Goal: Task Accomplishment & Management: Complete application form

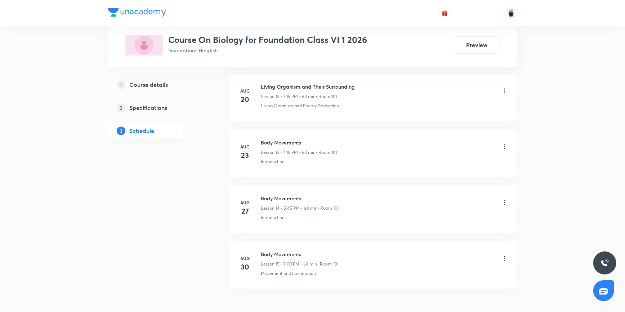
scroll to position [1102, 0]
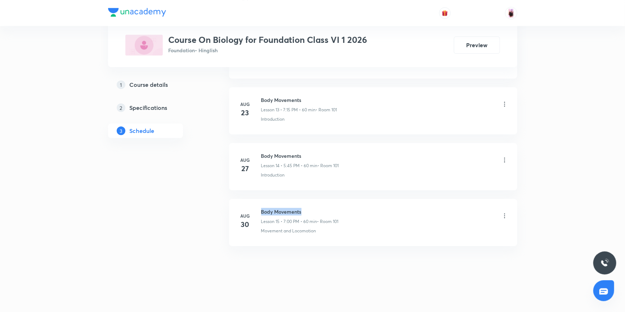
drag, startPoint x: 261, startPoint y: 210, endPoint x: 302, endPoint y: 212, distance: 41.1
click at [302, 212] on h6 "Body Movements" at bounding box center [300, 212] width 78 height 8
copy h6 "Body Movements"
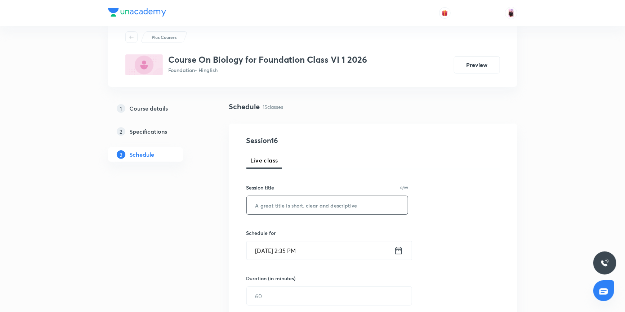
scroll to position [53, 0]
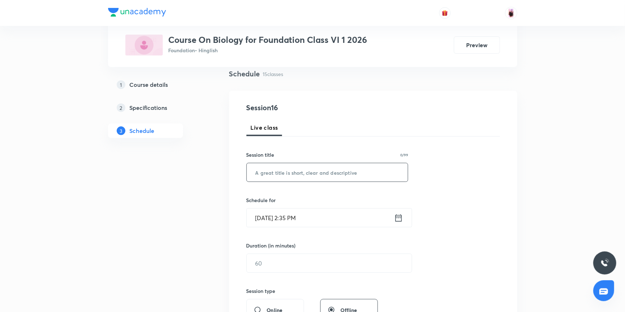
click at [283, 173] on input "text" at bounding box center [328, 172] width 162 height 18
paste input "Body Movements"
type input "Body Movements"
click at [398, 220] on icon at bounding box center [398, 218] width 9 height 10
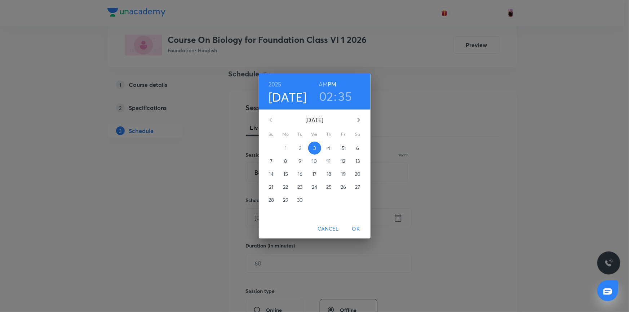
click at [324, 94] on h3 "02" at bounding box center [326, 96] width 14 height 15
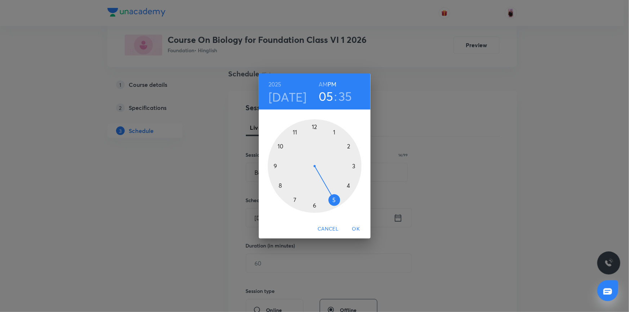
drag, startPoint x: 347, startPoint y: 147, endPoint x: 336, endPoint y: 196, distance: 50.2
click at [336, 196] on div at bounding box center [315, 166] width 94 height 94
drag, startPoint x: 295, startPoint y: 198, endPoint x: 283, endPoint y: 166, distance: 34.0
click at [283, 166] on div at bounding box center [315, 166] width 94 height 94
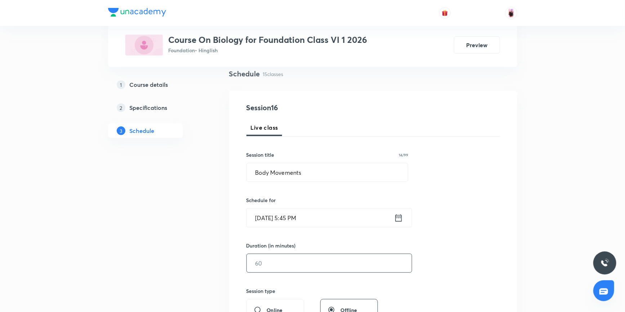
click at [274, 264] on input "text" at bounding box center [329, 263] width 165 height 18
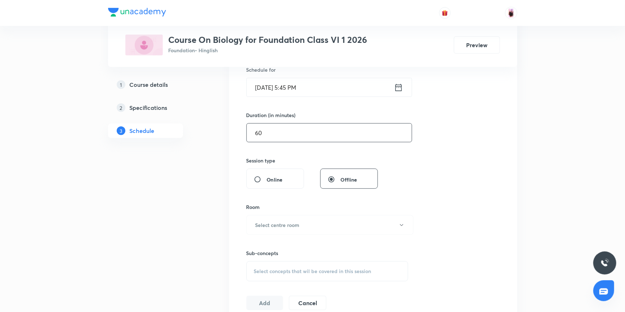
scroll to position [184, 0]
type input "60"
click at [278, 228] on button "Select centre room" at bounding box center [330, 225] width 167 height 20
click at [258, 247] on span "101" at bounding box center [330, 248] width 158 height 8
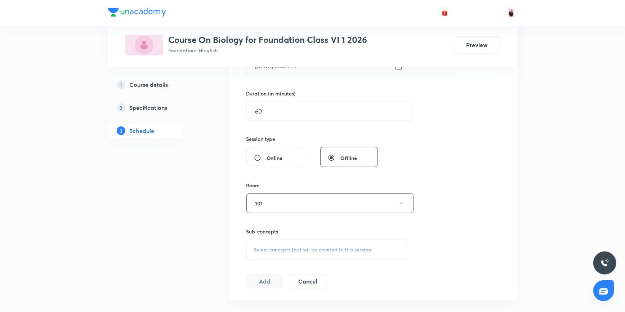
scroll to position [217, 0]
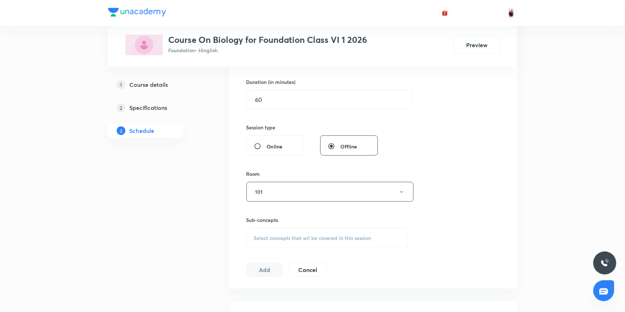
click at [302, 238] on span "Select concepts that wil be covered in this session" at bounding box center [313, 238] width 118 height 6
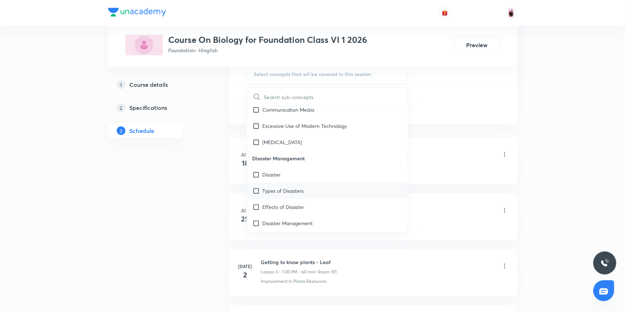
scroll to position [5489, 0]
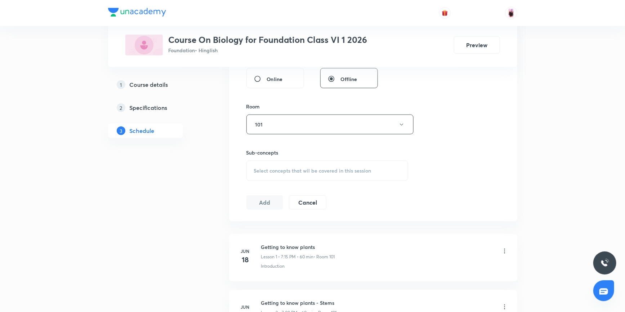
scroll to position [283, 0]
click at [285, 177] on div "Select concepts that wil be covered in this session" at bounding box center [328, 173] width 162 height 20
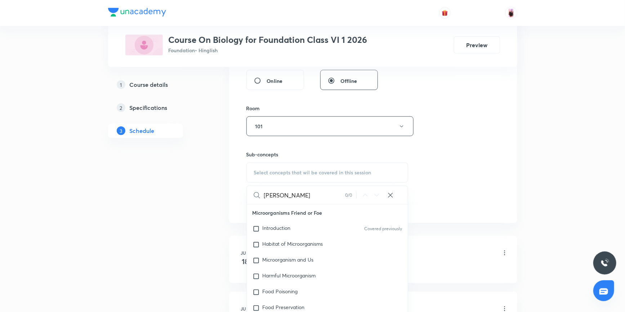
type input "J"
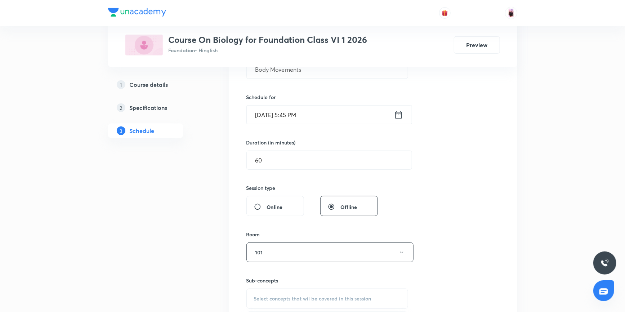
scroll to position [119, 0]
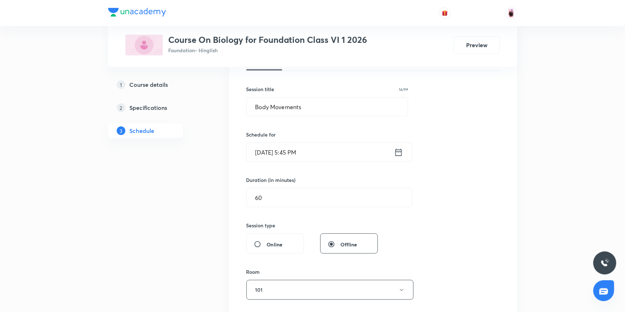
click at [141, 88] on h5 "Course details" at bounding box center [149, 84] width 39 height 9
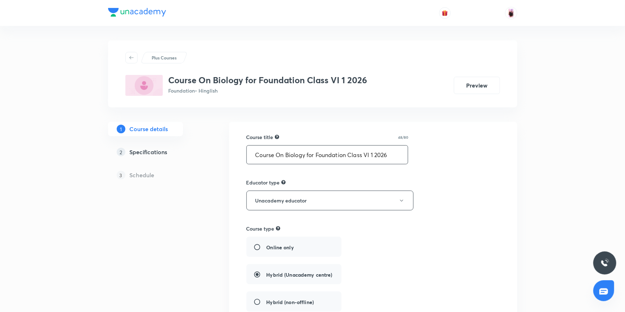
drag, startPoint x: 254, startPoint y: 156, endPoint x: 401, endPoint y: 155, distance: 147.4
click at [401, 155] on input "Course On Biology for Foundation Class VI 1 2026" at bounding box center [328, 155] width 162 height 18
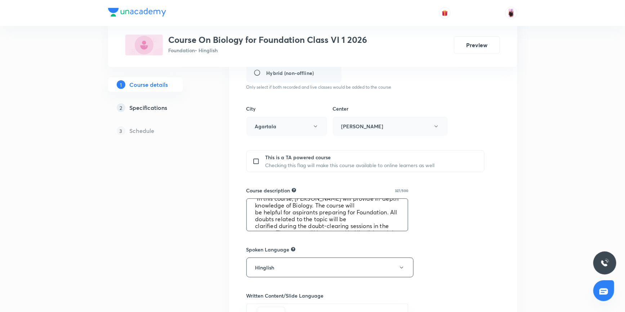
scroll to position [27, 0]
drag, startPoint x: 255, startPoint y: 205, endPoint x: 395, endPoint y: 228, distance: 142.4
click at [395, 228] on textarea ""In this course, Vikrant Kumar Sir will provide in-depth knowledge of Biology. …" at bounding box center [328, 215] width 162 height 32
click at [252, 162] on div "This is a TA powered course Checking this flag will make this course available …" at bounding box center [366, 161] width 239 height 22
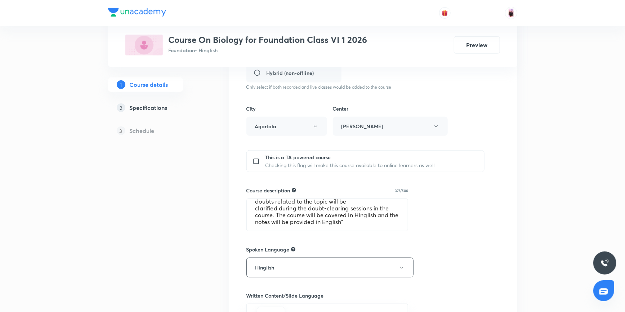
click at [136, 132] on h5 "Schedule" at bounding box center [142, 131] width 25 height 9
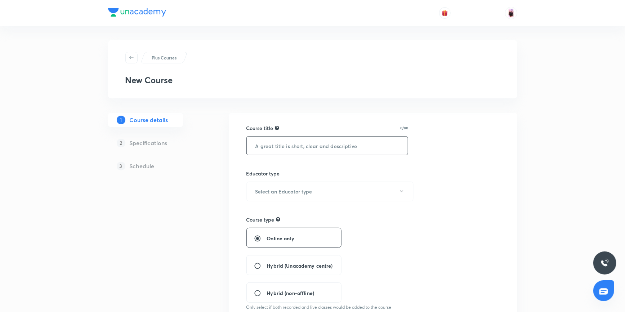
click at [275, 144] on input "text" at bounding box center [328, 146] width 162 height 18
paste input "Course On Biology for Foundation Class VI 1 2026"
type input "Course On Biology for Foundation Class VI 1 2026"
click at [339, 190] on button "Select an Educator type" at bounding box center [330, 192] width 167 height 20
click at [282, 212] on span "Unacademy educator" at bounding box center [330, 215] width 158 height 8
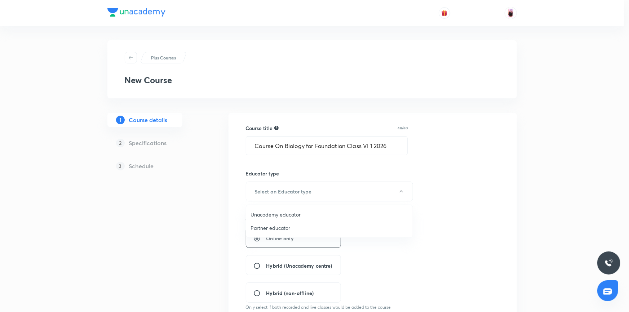
radio input "false"
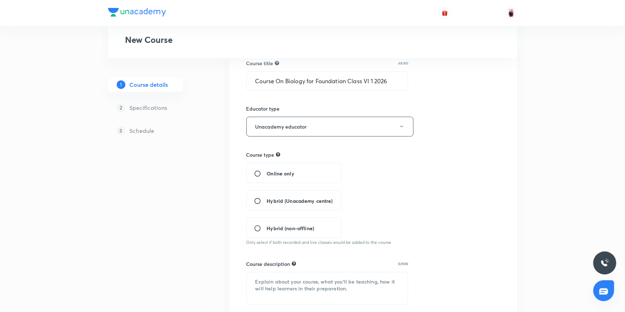
scroll to position [65, 0]
click at [274, 200] on span "Hybrid (Unacademy centre)" at bounding box center [300, 201] width 66 height 8
click at [267, 200] on input "Hybrid (Unacademy centre)" at bounding box center [260, 200] width 13 height 7
radio input "true"
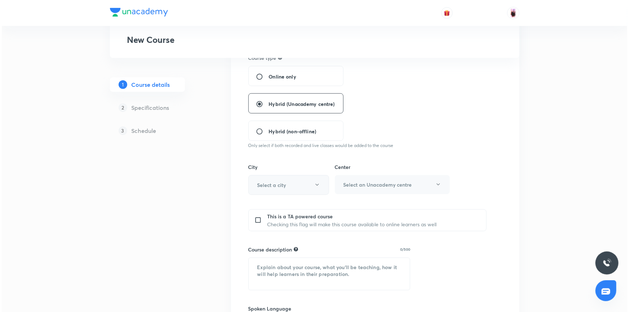
scroll to position [164, 0]
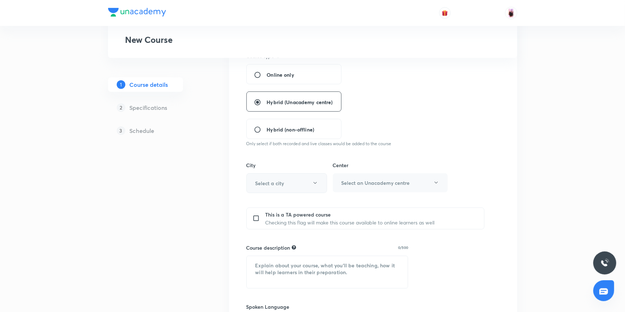
click at [292, 183] on button "Select a city" at bounding box center [287, 183] width 81 height 20
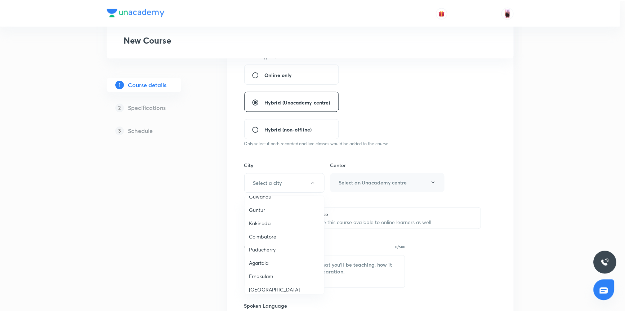
scroll to position [295, 0]
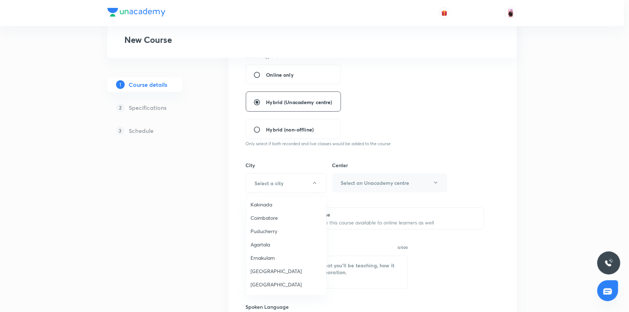
click at [262, 244] on span "Agartala" at bounding box center [286, 245] width 71 height 8
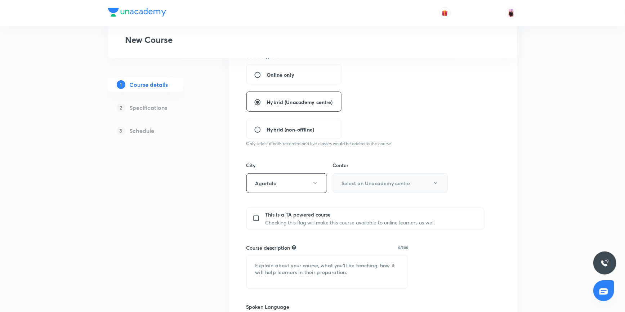
click at [357, 182] on h6 "Select an Unacademy centre" at bounding box center [376, 184] width 68 height 8
click at [355, 204] on span "Agartala Krishna Nagar" at bounding box center [390, 206] width 106 height 8
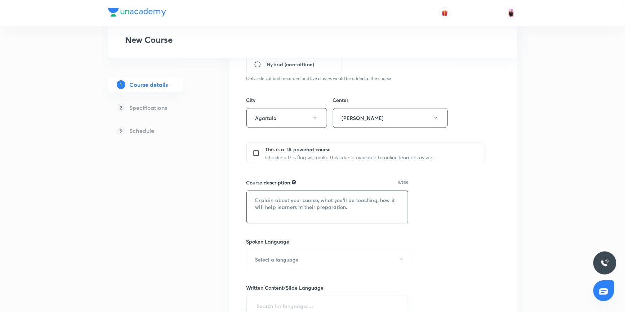
scroll to position [229, 0]
click at [285, 199] on textarea at bounding box center [328, 207] width 162 height 32
paste textarea ""In this course, Vikrant Kumar Sir will provide in-depth knowledge of Biology. …"
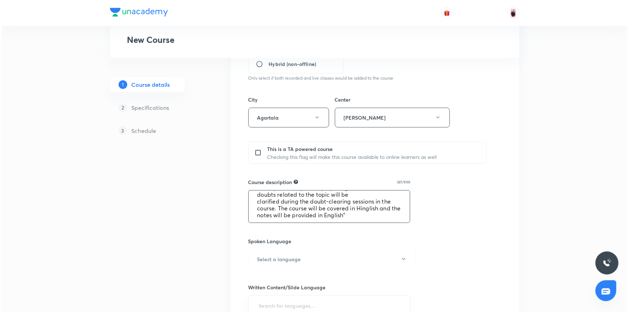
scroll to position [27, 0]
type textarea ""In this course, Vikrant Kumar Sir will provide in-depth knowledge of Biology. …"
click at [335, 260] on button "Select a language" at bounding box center [330, 259] width 167 height 20
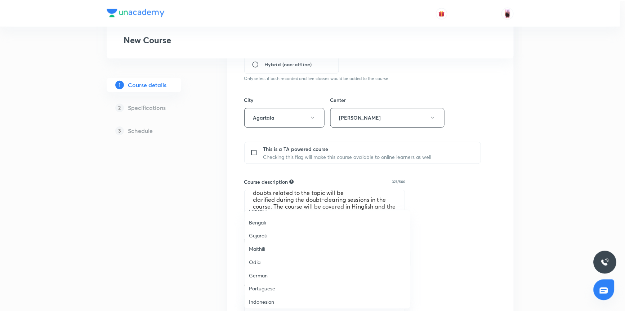
scroll to position [213, 0]
click at [255, 300] on span "Hinglish" at bounding box center [330, 301] width 158 height 8
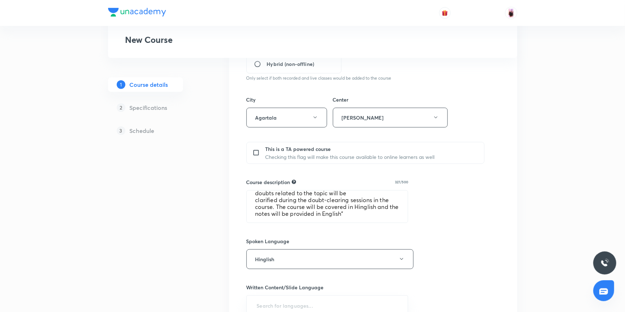
scroll to position [361, 0]
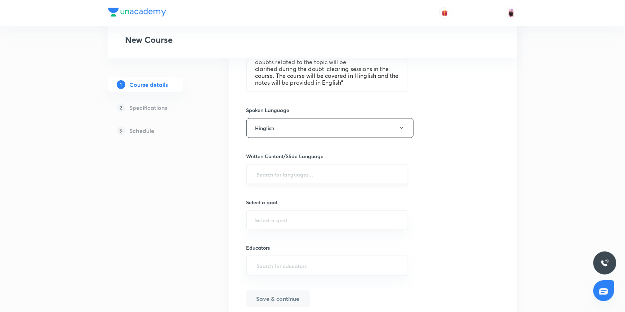
click at [302, 171] on input "text" at bounding box center [328, 174] width 144 height 13
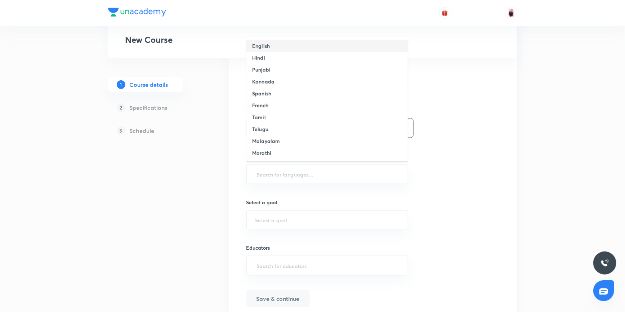
click at [261, 44] on h6 "English" at bounding box center [261, 46] width 18 height 8
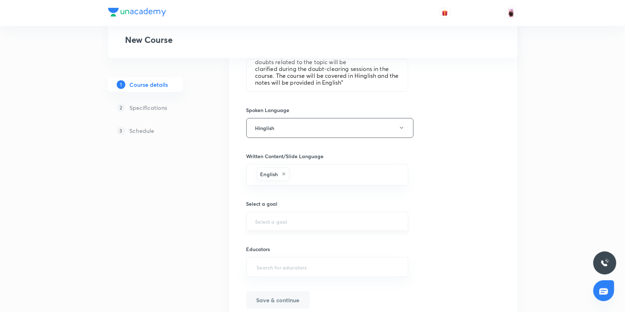
click at [295, 221] on input "text" at bounding box center [328, 221] width 144 height 7
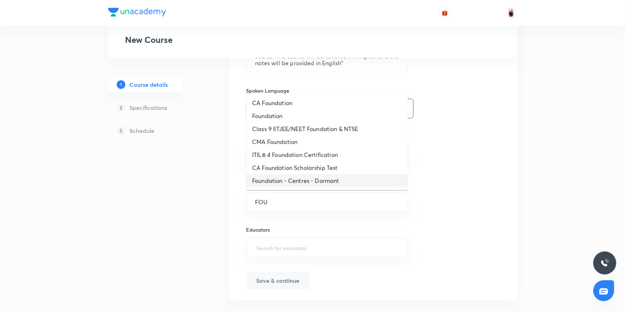
scroll to position [391, 0]
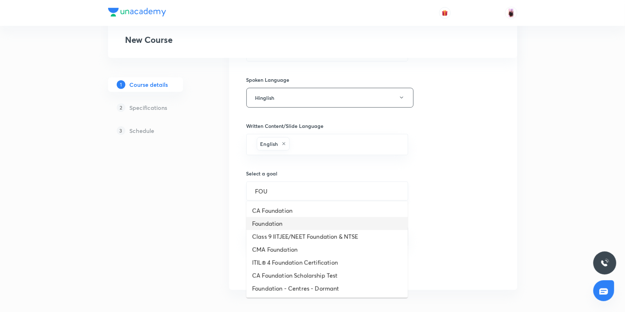
type input "Foundation"
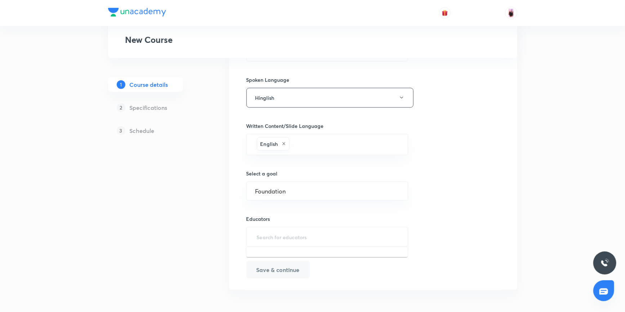
click at [281, 232] on input "text" at bounding box center [328, 236] width 144 height 13
paste input "ShivayVikrant-5917"
type input "ShivayVikrant-5917"
click at [295, 257] on h6 "Vikrant Kumar Sharma(ShivayVikrant-5917)" at bounding box center [317, 260] width 92 height 8
click at [284, 270] on button "Save & continue" at bounding box center [278, 270] width 63 height 17
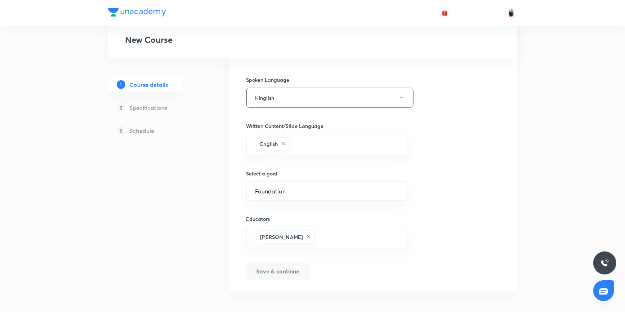
scroll to position [400, 0]
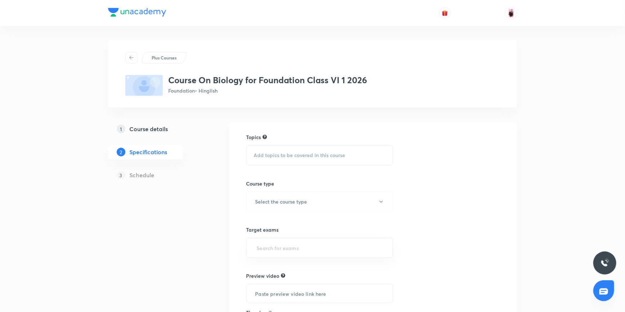
click at [293, 155] on span "Add topics to be covered in this course" at bounding box center [300, 155] width 92 height 6
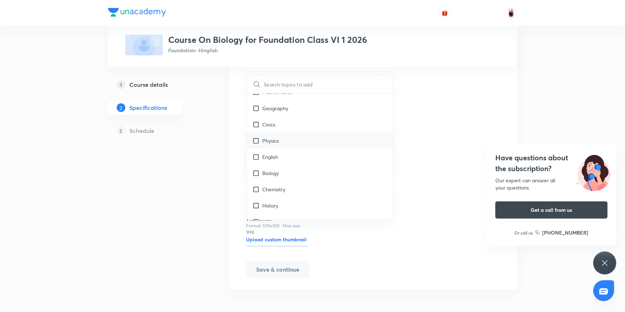
scroll to position [328, 0]
click at [257, 164] on input "checkbox" at bounding box center [258, 164] width 10 height 8
checkbox input "true"
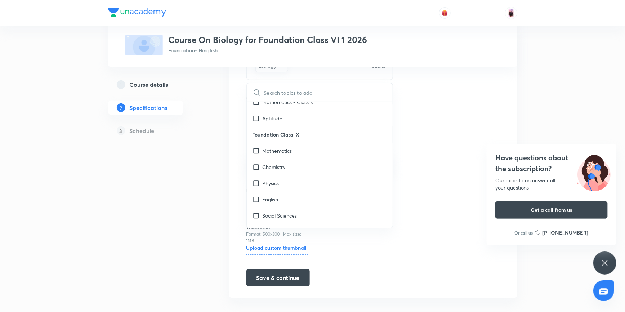
scroll to position [852, 0]
click at [256, 200] on input "checkbox" at bounding box center [258, 199] width 10 height 8
checkbox input "true"
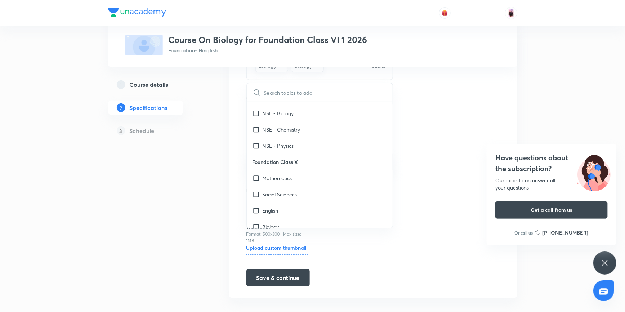
scroll to position [614, 0]
click at [257, 193] on input "checkbox" at bounding box center [258, 194] width 10 height 8
checkbox input "true"
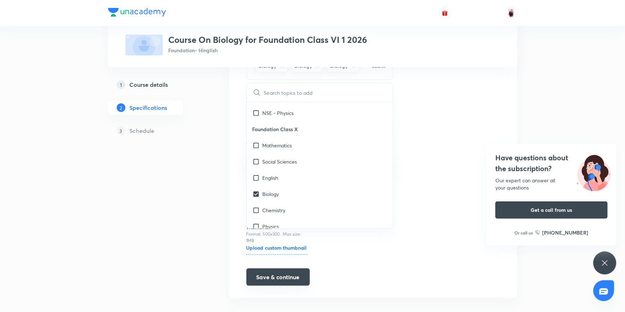
click at [282, 275] on button "Save & continue" at bounding box center [278, 277] width 63 height 17
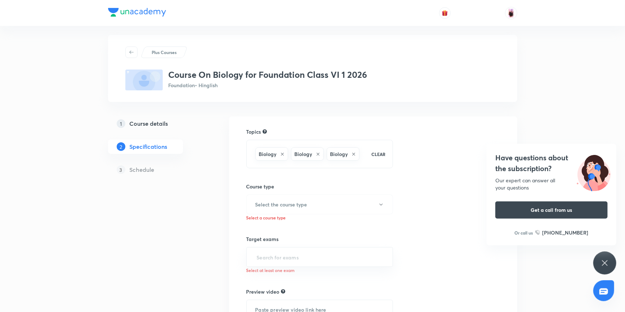
scroll to position [0, 0]
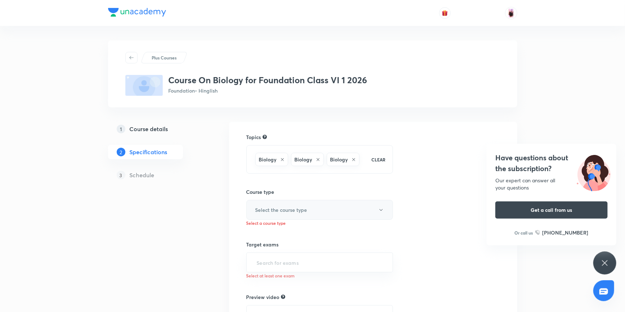
click at [339, 211] on button "Select the course type" at bounding box center [320, 210] width 147 height 20
click at [274, 244] on span "Theory Course" at bounding box center [330, 247] width 158 height 8
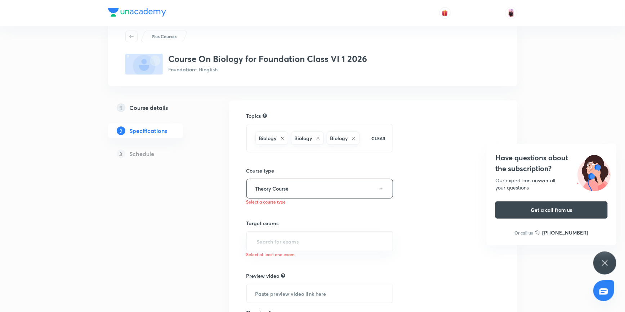
scroll to position [32, 0]
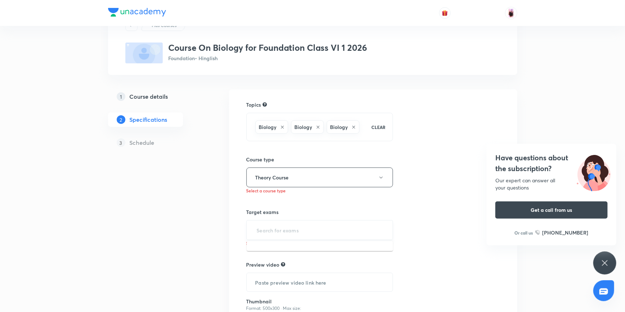
click at [319, 227] on input "text" at bounding box center [320, 230] width 129 height 13
type input "F"
click at [279, 248] on li "Foundation" at bounding box center [320, 250] width 146 height 13
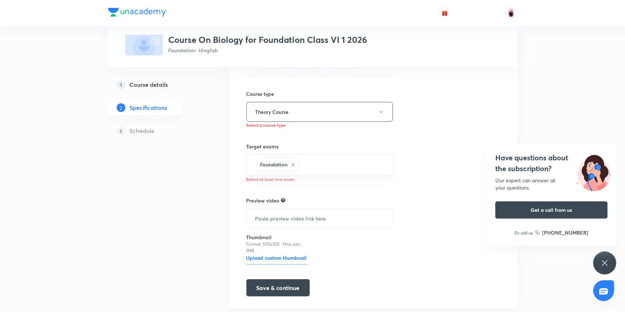
scroll to position [116, 0]
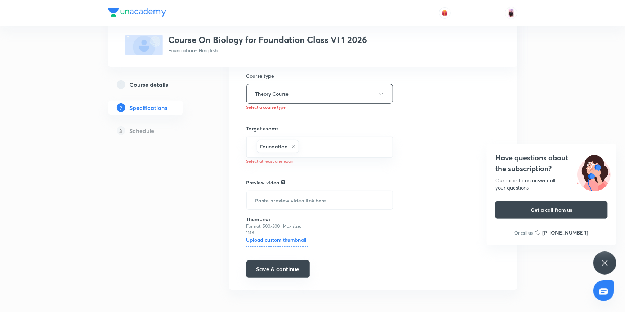
click at [278, 269] on button "Save & continue" at bounding box center [278, 269] width 63 height 17
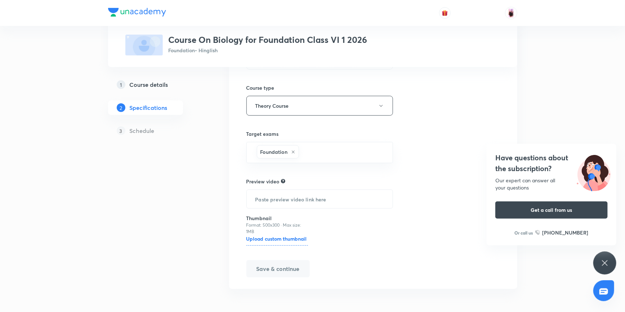
scroll to position [103, 0]
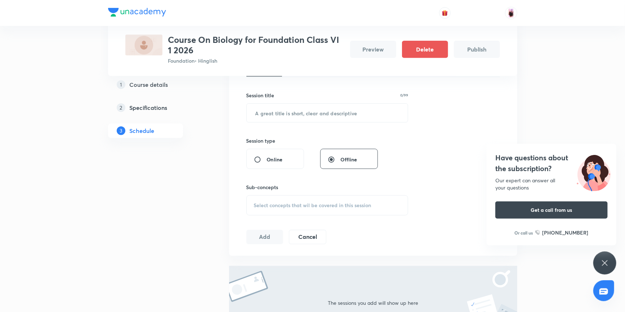
scroll to position [131, 0]
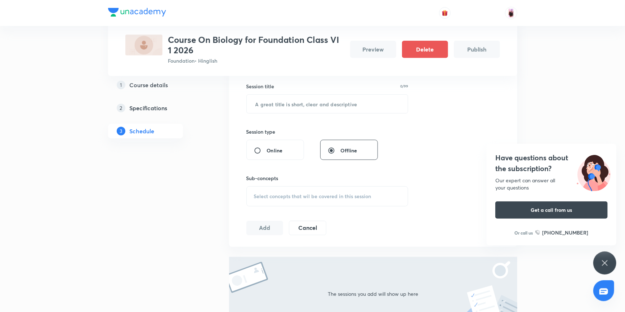
click at [329, 198] on span "Select concepts that wil be covered in this session" at bounding box center [313, 197] width 118 height 6
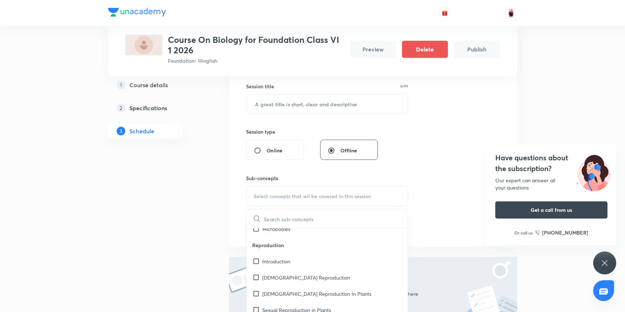
scroll to position [4064, 0]
click at [285, 199] on div "Select concepts that wil be covered in this session" at bounding box center [328, 196] width 162 height 20
click at [285, 195] on span "Select concepts that wil be covered in this session" at bounding box center [313, 197] width 118 height 6
click at [279, 215] on input "text" at bounding box center [336, 219] width 144 height 18
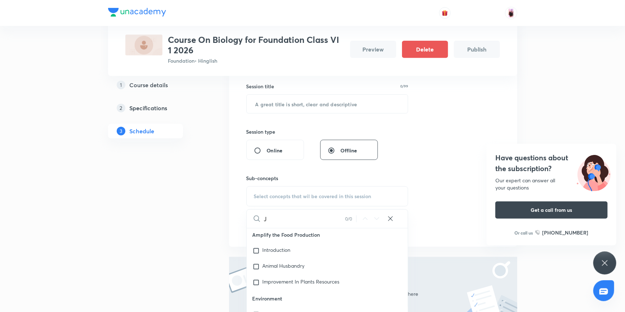
scroll to position [3991, 0]
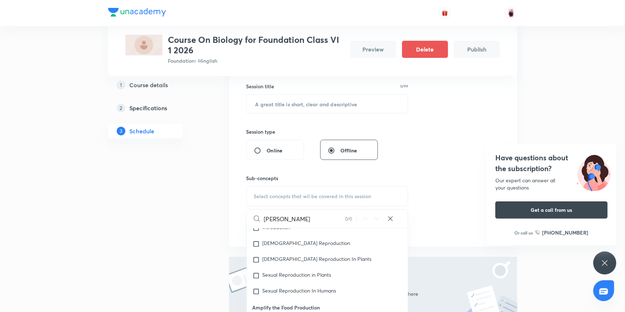
type input "J"
click at [129, 186] on div "1 Course details 2 Specifications 3 Schedule" at bounding box center [157, 189] width 98 height 378
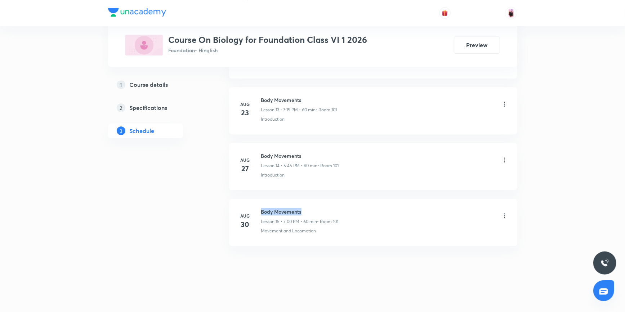
drag, startPoint x: 262, startPoint y: 210, endPoint x: 302, endPoint y: 211, distance: 40.4
click at [302, 211] on h6 "Body Movements" at bounding box center [300, 212] width 78 height 8
copy h6 "Body Movements"
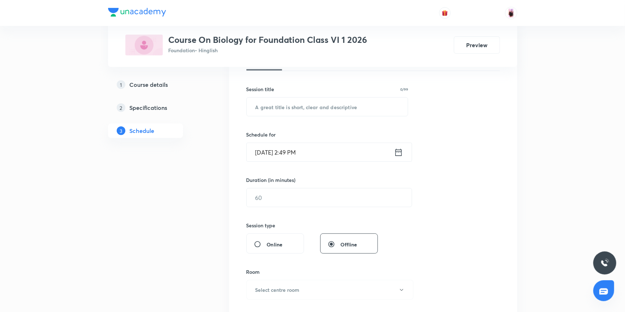
scroll to position [53, 0]
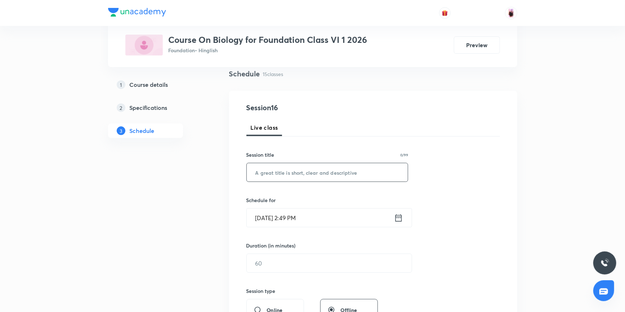
click at [278, 173] on input "text" at bounding box center [328, 172] width 162 height 18
paste input "Body Movements"
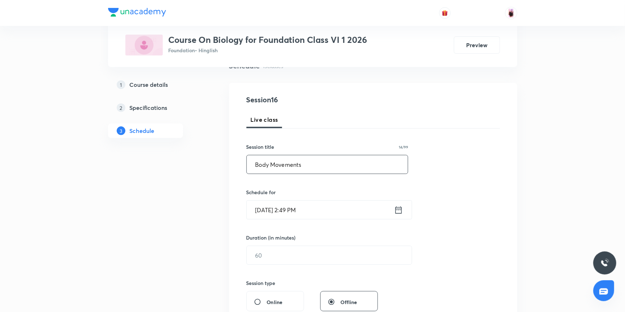
scroll to position [86, 0]
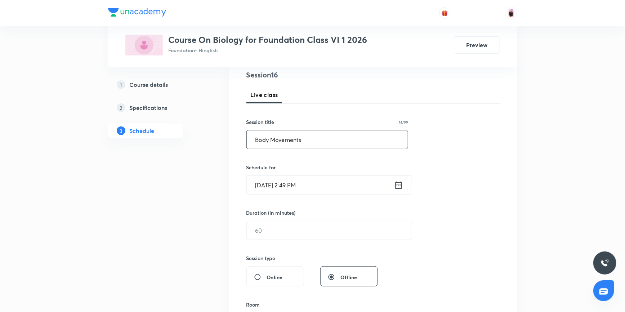
type input "Body Movements"
click at [401, 184] on icon at bounding box center [398, 185] width 9 height 10
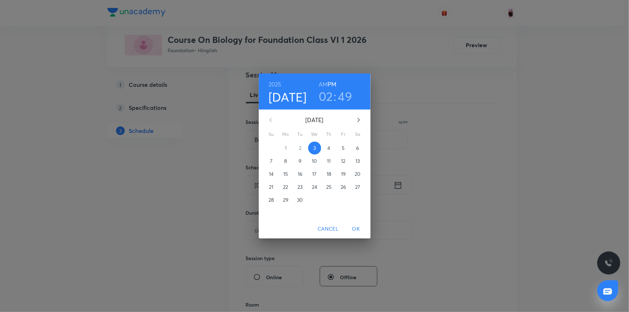
click at [324, 93] on h3 "02" at bounding box center [326, 96] width 14 height 15
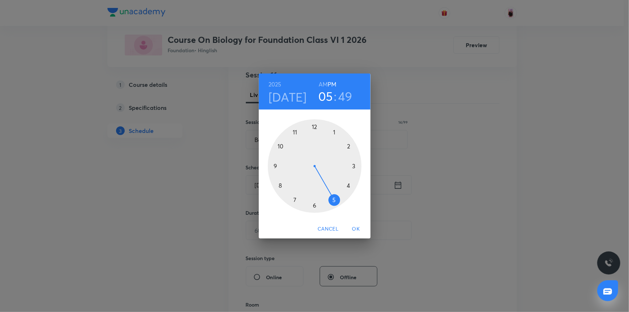
drag, startPoint x: 350, startPoint y: 143, endPoint x: 335, endPoint y: 192, distance: 51.0
click at [335, 192] on div at bounding box center [315, 166] width 94 height 94
drag, startPoint x: 276, startPoint y: 150, endPoint x: 276, endPoint y: 165, distance: 14.4
click at [276, 165] on div at bounding box center [315, 166] width 94 height 94
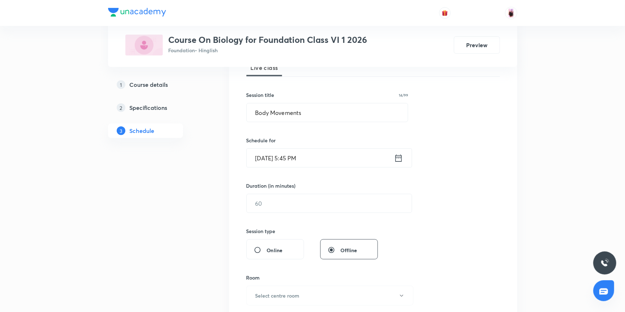
scroll to position [151, 0]
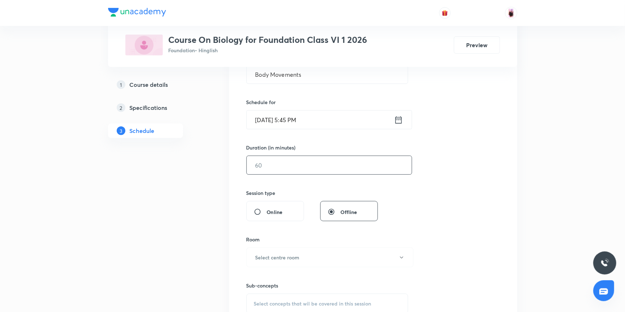
click at [295, 165] on input "text" at bounding box center [329, 165] width 165 height 18
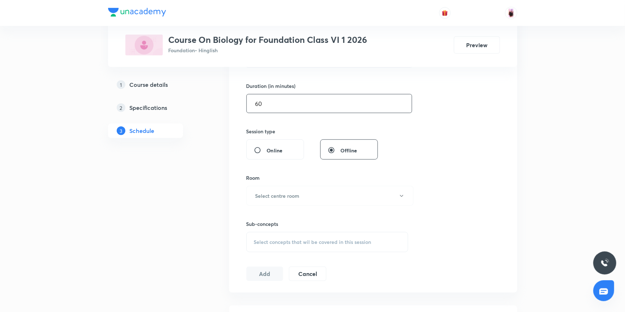
scroll to position [217, 0]
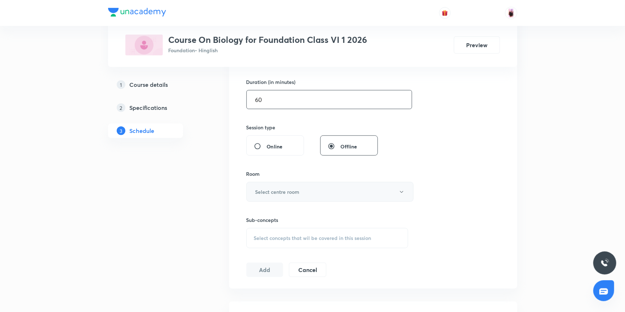
type input "60"
click at [290, 192] on h6 "Select centre room" at bounding box center [278, 192] width 44 height 8
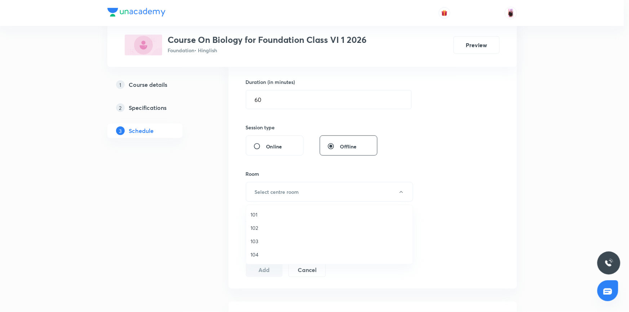
click at [253, 215] on span "101" at bounding box center [330, 215] width 158 height 8
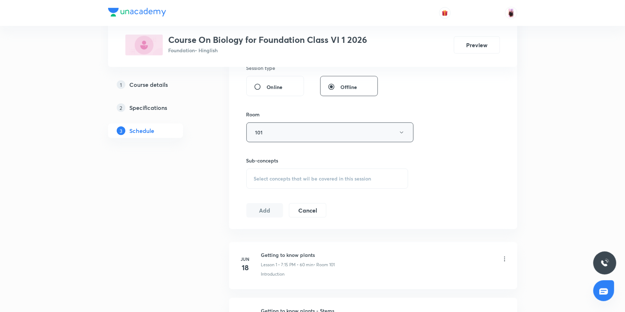
scroll to position [283, 0]
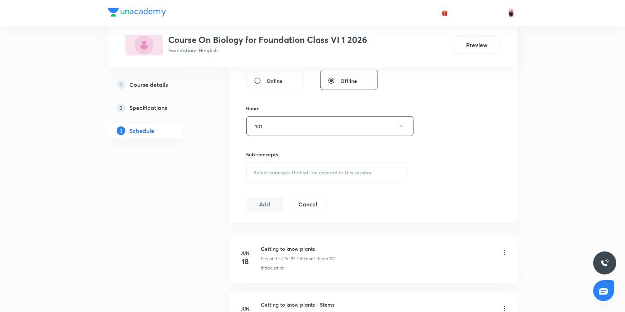
click at [306, 175] on div "Select concepts that wil be covered in this session" at bounding box center [328, 173] width 162 height 20
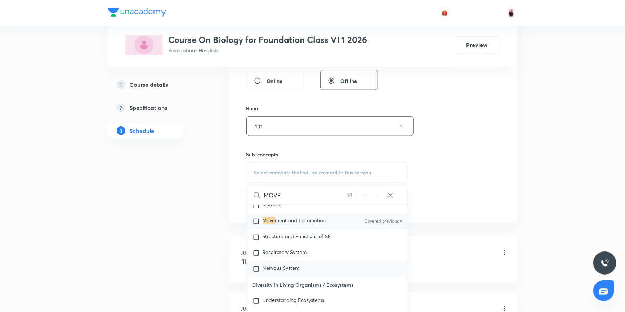
scroll to position [2266, 0]
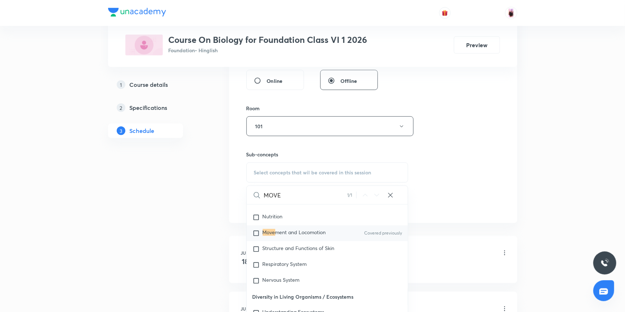
type input "MOVE"
click at [258, 232] on input "checkbox" at bounding box center [258, 233] width 10 height 7
checkbox input "true"
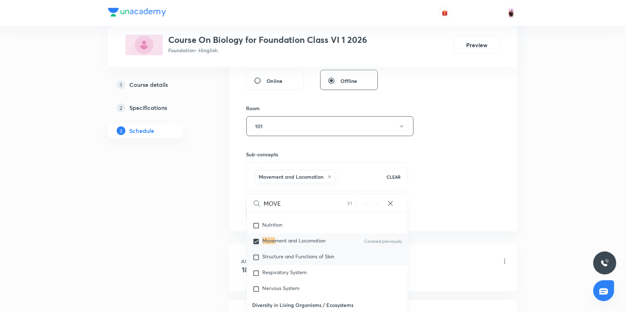
click at [257, 256] on input "checkbox" at bounding box center [258, 257] width 10 height 7
checkbox input "true"
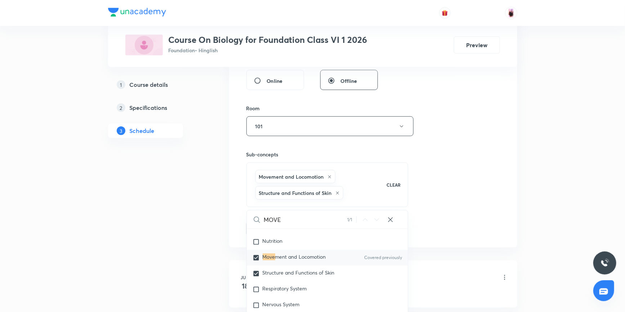
click at [449, 246] on div "Session 16 Live class Session title 14/99 Body Movements ​ Schedule for Sep 3, …" at bounding box center [373, 55] width 288 height 386
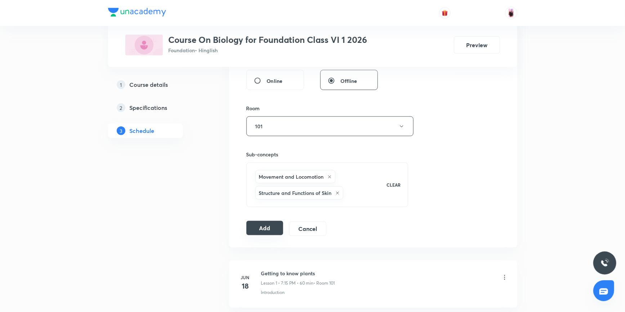
click at [268, 229] on button "Add" at bounding box center [265, 228] width 37 height 14
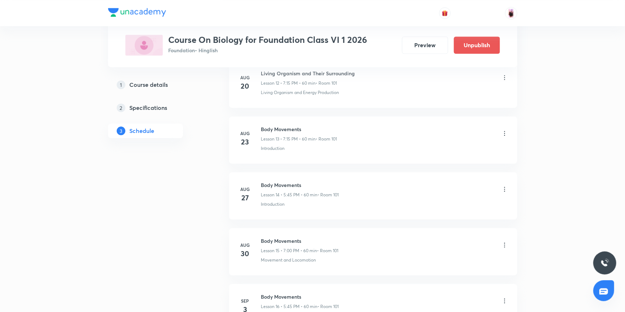
scroll to position [827, 0]
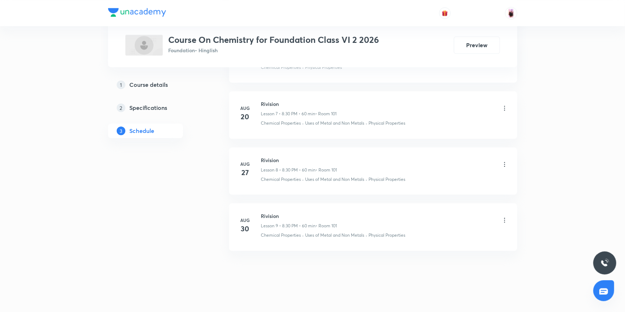
scroll to position [768, 0]
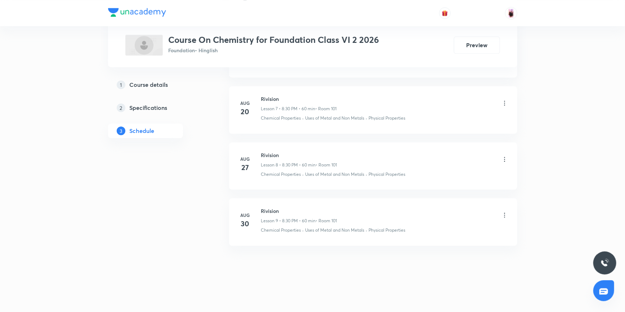
click at [262, 209] on h6 "Rivision" at bounding box center [299, 211] width 76 height 8
drag, startPoint x: 261, startPoint y: 209, endPoint x: 280, endPoint y: 209, distance: 18.4
click at [280, 209] on h6 "Rivision" at bounding box center [299, 211] width 76 height 8
copy h6 "Rivision"
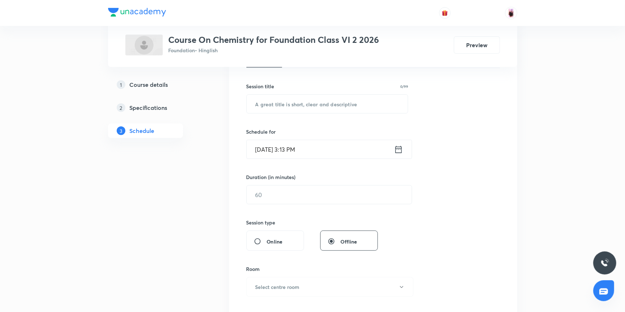
scroll to position [131, 0]
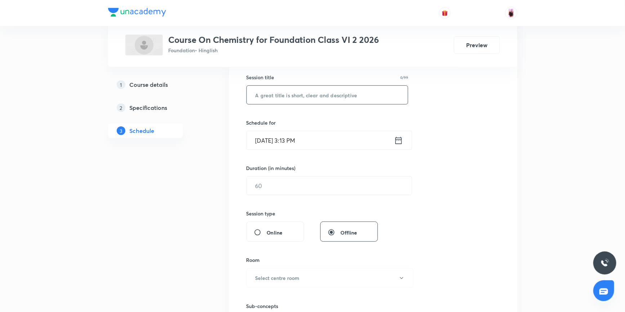
click at [296, 96] on input "text" at bounding box center [328, 95] width 162 height 18
paste input "Rivision"
type input "Rivision"
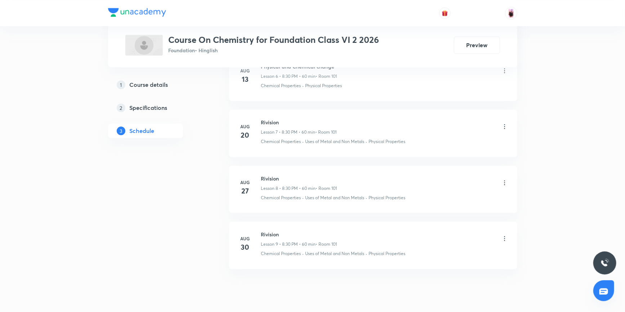
scroll to position [768, 0]
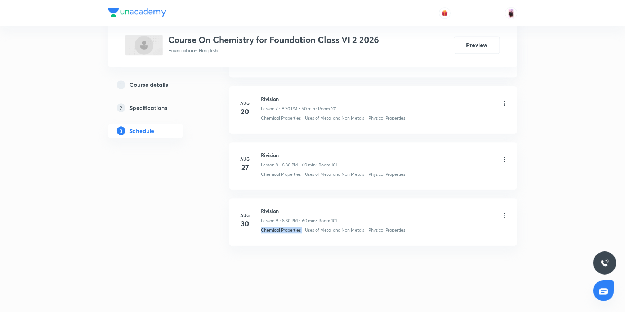
drag, startPoint x: 262, startPoint y: 229, endPoint x: 303, endPoint y: 231, distance: 41.1
click at [303, 231] on div "Chemical Properties · Uses of Metal and Non Metals · Physical Properties" at bounding box center [384, 230] width 247 height 6
copy p "Chemical Properties"
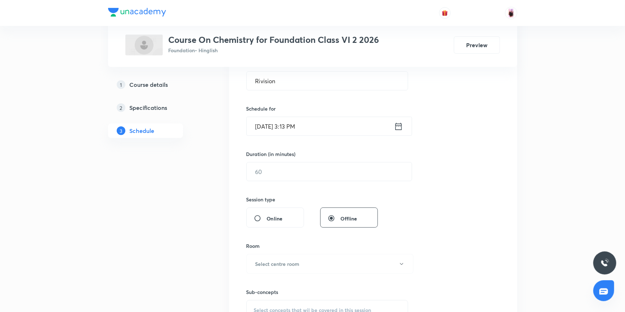
scroll to position [276, 0]
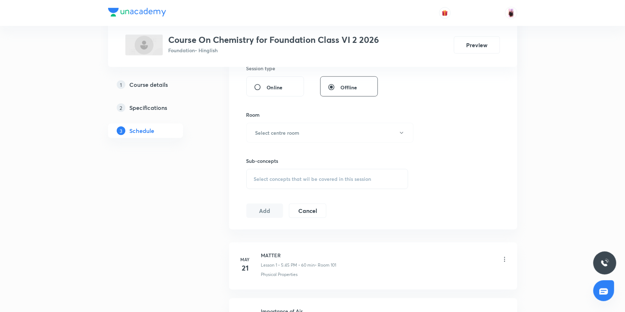
click at [290, 176] on span "Select concepts that wil be covered in this session" at bounding box center [313, 179] width 118 height 6
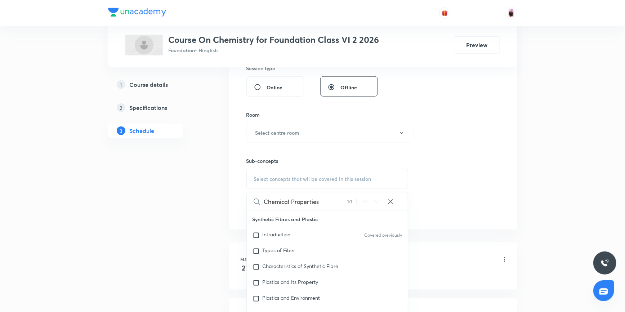
scroll to position [43, 0]
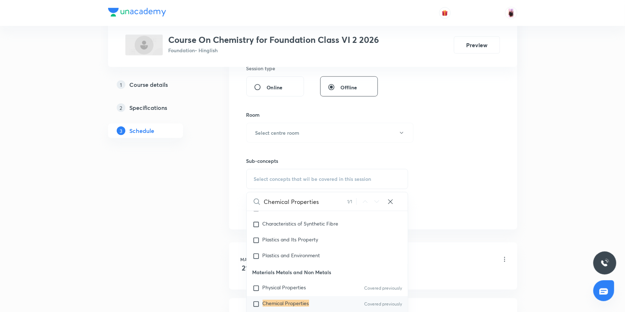
type input "Chemical Properties"
click at [258, 303] on input "checkbox" at bounding box center [258, 304] width 10 height 7
checkbox input "true"
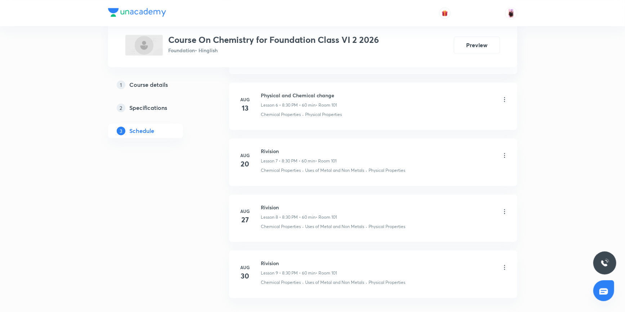
scroll to position [776, 0]
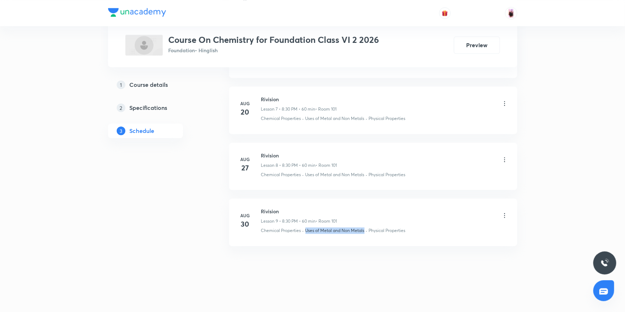
drag, startPoint x: 306, startPoint y: 229, endPoint x: 365, endPoint y: 229, distance: 58.4
click at [365, 229] on p "Uses of Metal and Non Metals" at bounding box center [335, 230] width 59 height 6
copy p "Uses of Metal and Non Metals"
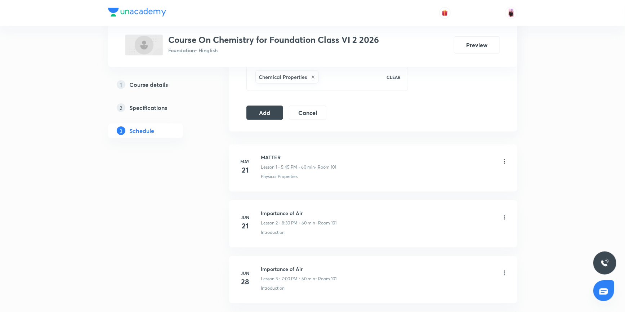
scroll to position [252, 0]
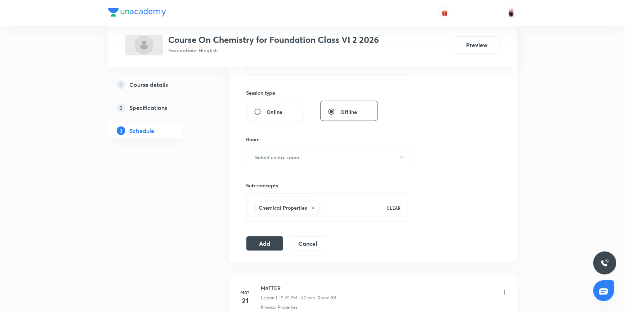
click at [341, 209] on div "Chemical Properties" at bounding box center [316, 208] width 125 height 16
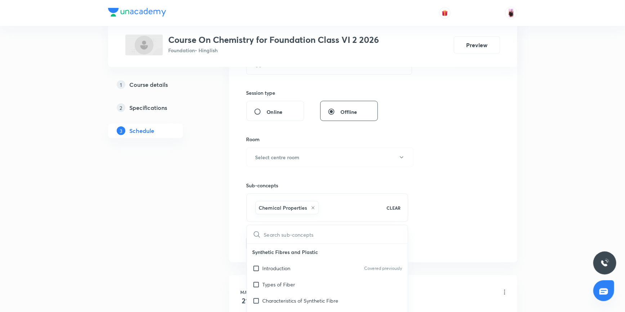
checkbox input "true"
click at [306, 238] on input "text" at bounding box center [336, 234] width 144 height 18
type input "Uses of Metal and Non Metals"
checkbox input "true"
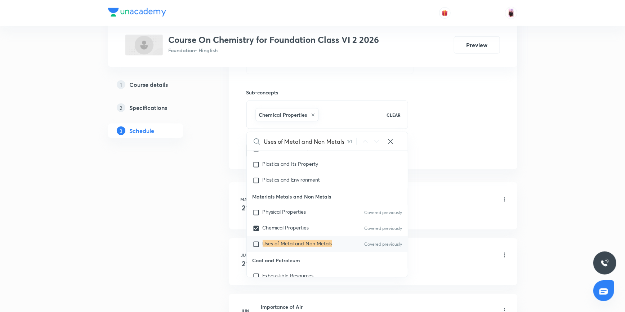
scroll to position [350, 0]
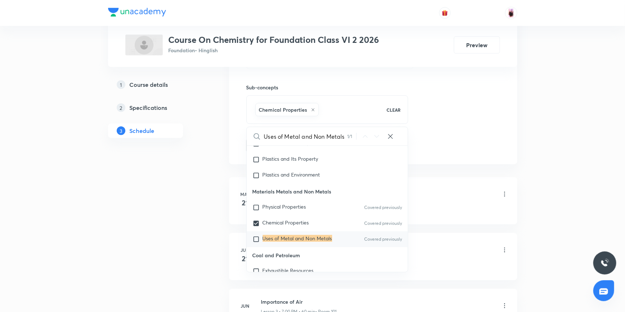
type input "Uses of Metal and Non Metals"
click at [256, 236] on input "checkbox" at bounding box center [258, 239] width 10 height 7
checkbox input "true"
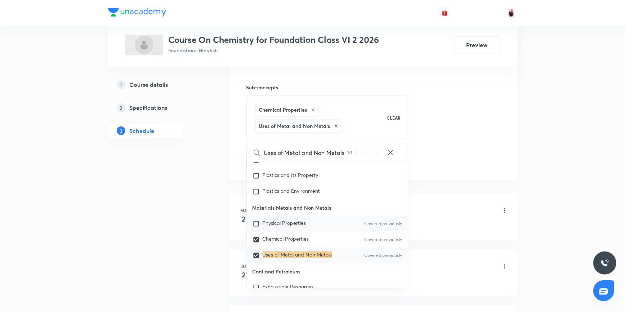
click at [258, 222] on input "checkbox" at bounding box center [258, 223] width 10 height 7
checkbox input "true"
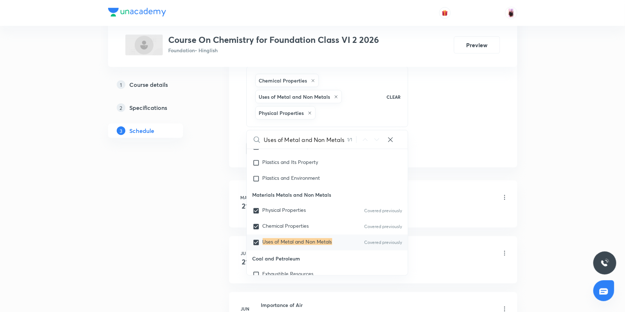
scroll to position [415, 0]
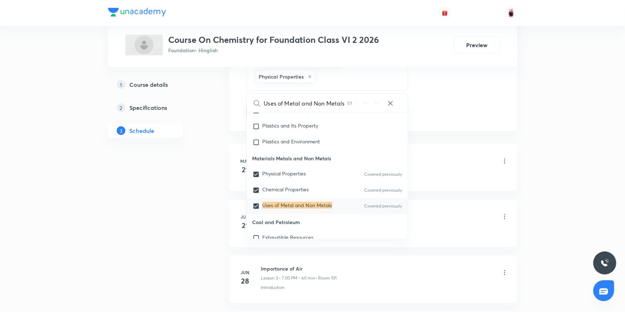
click at [541, 169] on div "Plus Courses Course On Chemistry for Foundation Class VI 2 2026 Foundation • Hi…" at bounding box center [312, 146] width 625 height 1122
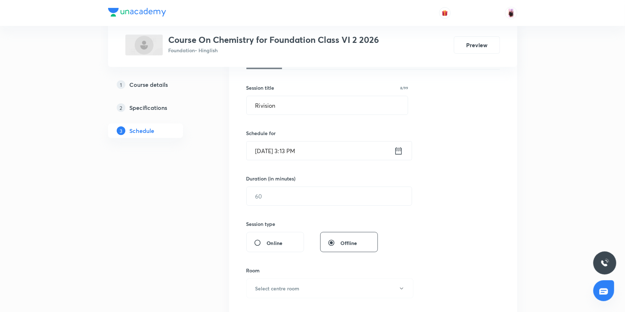
scroll to position [88, 0]
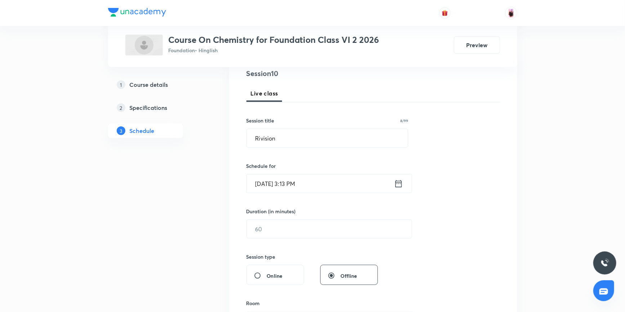
click at [397, 185] on icon at bounding box center [398, 184] width 9 height 10
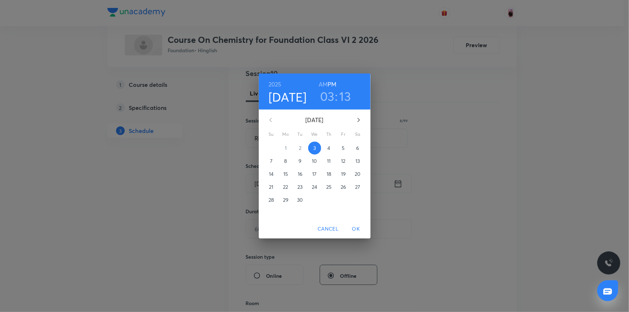
click at [331, 98] on h3 "03" at bounding box center [327, 96] width 14 height 15
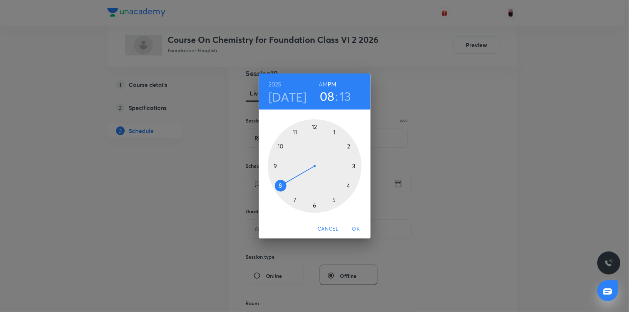
drag, startPoint x: 357, startPoint y: 167, endPoint x: 287, endPoint y: 186, distance: 72.5
click at [287, 186] on div at bounding box center [315, 166] width 94 height 94
drag, startPoint x: 353, startPoint y: 158, endPoint x: 315, endPoint y: 205, distance: 60.2
click at [315, 205] on div at bounding box center [315, 166] width 94 height 94
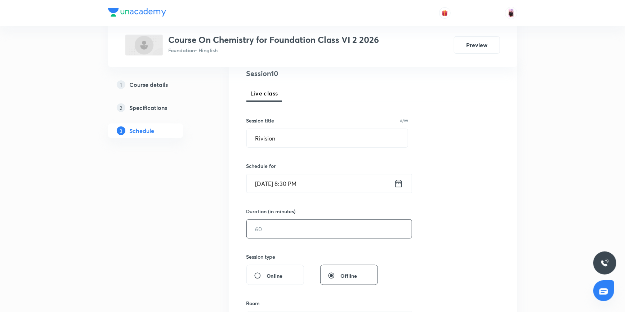
click at [296, 227] on input "text" at bounding box center [329, 229] width 165 height 18
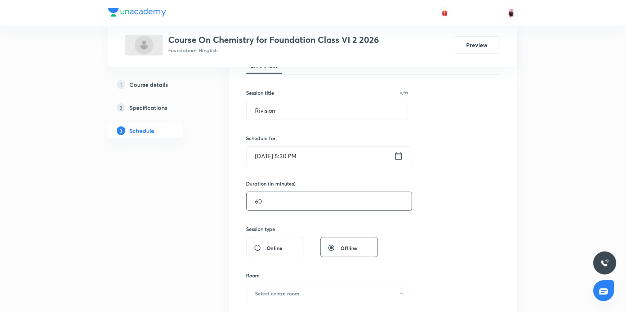
scroll to position [153, 0]
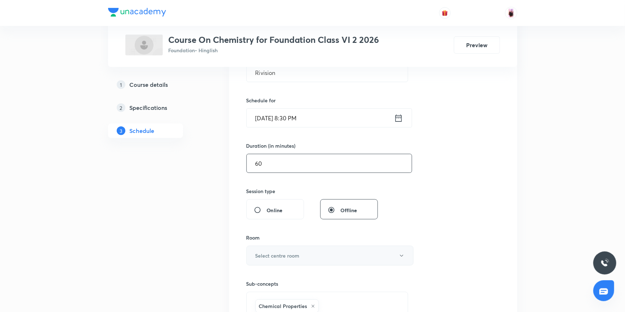
type input "60"
click at [283, 250] on button "Select centre room" at bounding box center [330, 256] width 167 height 20
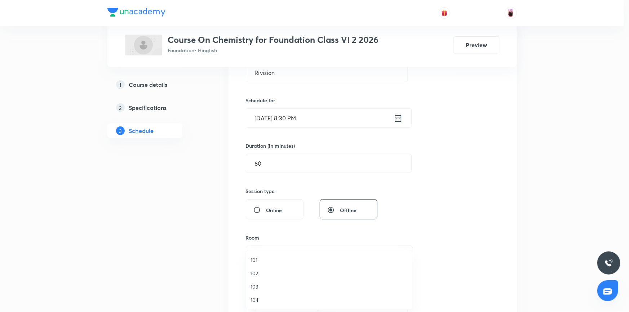
click at [256, 257] on span "101" at bounding box center [330, 260] width 158 height 8
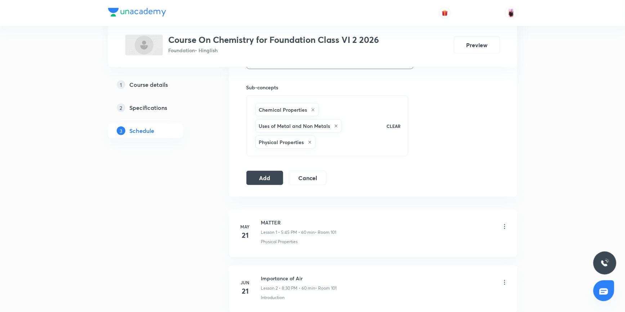
scroll to position [350, 0]
click at [262, 174] on button "Add" at bounding box center [265, 177] width 37 height 14
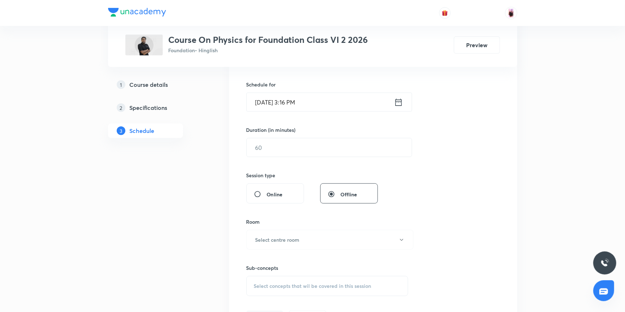
scroll to position [71, 0]
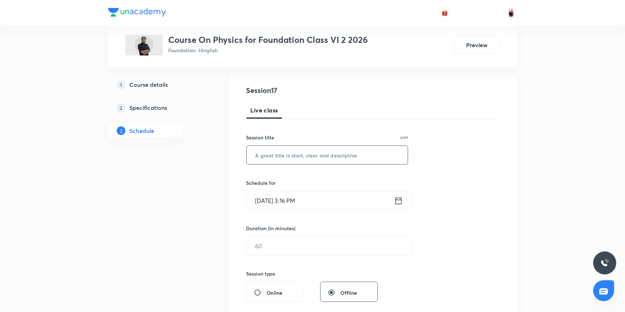
click at [300, 154] on input "text" at bounding box center [328, 155] width 162 height 18
type input "UNITS & MEASURMENT"
click at [400, 202] on icon at bounding box center [398, 201] width 9 height 10
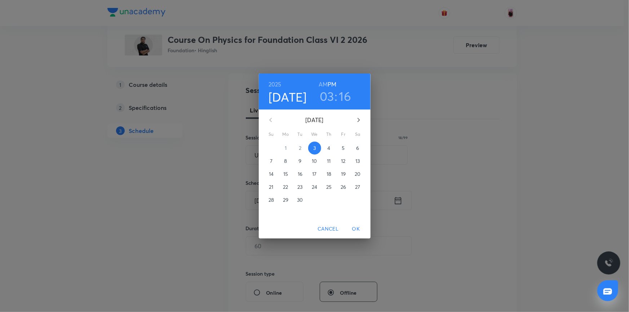
click at [326, 94] on h3 "03" at bounding box center [327, 96] width 14 height 15
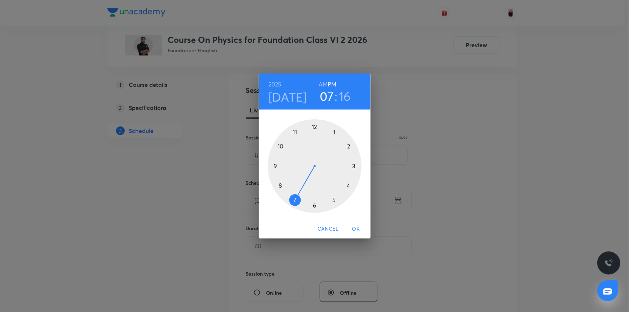
drag, startPoint x: 354, startPoint y: 167, endPoint x: 293, endPoint y: 202, distance: 70.1
click at [293, 202] on div at bounding box center [315, 166] width 94 height 94
drag, startPoint x: 353, startPoint y: 169, endPoint x: 315, endPoint y: 130, distance: 55.1
click at [315, 130] on div at bounding box center [315, 166] width 94 height 94
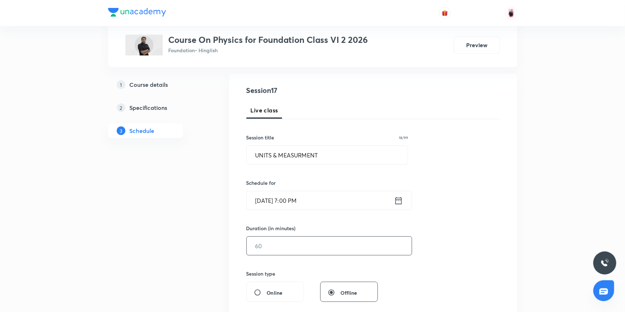
click at [265, 247] on input "text" at bounding box center [329, 246] width 165 height 18
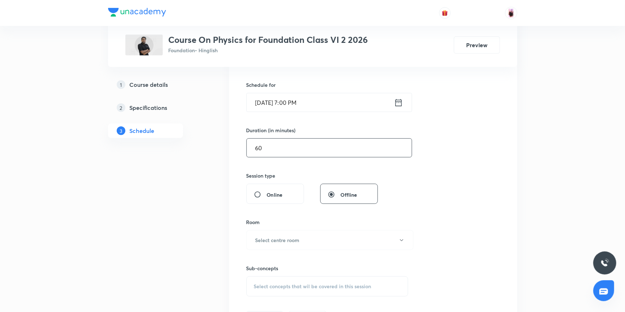
scroll to position [169, 0]
type input "60"
click at [279, 239] on h6 "Select centre room" at bounding box center [278, 240] width 44 height 8
click at [255, 260] on span "101" at bounding box center [330, 260] width 158 height 8
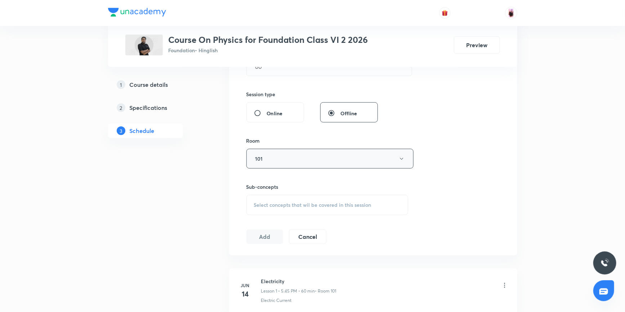
scroll to position [267, 0]
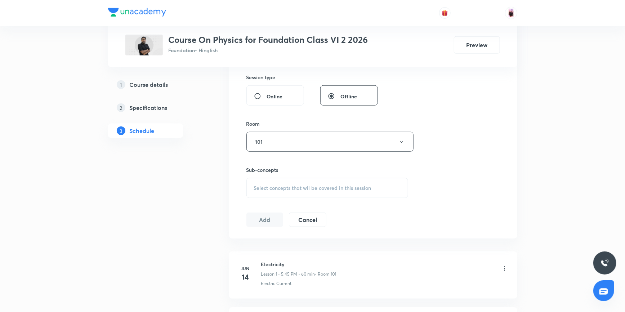
click at [316, 185] on span "Select concepts that wil be covered in this session" at bounding box center [313, 188] width 118 height 6
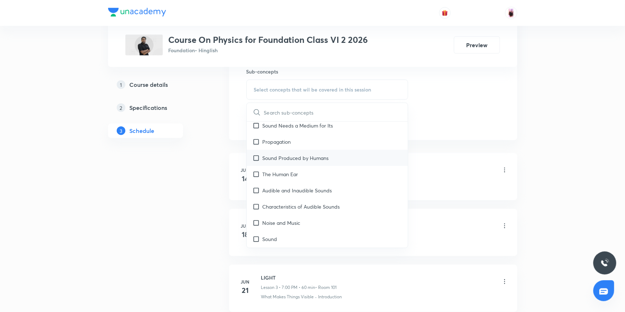
scroll to position [459, 0]
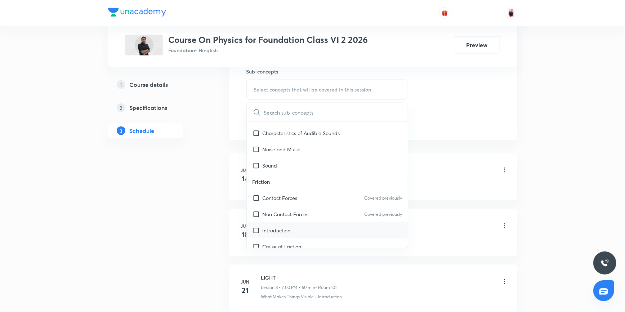
click at [266, 223] on div "Introduction" at bounding box center [328, 230] width 162 height 16
checkbox input "true"
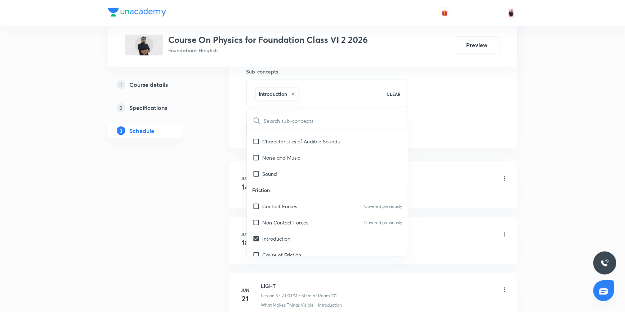
click at [442, 221] on li "Jun 18 Electricity - Practice Questions Lesson 2 • 8:30 PM • 60 min • Room 101 …" at bounding box center [373, 240] width 288 height 47
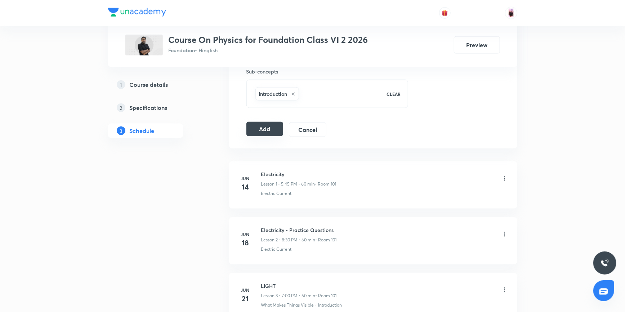
click at [270, 136] on div "Add Cancel" at bounding box center [290, 130] width 86 height 14
click at [269, 133] on button "Add" at bounding box center [265, 129] width 37 height 14
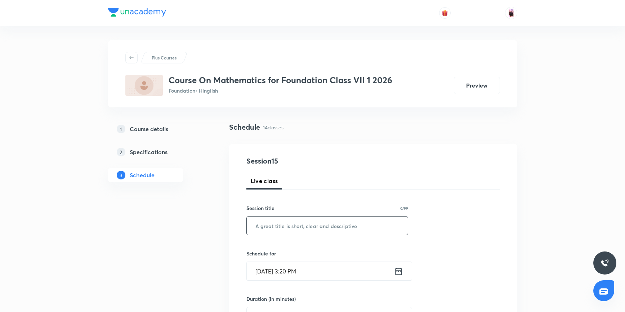
click at [264, 217] on input "text" at bounding box center [328, 226] width 162 height 18
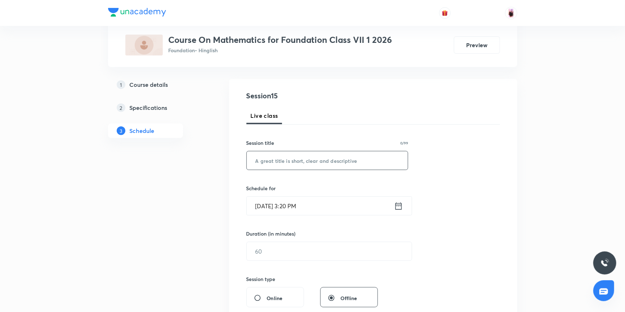
type input "c"
drag, startPoint x: 288, startPoint y: 163, endPoint x: 321, endPoint y: 162, distance: 33.6
click at [321, 162] on input "Comparing quantitis" at bounding box center [328, 160] width 162 height 18
click at [313, 162] on input "Comparing quantitis" at bounding box center [328, 160] width 162 height 18
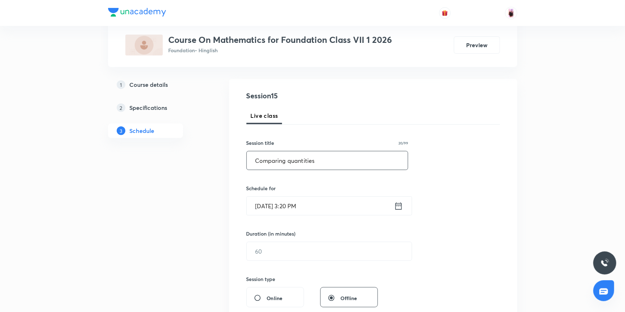
type input "Comparing quantities"
click at [398, 205] on icon at bounding box center [398, 206] width 9 height 10
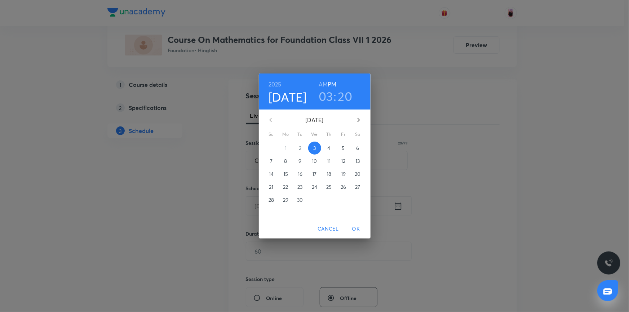
click at [323, 96] on h3 "03" at bounding box center [326, 96] width 14 height 15
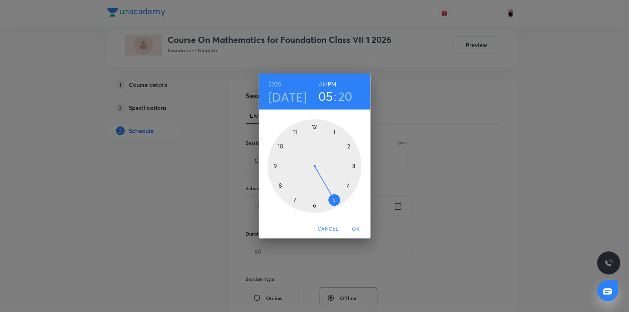
drag, startPoint x: 355, startPoint y: 166, endPoint x: 325, endPoint y: 203, distance: 47.4
click at [325, 203] on div at bounding box center [315, 166] width 94 height 94
drag, startPoint x: 349, startPoint y: 186, endPoint x: 288, endPoint y: 166, distance: 64.0
click at [288, 166] on div at bounding box center [315, 166] width 94 height 94
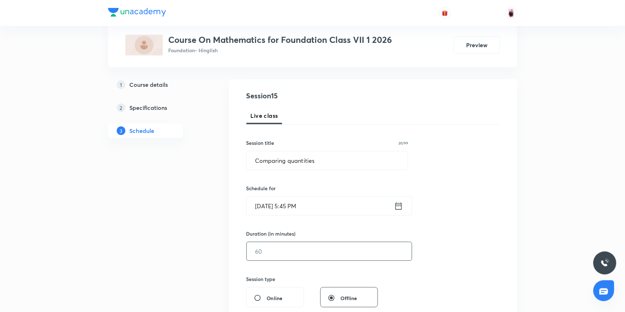
click at [292, 252] on input "text" at bounding box center [329, 251] width 165 height 18
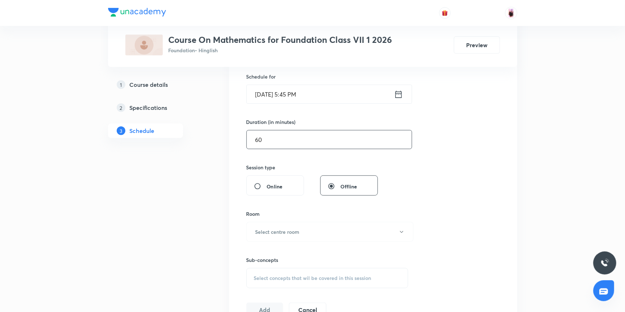
scroll to position [229, 0]
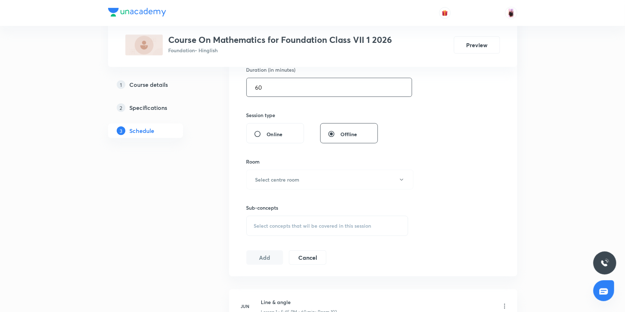
type input "60"
click at [308, 177] on button "Select centre room" at bounding box center [330, 180] width 167 height 20
click at [261, 216] on span "102" at bounding box center [330, 216] width 158 height 8
click at [289, 226] on span "Select concepts that wil be covered in this session" at bounding box center [313, 226] width 118 height 6
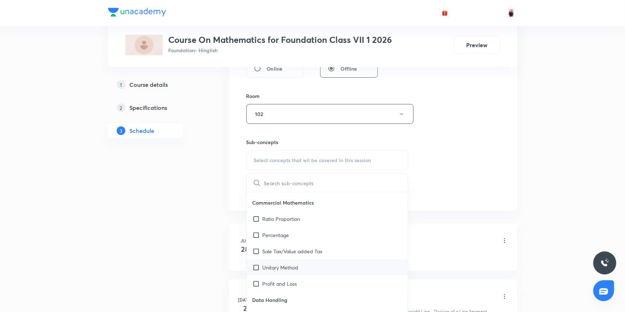
scroll to position [361, 0]
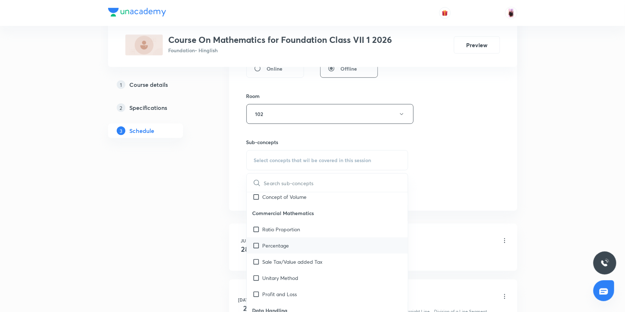
click at [256, 245] on input "checkbox" at bounding box center [258, 246] width 10 height 8
checkbox input "true"
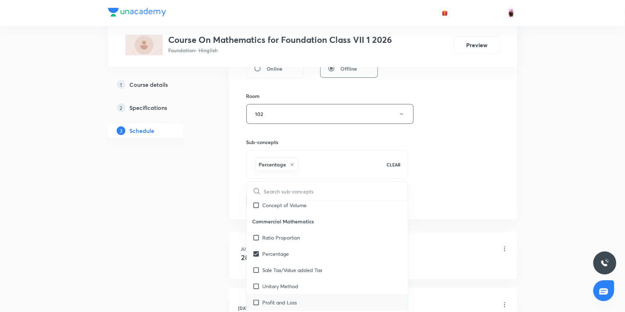
click at [257, 301] on input "checkbox" at bounding box center [258, 303] width 10 height 8
checkbox input "true"
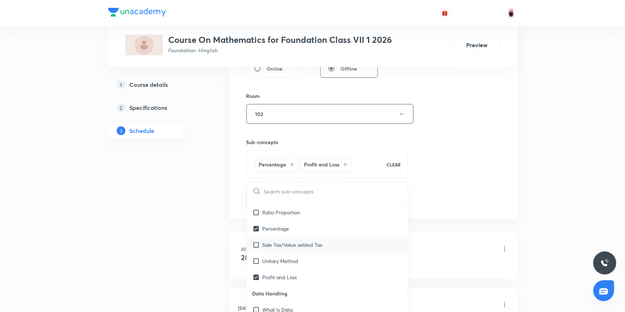
scroll to position [393, 0]
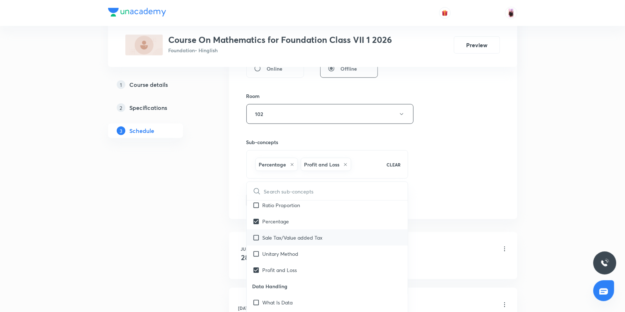
click at [257, 236] on input "checkbox" at bounding box center [258, 238] width 10 height 8
checkbox input "true"
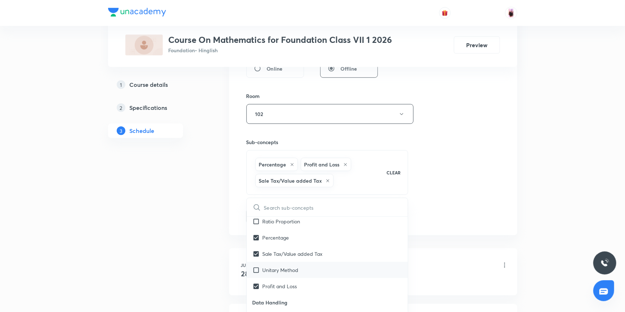
click at [256, 270] on input "checkbox" at bounding box center [258, 270] width 10 height 8
checkbox input "true"
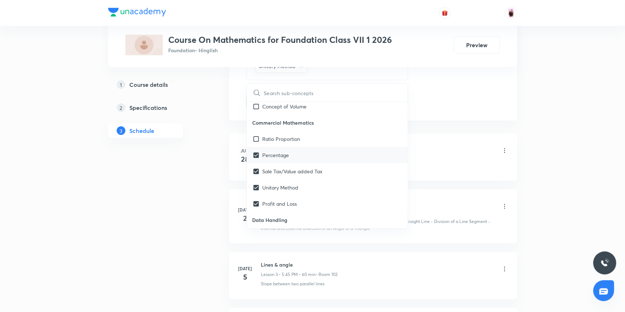
scroll to position [361, 0]
click at [256, 138] on input "checkbox" at bounding box center [258, 140] width 10 height 8
checkbox input "true"
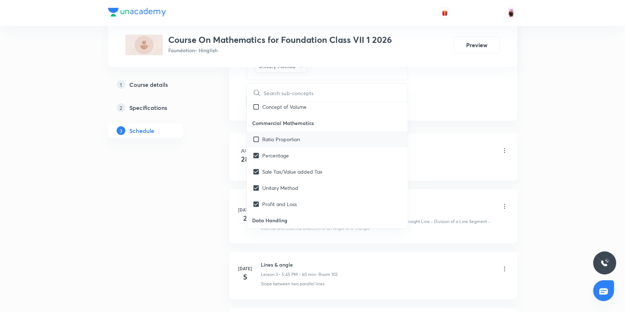
checkbox input "true"
click at [257, 140] on input "checkbox" at bounding box center [258, 140] width 10 height 8
checkbox input "false"
checkbox input "true"
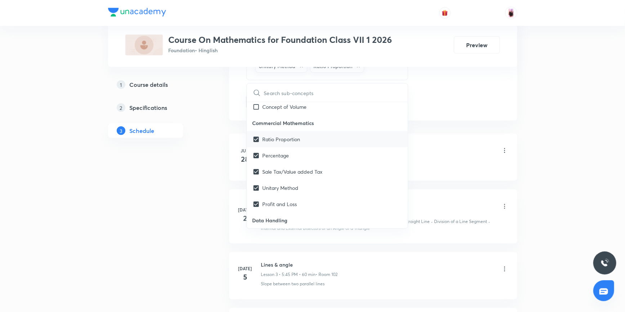
checkbox input "true"
click at [440, 145] on div "Line & angle Lesson 1 • 5:45 PM • 60 min • Room 102" at bounding box center [384, 151] width 247 height 17
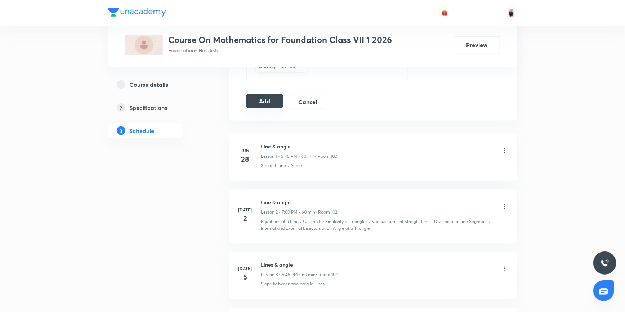
click at [267, 104] on button "Add" at bounding box center [265, 101] width 37 height 14
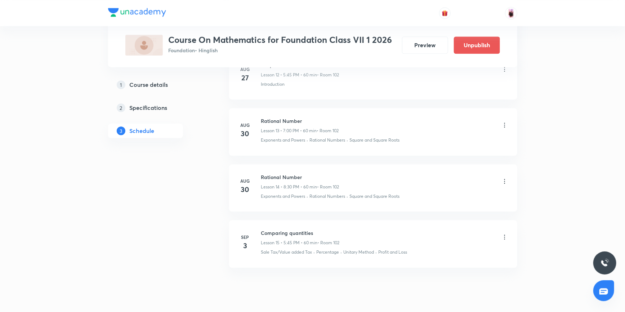
scroll to position [779, 0]
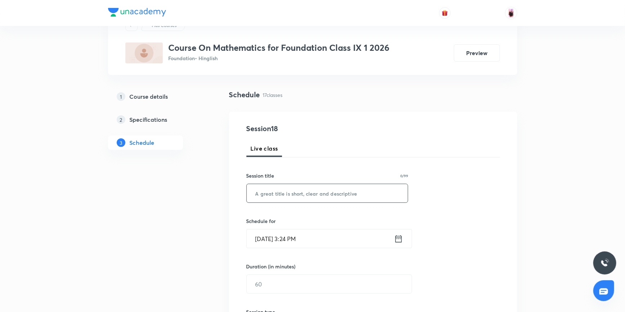
click at [293, 197] on input "text" at bounding box center [328, 193] width 162 height 18
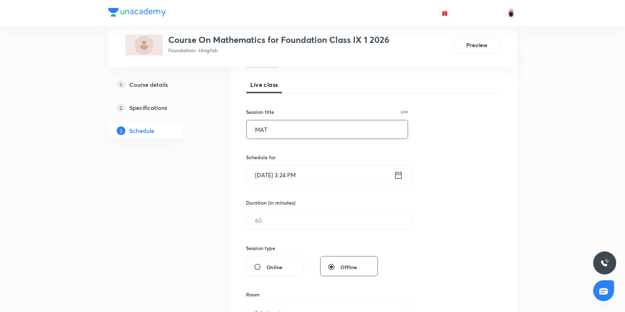
scroll to position [98, 0]
type input "MAT"
click at [401, 172] on icon at bounding box center [398, 173] width 9 height 10
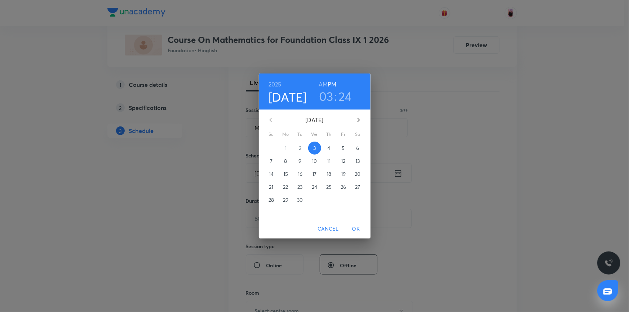
click at [329, 100] on h3 "03" at bounding box center [326, 96] width 14 height 15
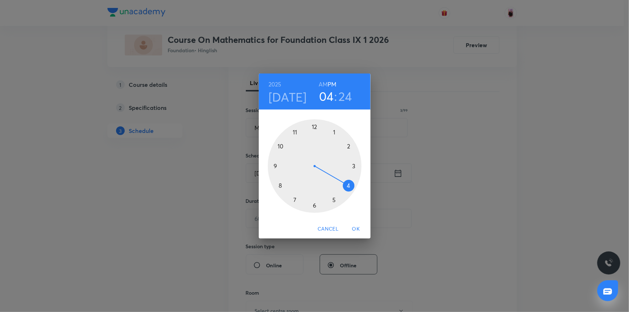
drag, startPoint x: 353, startPoint y: 170, endPoint x: 351, endPoint y: 182, distance: 12.8
click at [351, 182] on div at bounding box center [315, 166] width 94 height 94
drag, startPoint x: 338, startPoint y: 197, endPoint x: 313, endPoint y: 209, distance: 27.9
click at [313, 209] on div at bounding box center [315, 166] width 94 height 94
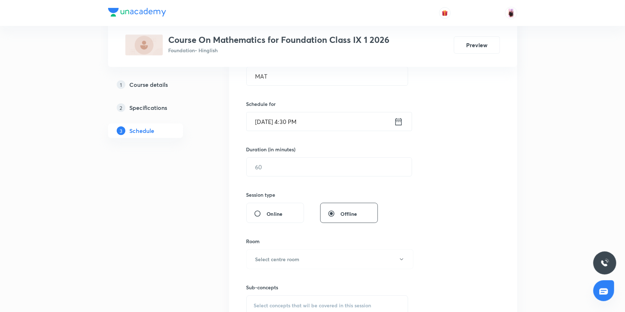
scroll to position [131, 0]
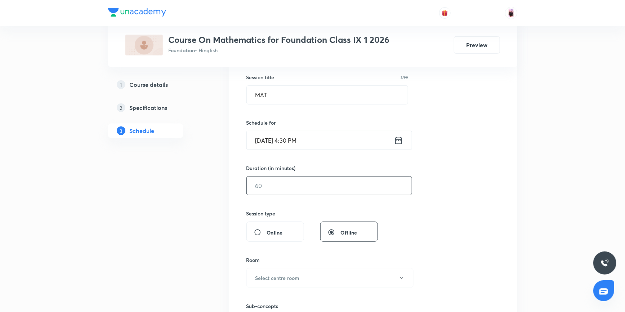
click at [320, 187] on input "text" at bounding box center [329, 186] width 165 height 18
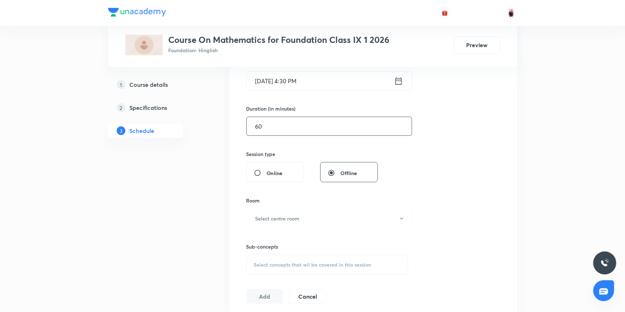
scroll to position [196, 0]
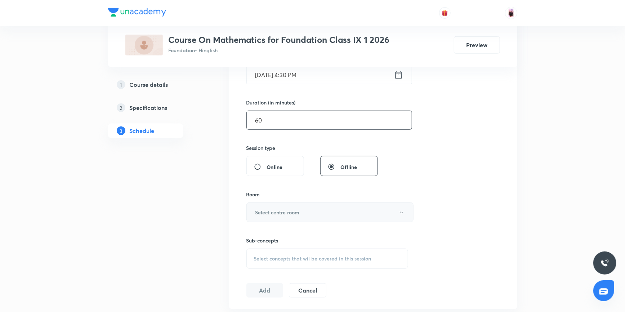
type input "60"
click at [300, 214] on button "Select centre room" at bounding box center [330, 213] width 167 height 20
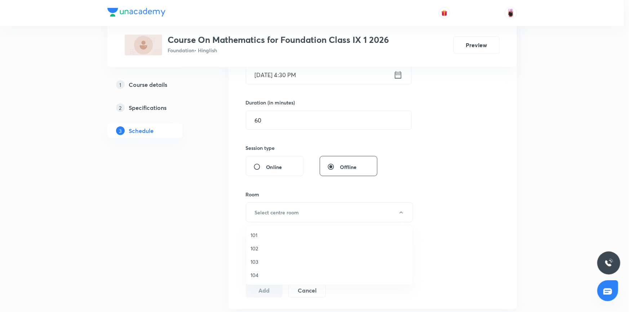
click at [256, 261] on span "103" at bounding box center [330, 262] width 158 height 8
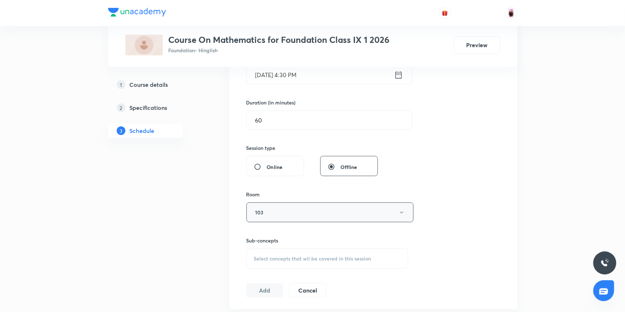
click at [298, 214] on button "103" at bounding box center [330, 213] width 167 height 20
click at [255, 274] on span "104" at bounding box center [330, 275] width 158 height 8
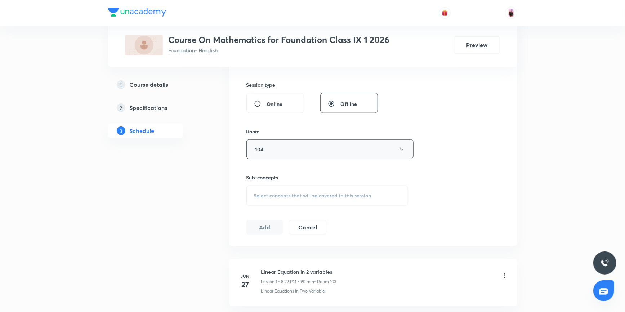
scroll to position [262, 0]
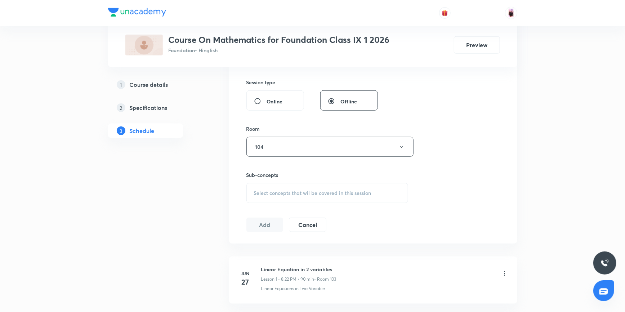
click at [301, 198] on div "Select concepts that wil be covered in this session" at bounding box center [328, 193] width 162 height 20
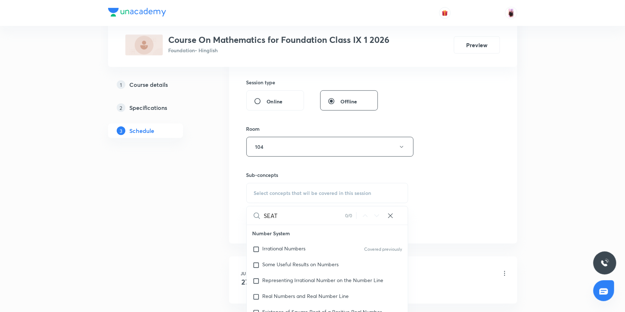
type input "SEAT"
click at [433, 176] on div "Session 18 Live class Session title 3/99 MAT ​ Schedule for Sep 3, 2025, 4:30 P…" at bounding box center [374, 63] width 254 height 339
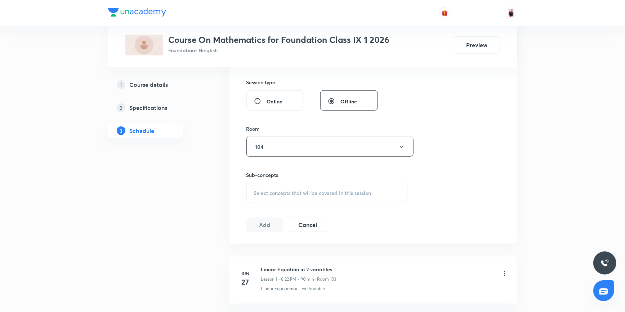
click at [287, 195] on span "Select concepts that wil be covered in this session" at bounding box center [313, 193] width 118 height 6
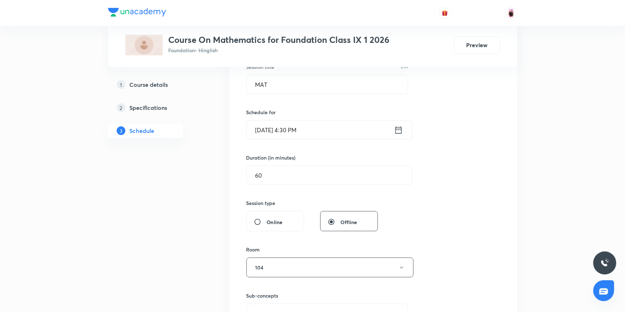
scroll to position [131, 0]
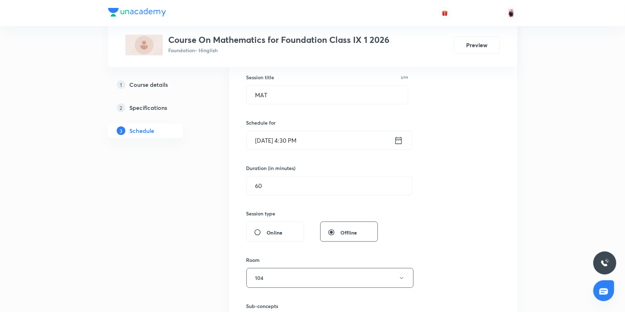
click at [451, 216] on div "Session 18 Live class Session title 3/99 MAT ​ Schedule for Sep 3, 2025, 4:30 P…" at bounding box center [374, 194] width 254 height 339
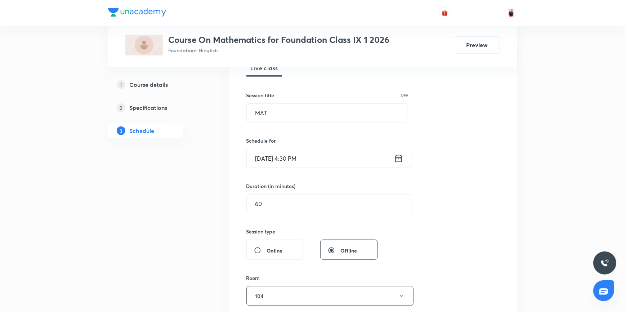
scroll to position [98, 0]
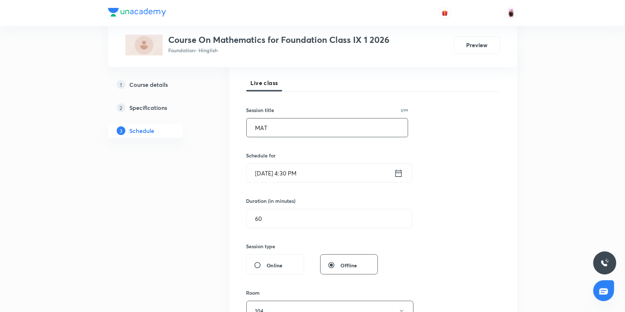
drag, startPoint x: 276, startPoint y: 129, endPoint x: 223, endPoint y: 128, distance: 53.0
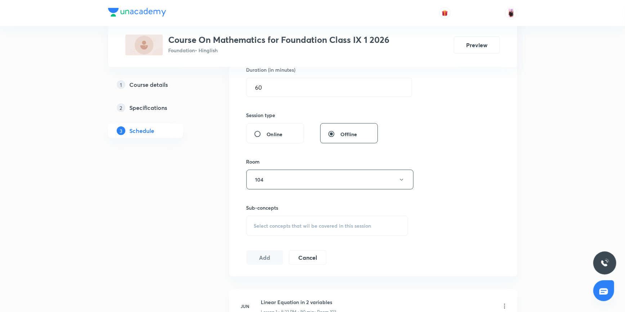
scroll to position [295, 0]
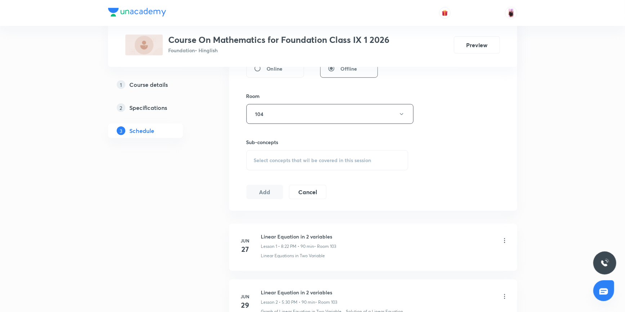
click at [321, 159] on span "Select concepts that wil be covered in this session" at bounding box center [313, 161] width 118 height 6
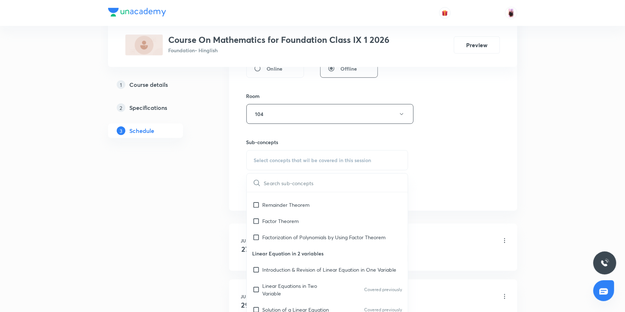
scroll to position [262, 0]
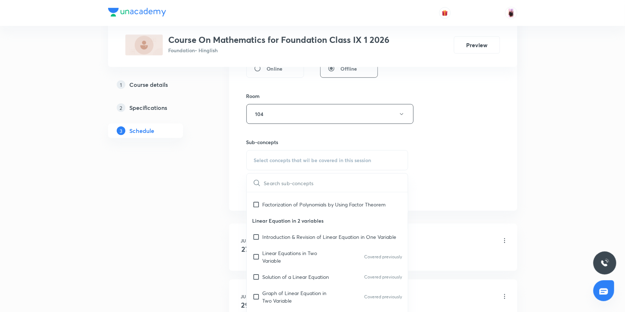
click at [301, 183] on input "text" at bounding box center [336, 183] width 144 height 18
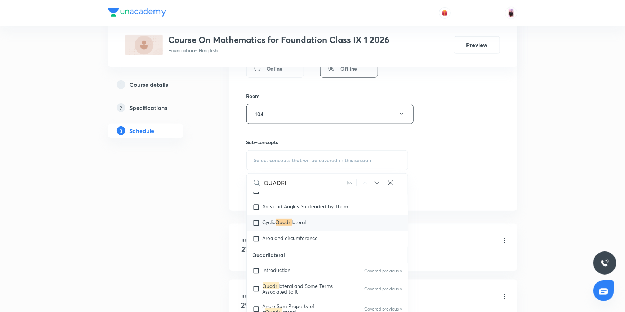
scroll to position [1547, 0]
type input "QUADRI"
click at [252, 251] on p "Quadrilateral" at bounding box center [328, 253] width 162 height 16
drag, startPoint x: 253, startPoint y: 251, endPoint x: 288, endPoint y: 252, distance: 35.0
click at [288, 252] on p "Quadrilateral" at bounding box center [328, 253] width 162 height 16
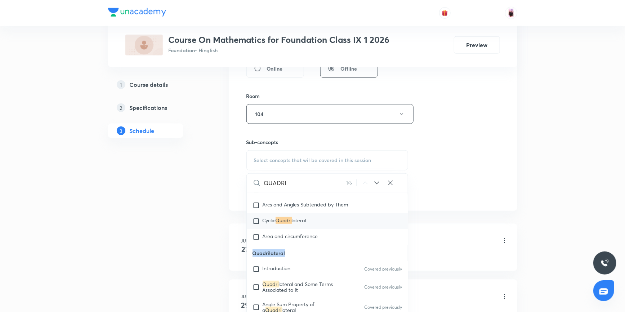
copy p "Quadrilateral"
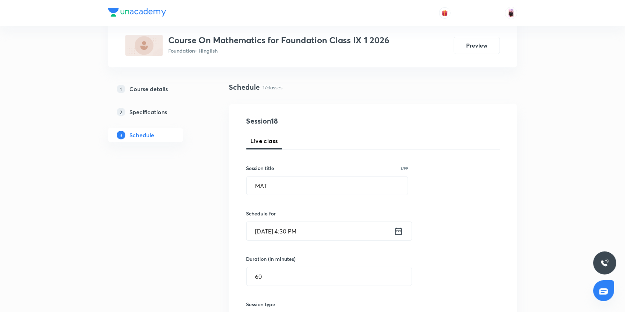
scroll to position [32, 0]
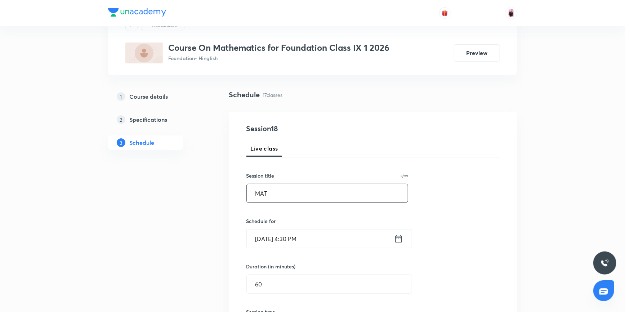
drag, startPoint x: 287, startPoint y: 194, endPoint x: 223, endPoint y: 184, distance: 64.9
paste input "Quadrilateral"
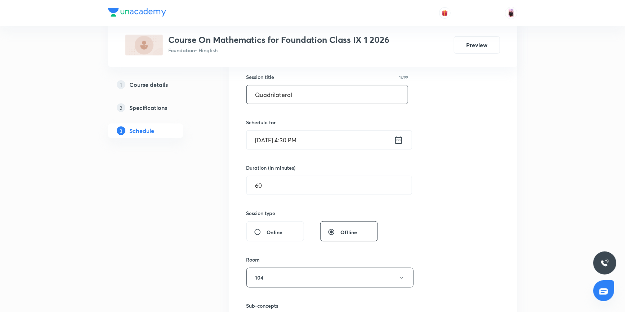
scroll to position [131, 0]
type input "Quadrilateral"
click at [397, 141] on icon at bounding box center [398, 141] width 9 height 10
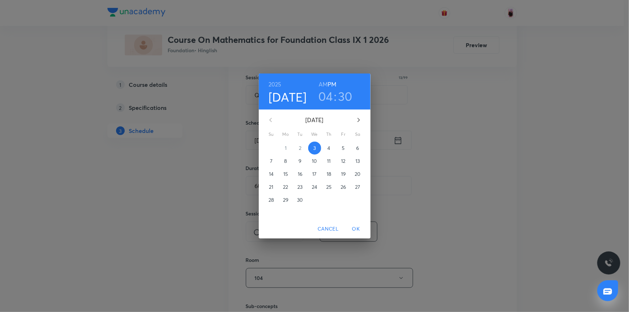
click at [329, 99] on h3 "04" at bounding box center [325, 96] width 15 height 15
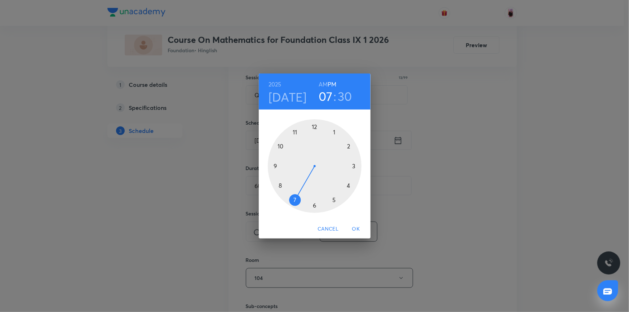
drag, startPoint x: 349, startPoint y: 183, endPoint x: 298, endPoint y: 198, distance: 53.5
click at [298, 198] on div at bounding box center [315, 166] width 94 height 94
drag, startPoint x: 316, startPoint y: 203, endPoint x: 316, endPoint y: 136, distance: 67.1
click at [316, 136] on div at bounding box center [315, 166] width 94 height 94
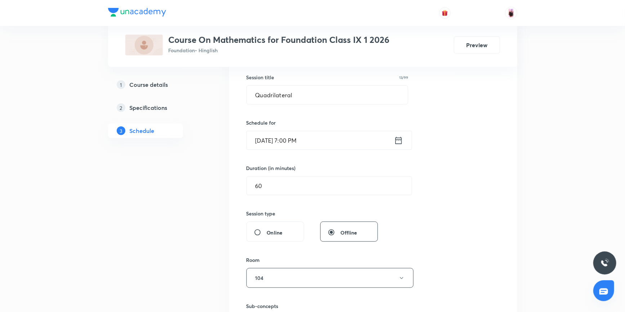
click at [451, 141] on div "Session 18 Live class Session title 13/99 Quadrilateral ​ Schedule for Sep 3, 2…" at bounding box center [374, 194] width 254 height 339
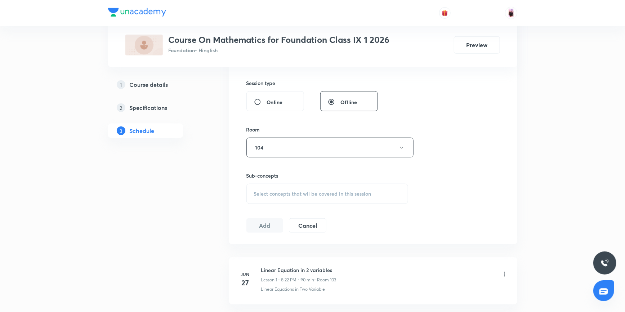
scroll to position [262, 0]
click at [324, 195] on div "Select concepts that wil be covered in this session" at bounding box center [328, 193] width 162 height 20
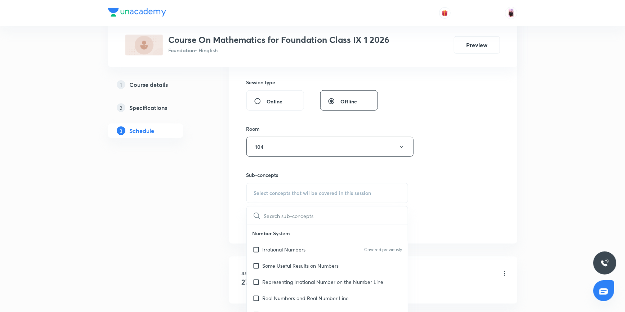
paste input "Quadrilateral"
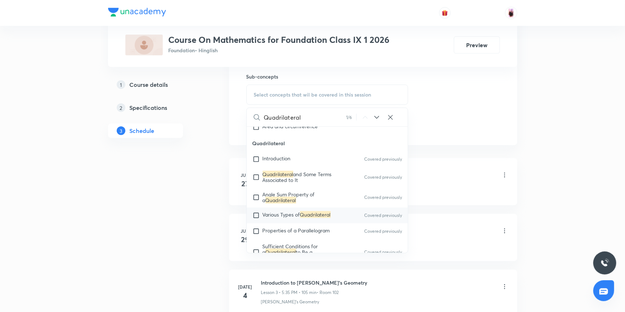
scroll to position [1580, 0]
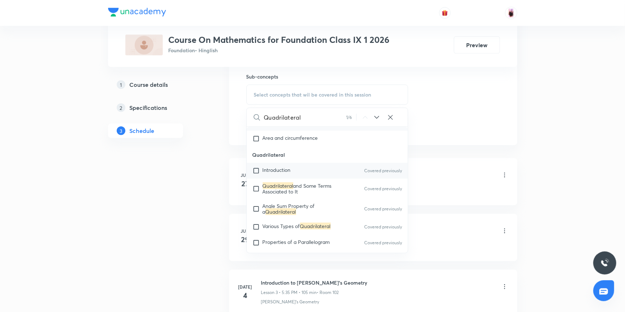
type input "Quadrilateral"
click at [257, 171] on input "checkbox" at bounding box center [258, 170] width 10 height 7
checkbox input "true"
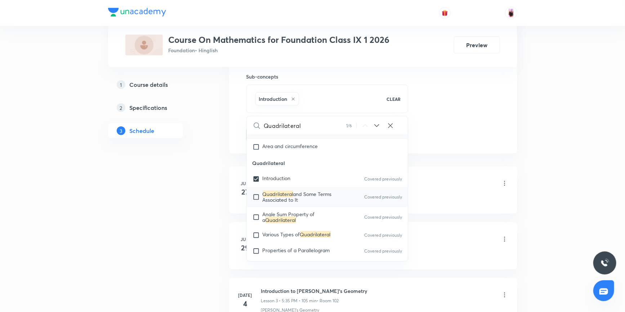
click at [255, 196] on input "checkbox" at bounding box center [258, 197] width 10 height 12
checkbox input "true"
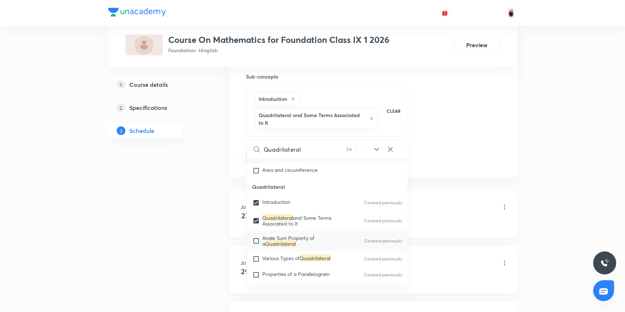
click at [256, 238] on input "checkbox" at bounding box center [258, 241] width 10 height 12
checkbox input "true"
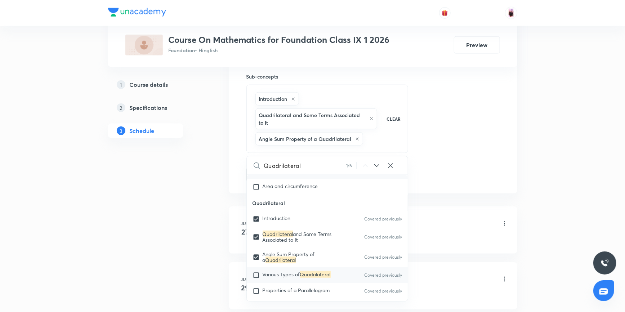
click at [256, 276] on input "checkbox" at bounding box center [258, 275] width 10 height 7
checkbox input "true"
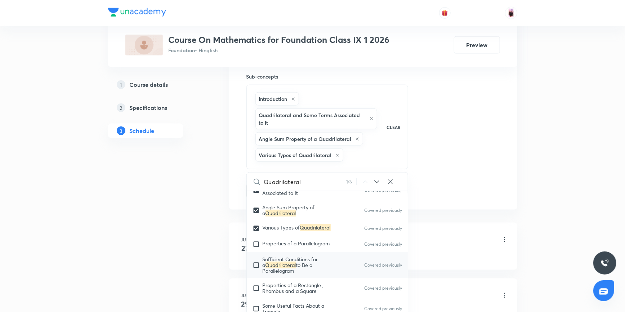
scroll to position [1645, 0]
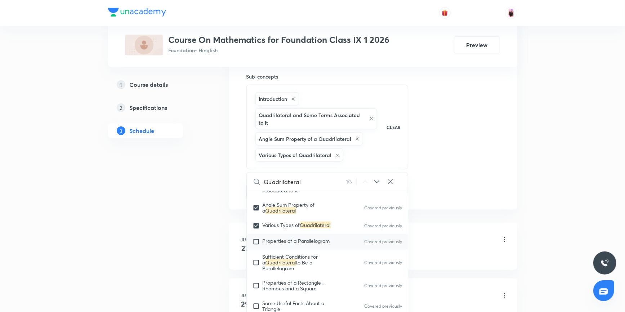
click at [258, 239] on input "checkbox" at bounding box center [258, 241] width 10 height 7
checkbox input "true"
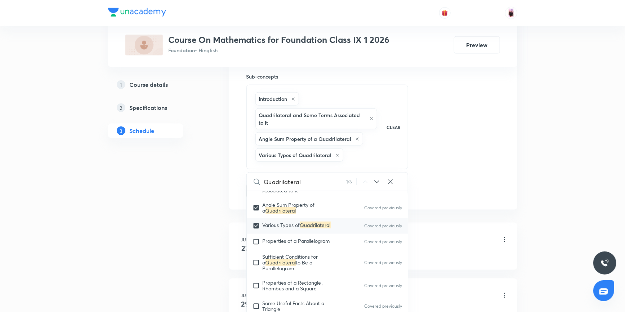
checkbox input "true"
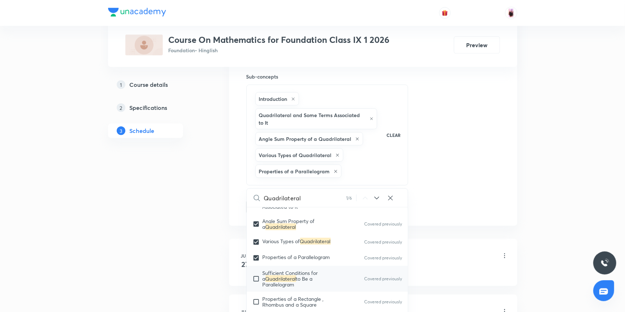
click at [257, 277] on input "checkbox" at bounding box center [258, 278] width 10 height 17
checkbox input "true"
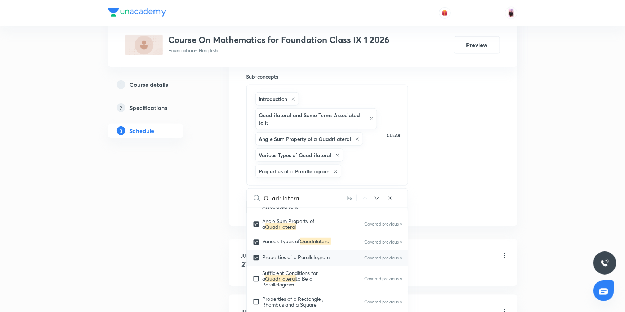
checkbox input "true"
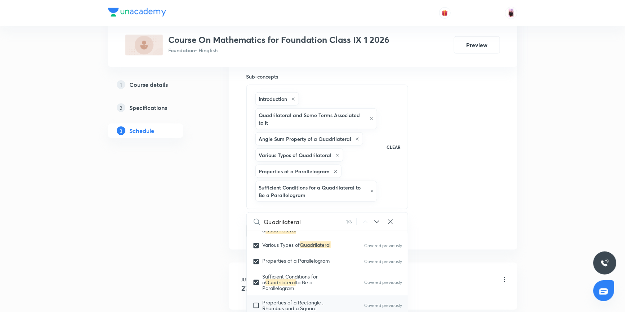
scroll to position [1711, 0]
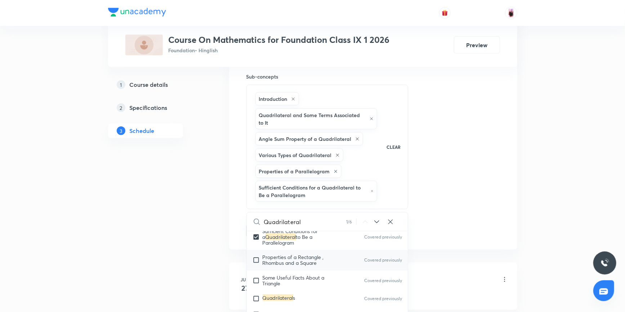
click at [255, 259] on input "checkbox" at bounding box center [258, 261] width 10 height 12
checkbox input "true"
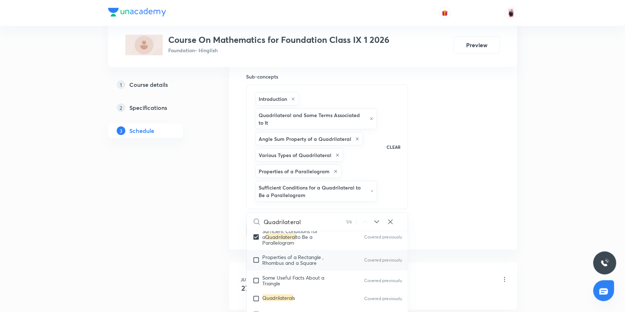
checkbox input "true"
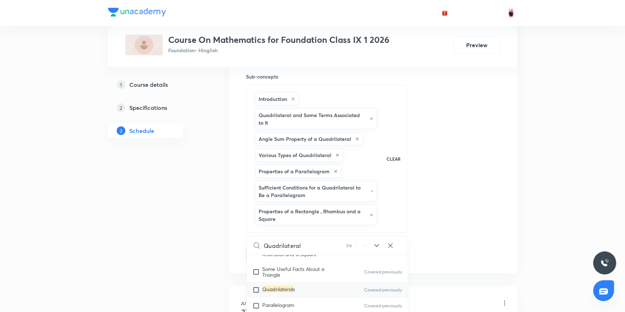
scroll to position [1744, 0]
click at [255, 270] on input "checkbox" at bounding box center [258, 272] width 10 height 12
checkbox input "true"
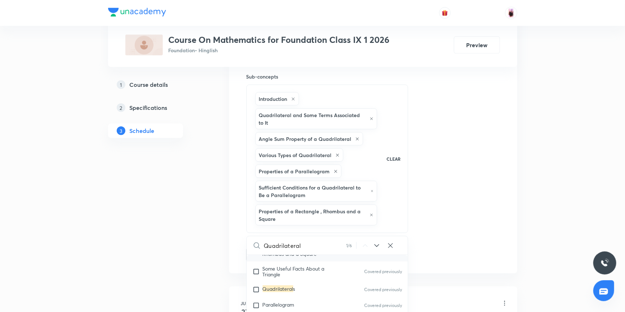
checkbox input "true"
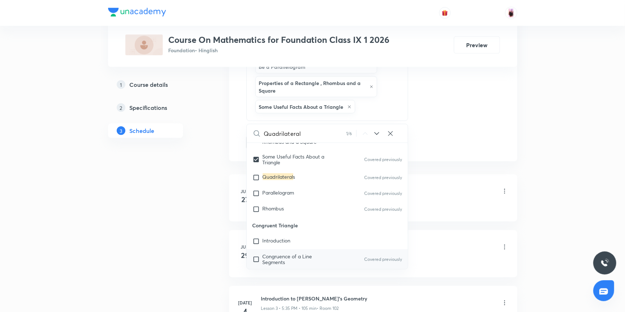
scroll to position [491, 0]
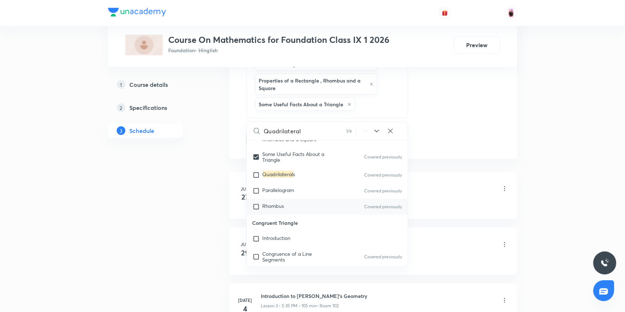
click at [258, 205] on input "checkbox" at bounding box center [258, 206] width 10 height 7
checkbox input "true"
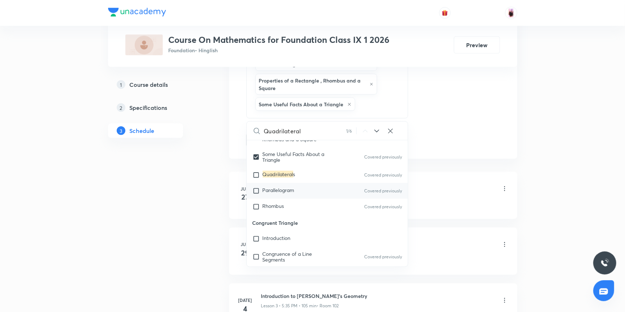
checkbox input "true"
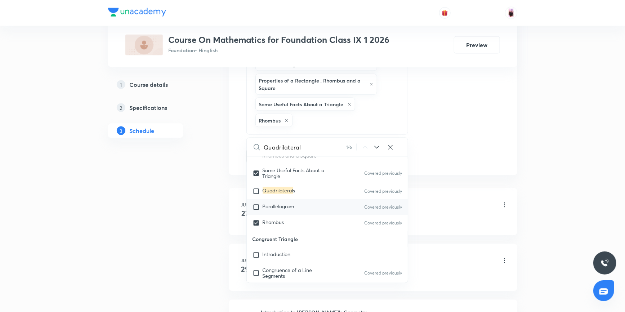
click at [256, 204] on input "checkbox" at bounding box center [258, 207] width 10 height 7
checkbox input "true"
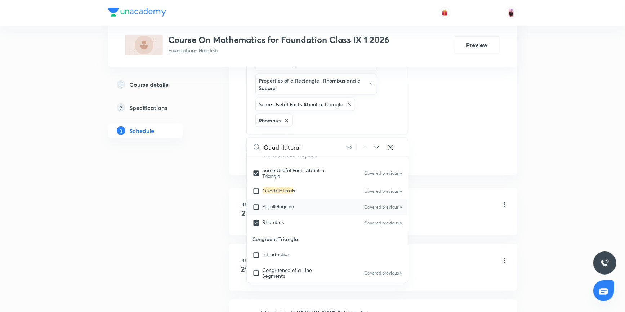
checkbox input "true"
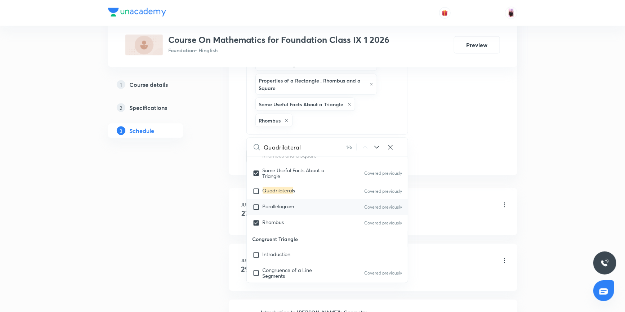
checkbox input "true"
click at [257, 190] on input "checkbox" at bounding box center [258, 191] width 10 height 7
checkbox input "true"
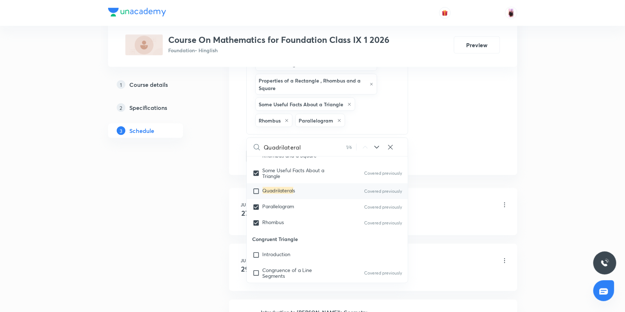
checkbox input "true"
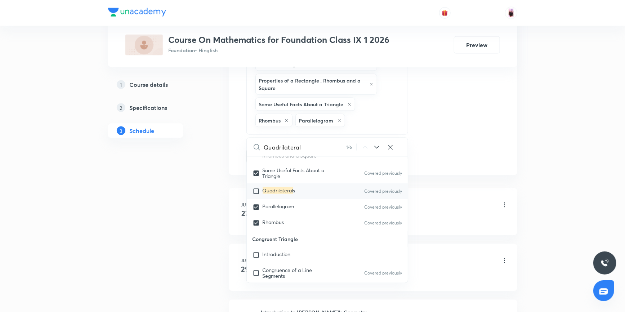
checkbox input "true"
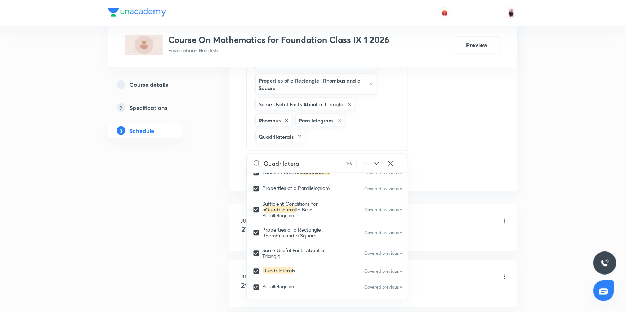
scroll to position [1678, 0]
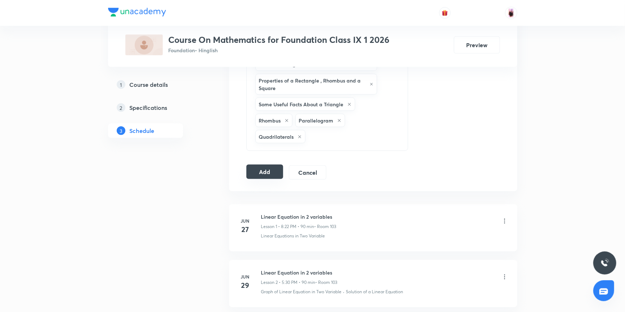
click at [269, 171] on button "Add" at bounding box center [265, 172] width 37 height 14
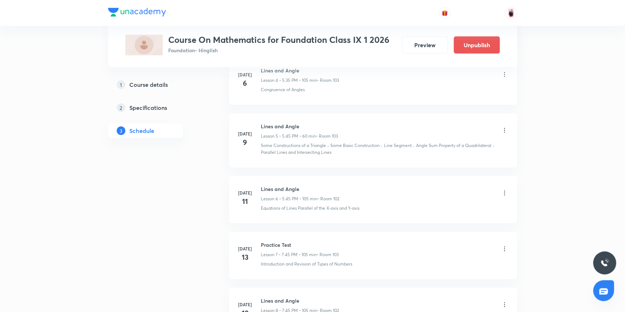
scroll to position [295, 0]
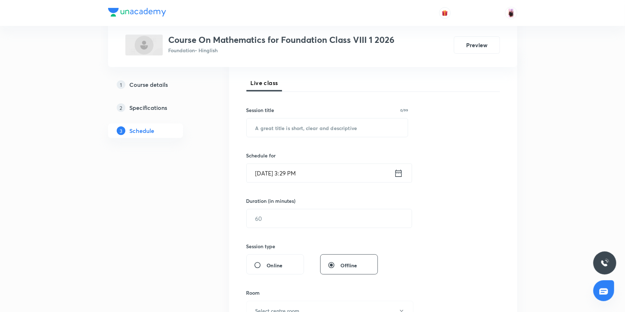
click at [398, 173] on icon at bounding box center [398, 172] width 6 height 7
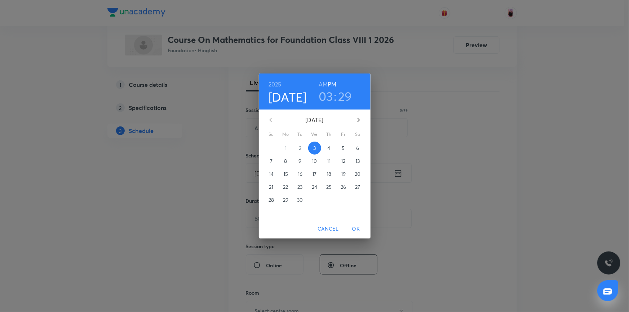
click at [326, 96] on h3 "03" at bounding box center [326, 96] width 14 height 15
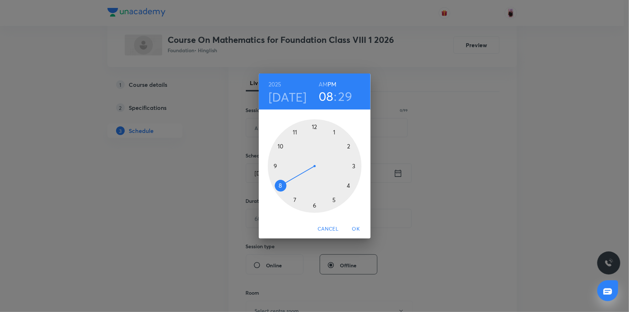
drag, startPoint x: 351, startPoint y: 165, endPoint x: 278, endPoint y: 184, distance: 76.0
click at [278, 184] on div at bounding box center [315, 166] width 94 height 94
drag, startPoint x: 322, startPoint y: 206, endPoint x: 315, endPoint y: 208, distance: 7.5
click at [315, 208] on div at bounding box center [315, 166] width 94 height 94
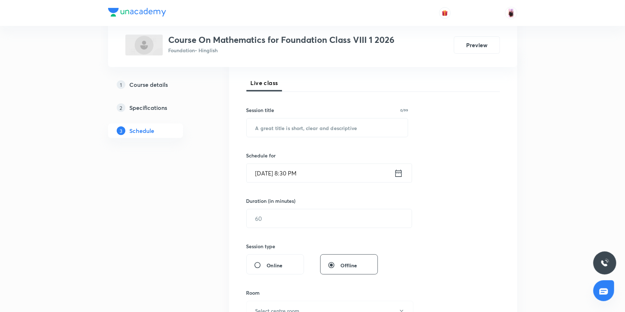
click at [437, 139] on div "Session 18 Live class Session title 0/99 ​ Schedule for [DATE] 8:30 PM ​ Durati…" at bounding box center [374, 227] width 254 height 339
click at [310, 213] on input "text" at bounding box center [329, 218] width 165 height 18
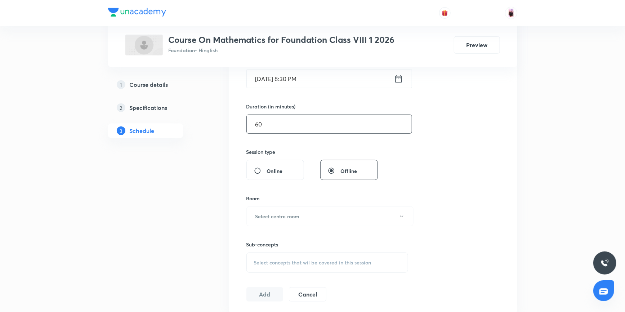
scroll to position [196, 0]
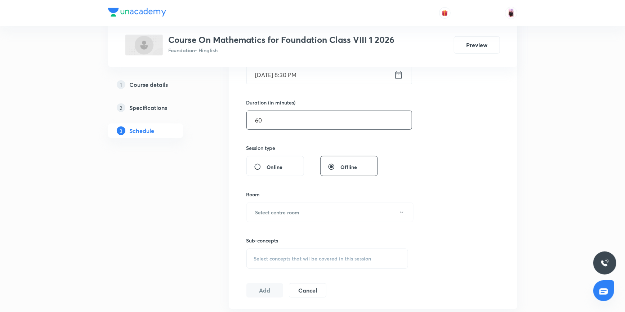
type input "60"
click at [307, 212] on button "Select centre room" at bounding box center [330, 213] width 167 height 20
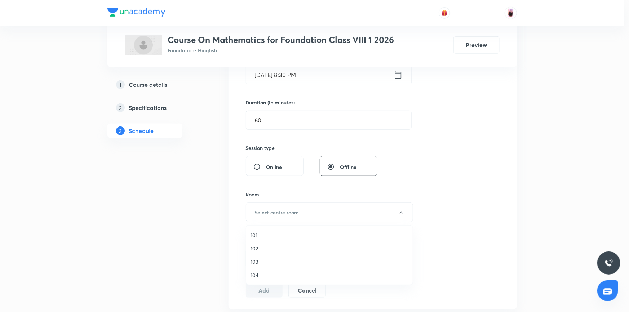
click at [255, 260] on span "103" at bounding box center [330, 262] width 158 height 8
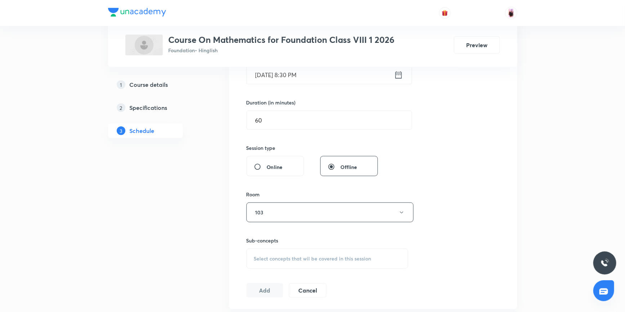
click at [302, 263] on div "Select concepts that wil be covered in this session" at bounding box center [328, 259] width 162 height 20
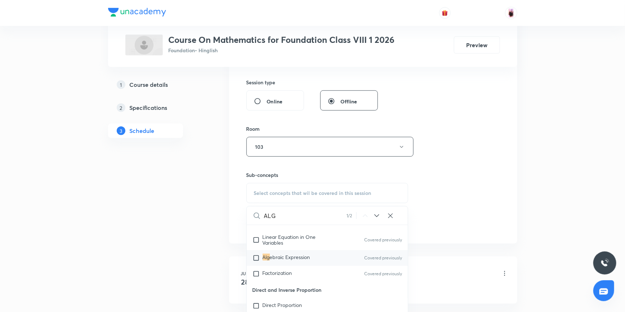
scroll to position [128, 0]
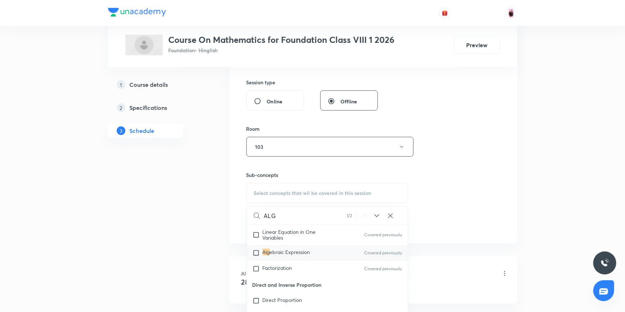
type input "ALG"
click at [256, 251] on input "checkbox" at bounding box center [258, 252] width 10 height 7
checkbox input "true"
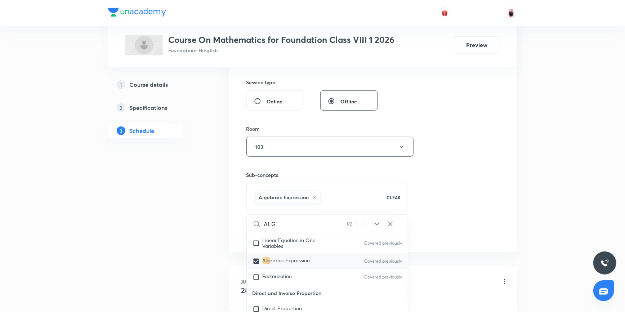
scroll to position [95, 0]
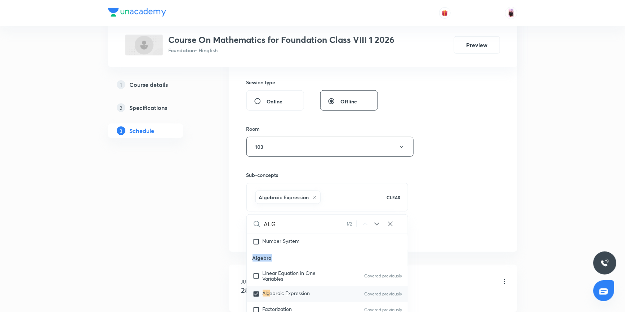
drag, startPoint x: 254, startPoint y: 257, endPoint x: 274, endPoint y: 257, distance: 19.8
click at [274, 257] on p "Algebra" at bounding box center [328, 258] width 162 height 16
copy p "Algebra"
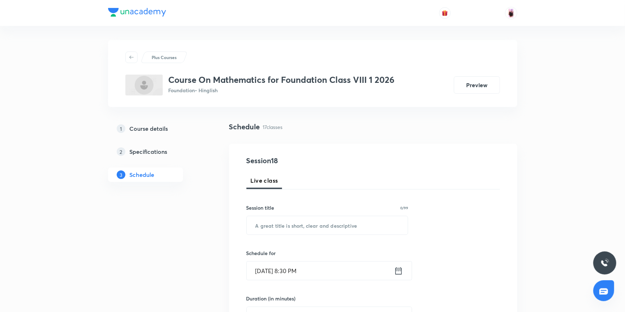
scroll to position [0, 0]
click at [279, 231] on input "text" at bounding box center [328, 226] width 162 height 18
paste input "Algebra"
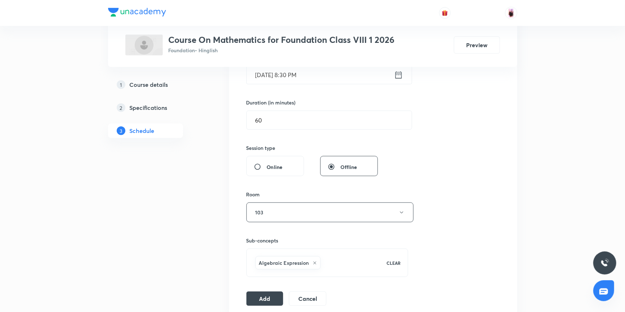
scroll to position [295, 0]
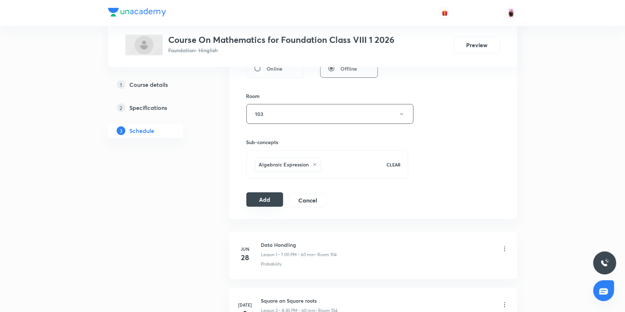
type input "Algebra"
click at [269, 203] on button "Add" at bounding box center [265, 200] width 37 height 14
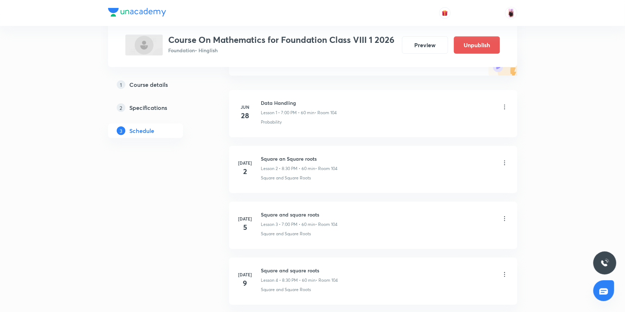
scroll to position [65, 0]
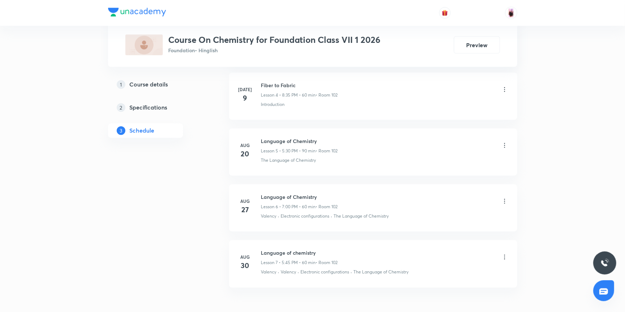
scroll to position [656, 0]
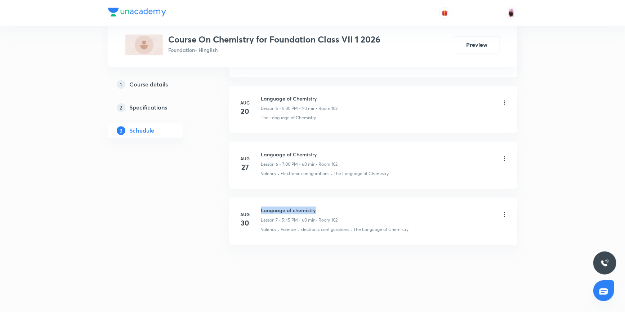
drag, startPoint x: 261, startPoint y: 209, endPoint x: 315, endPoint y: 209, distance: 54.4
click at [315, 209] on h6 "Language of chemistry" at bounding box center [299, 211] width 77 height 8
copy h6 "Language of chemistry"
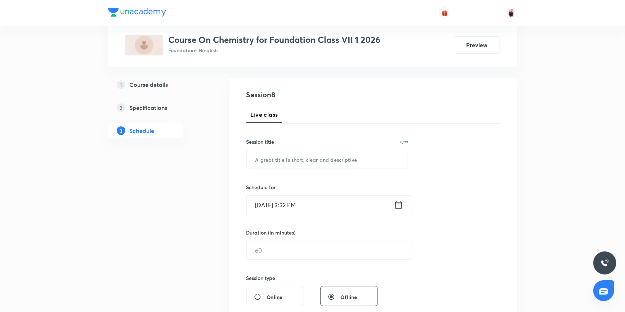
scroll to position [66, 0]
click at [280, 164] on input "text" at bounding box center [328, 160] width 162 height 18
paste input "Language of chemistry"
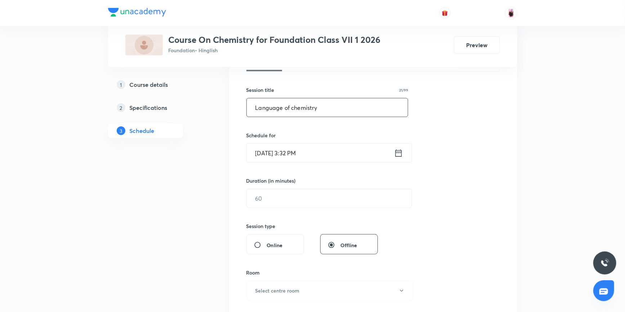
scroll to position [164, 0]
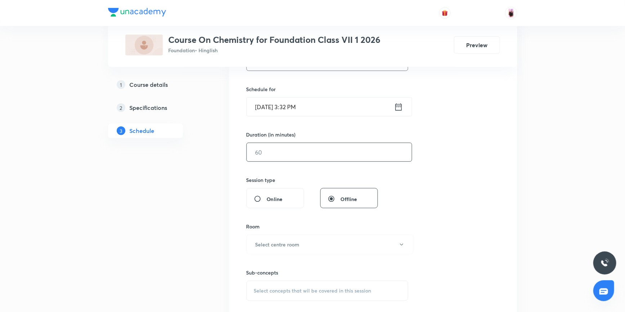
type input "Language of chemistry"
click at [288, 151] on input "text" at bounding box center [329, 152] width 165 height 18
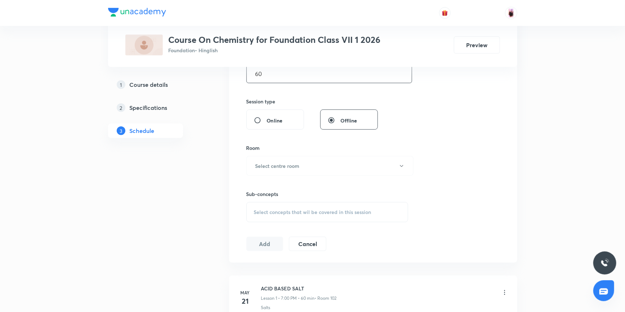
scroll to position [263, 0]
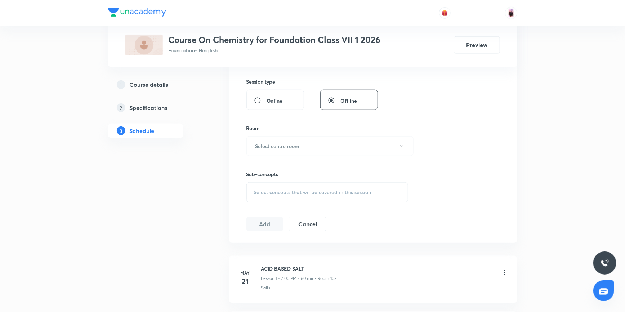
type input "60"
click at [299, 151] on button "Select centre room" at bounding box center [330, 146] width 167 height 20
click at [252, 184] on span "102" at bounding box center [330, 183] width 158 height 8
click at [326, 191] on span "Select concepts that wil be covered in this session" at bounding box center [313, 193] width 118 height 6
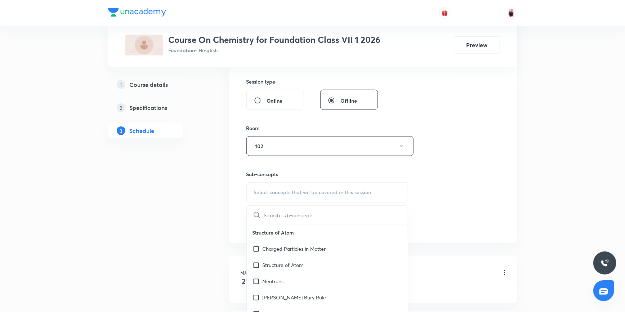
click at [437, 181] on div "Session 8 Live class Session title 21/99 Language of chemistry ​ Schedule for […" at bounding box center [374, 62] width 254 height 339
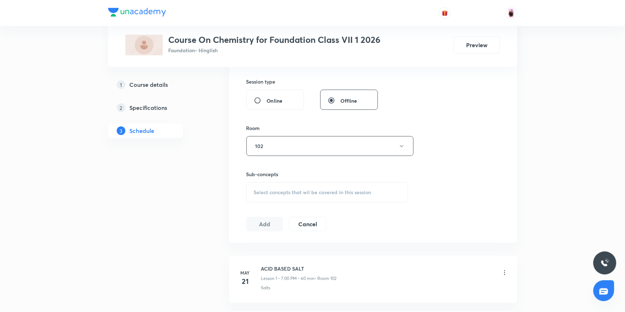
click at [293, 195] on div "Select concepts that wil be covered in this session" at bounding box center [328, 192] width 162 height 20
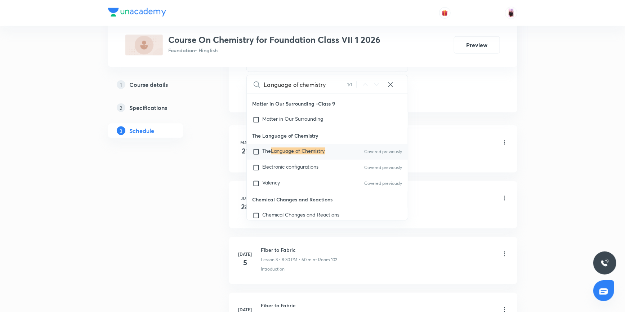
scroll to position [394, 0]
type input "Language of chemistry"
click at [256, 152] on input "checkbox" at bounding box center [258, 151] width 10 height 7
checkbox input "true"
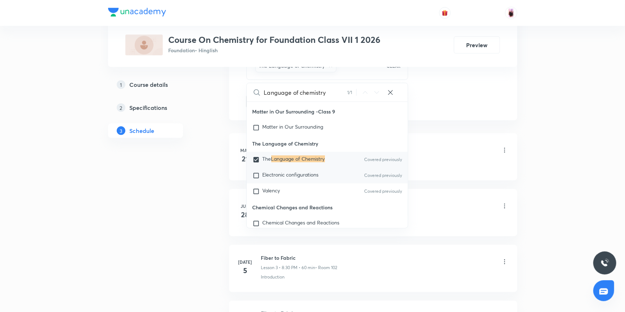
click at [256, 178] on input "checkbox" at bounding box center [258, 175] width 10 height 7
checkbox input "true"
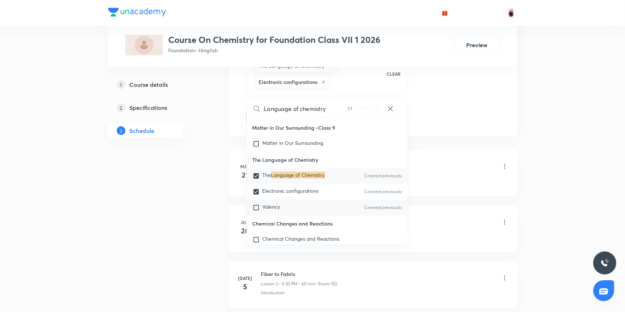
click at [257, 209] on input "checkbox" at bounding box center [258, 207] width 10 height 7
checkbox input "true"
click at [438, 159] on div "ACID BASED SALT Lesson 1 • 7:00 PM • 60 min • Room 102" at bounding box center [384, 167] width 247 height 17
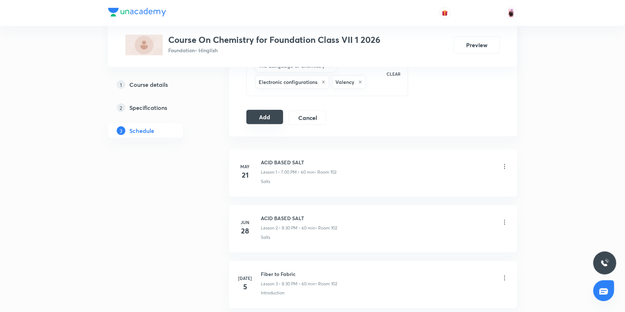
click at [275, 119] on button "Add" at bounding box center [265, 117] width 37 height 14
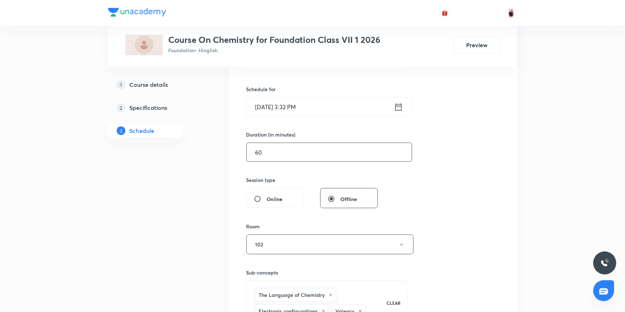
scroll to position [99, 0]
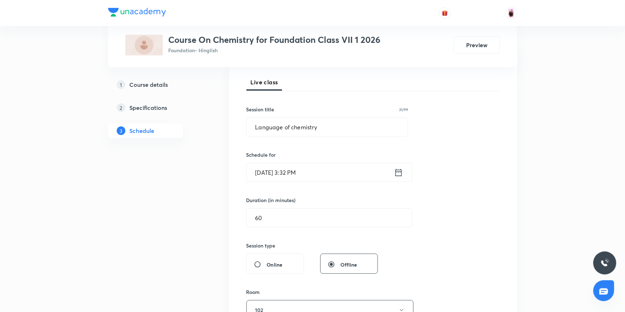
click at [398, 169] on icon at bounding box center [398, 172] width 6 height 7
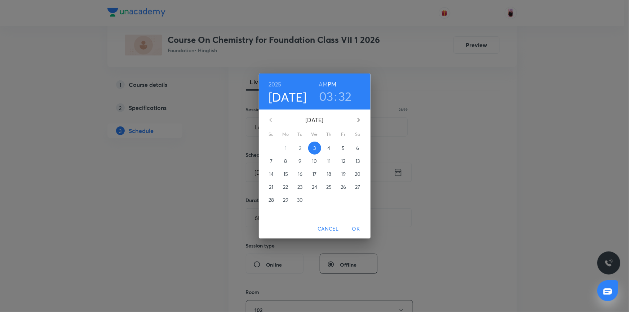
click at [325, 97] on h3 "03" at bounding box center [326, 96] width 14 height 15
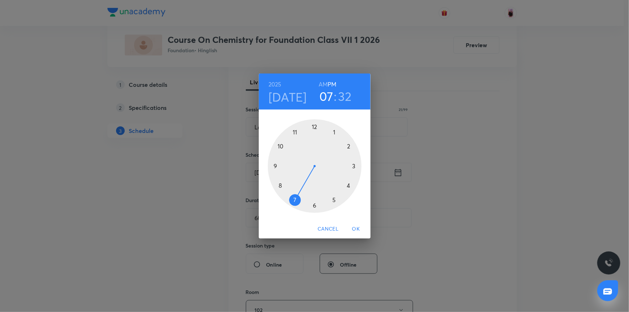
drag, startPoint x: 355, startPoint y: 166, endPoint x: 300, endPoint y: 199, distance: 64.2
click at [300, 199] on div at bounding box center [315, 166] width 94 height 94
drag, startPoint x: 304, startPoint y: 204, endPoint x: 314, endPoint y: 127, distance: 78.6
click at [314, 127] on div at bounding box center [315, 166] width 94 height 94
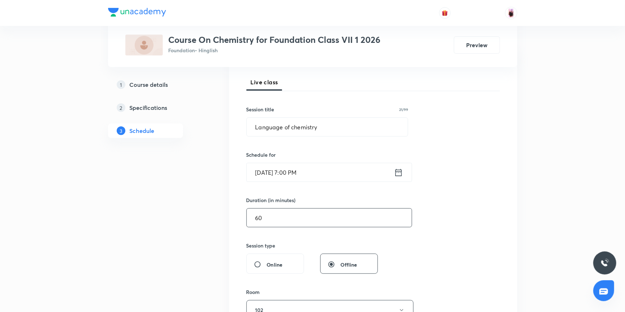
click at [297, 222] on input "60" at bounding box center [329, 218] width 165 height 18
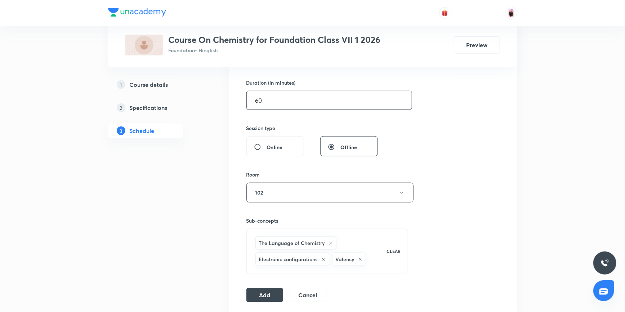
scroll to position [296, 0]
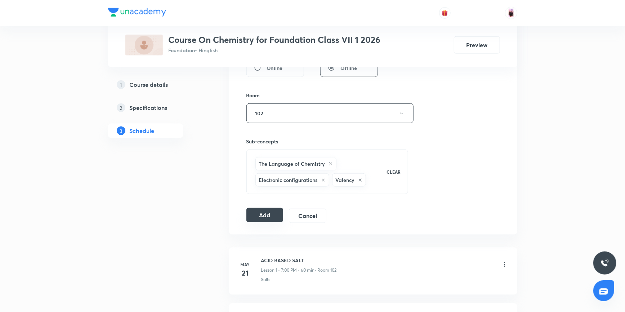
click at [267, 217] on button "Add" at bounding box center [265, 215] width 37 height 14
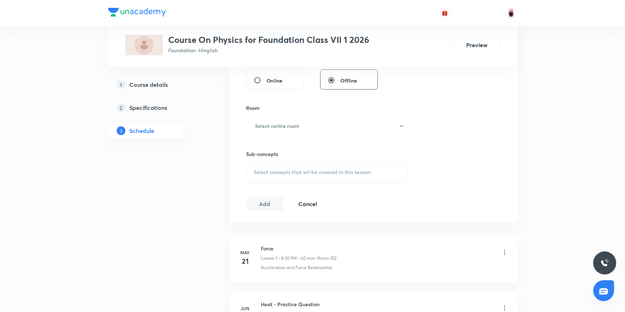
scroll to position [328, 0]
click at [288, 173] on span "Select concepts that wil be covered in this session" at bounding box center [313, 174] width 118 height 6
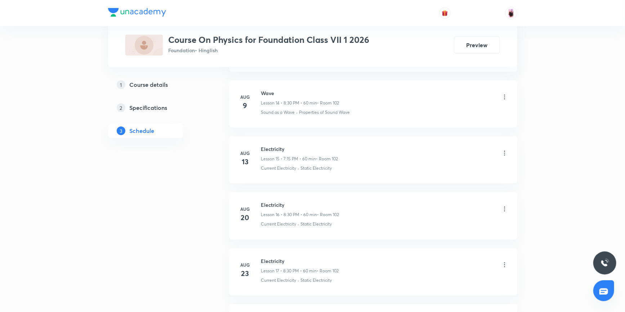
scroll to position [1311, 0]
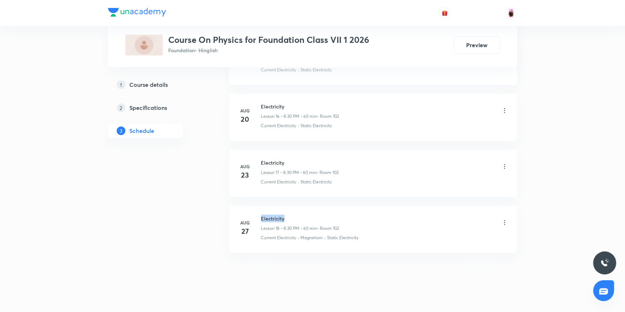
drag, startPoint x: 261, startPoint y: 216, endPoint x: 288, endPoint y: 218, distance: 27.1
click at [288, 218] on h6 "Electricity" at bounding box center [300, 219] width 78 height 8
copy h6 "Electricity"
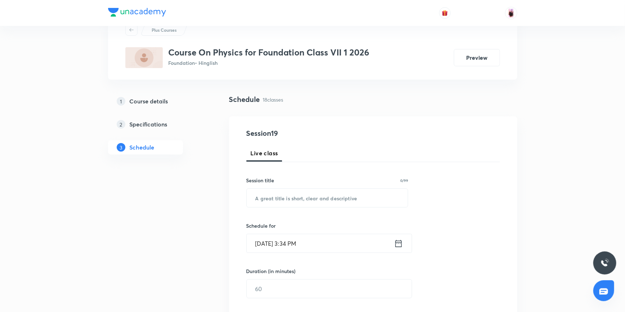
scroll to position [65, 0]
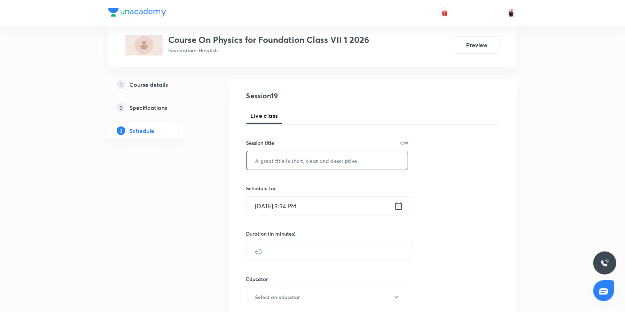
click at [283, 161] on input "text" at bounding box center [328, 160] width 162 height 18
paste input "Electricity"
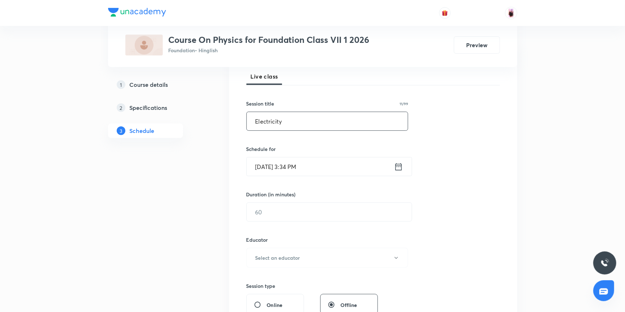
scroll to position [98, 0]
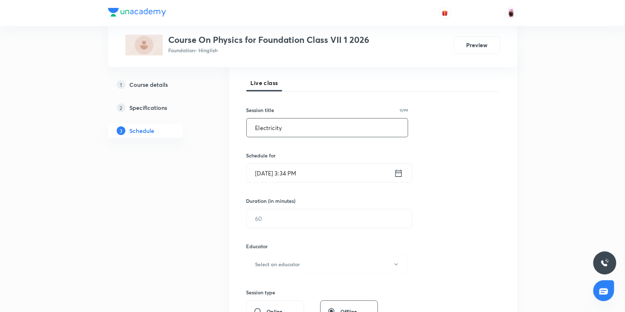
type input "Electricity"
click at [398, 174] on icon at bounding box center [398, 173] width 9 height 10
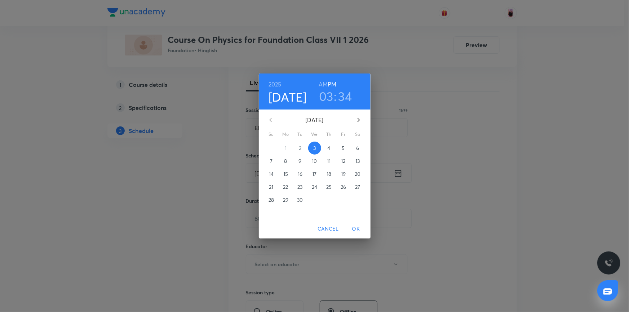
click at [328, 92] on h3 "03" at bounding box center [326, 96] width 14 height 15
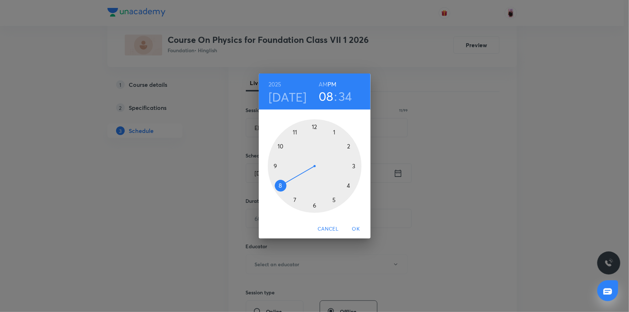
drag, startPoint x: 358, startPoint y: 164, endPoint x: 288, endPoint y: 173, distance: 69.8
click at [288, 173] on div at bounding box center [315, 166] width 94 height 94
drag, startPoint x: 300, startPoint y: 200, endPoint x: 313, endPoint y: 202, distance: 13.5
click at [313, 202] on div at bounding box center [315, 166] width 94 height 94
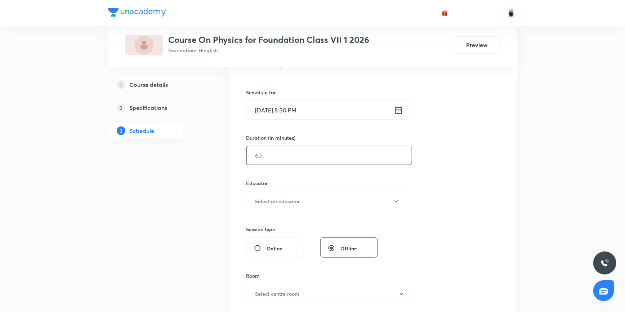
scroll to position [164, 0]
click at [296, 161] on input "text" at bounding box center [329, 153] width 165 height 18
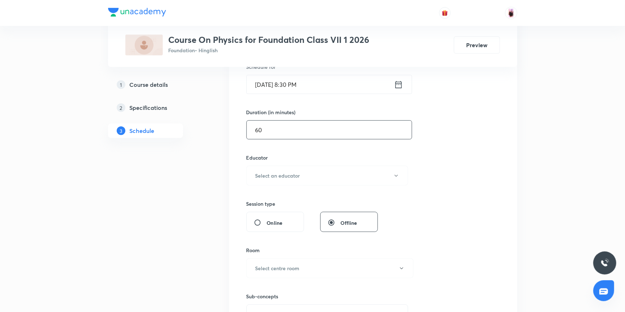
scroll to position [196, 0]
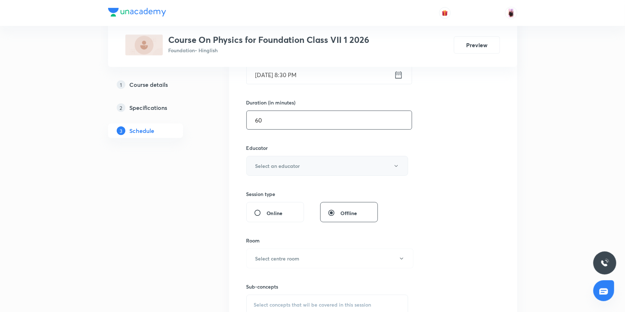
type input "60"
click at [294, 162] on h6 "Select an educator" at bounding box center [278, 166] width 45 height 8
click at [269, 187] on span "Rajesh Jha" at bounding box center [330, 189] width 158 height 8
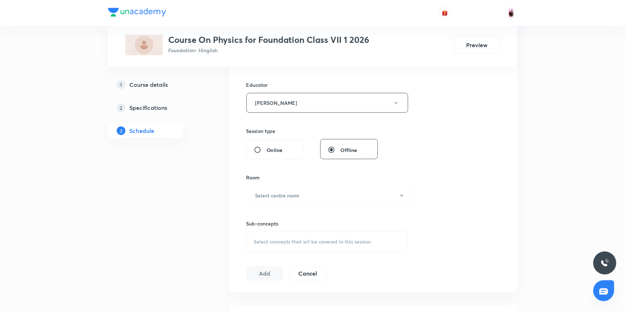
scroll to position [262, 0]
click at [309, 194] on button "Select centre room" at bounding box center [330, 193] width 167 height 20
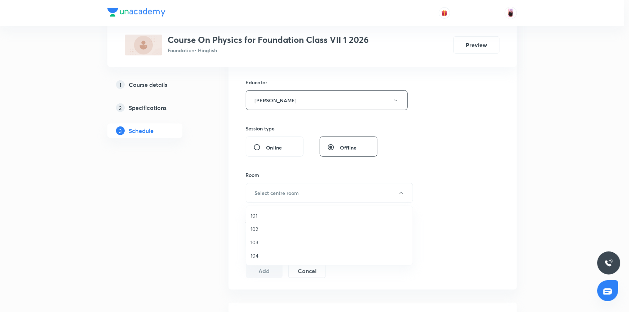
click at [260, 228] on span "102" at bounding box center [330, 229] width 158 height 8
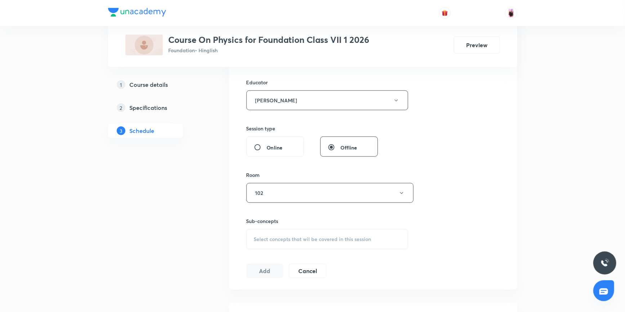
click at [325, 248] on div "Select concepts that wil be covered in this session" at bounding box center [328, 239] width 162 height 20
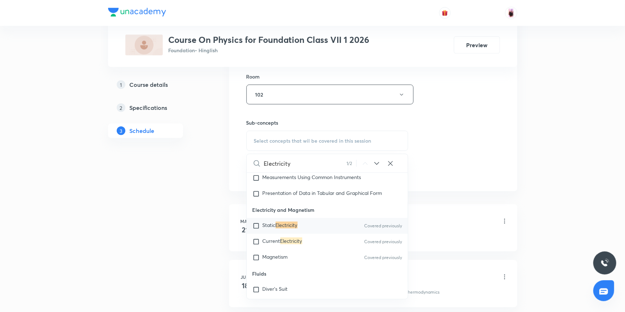
scroll to position [393, 0]
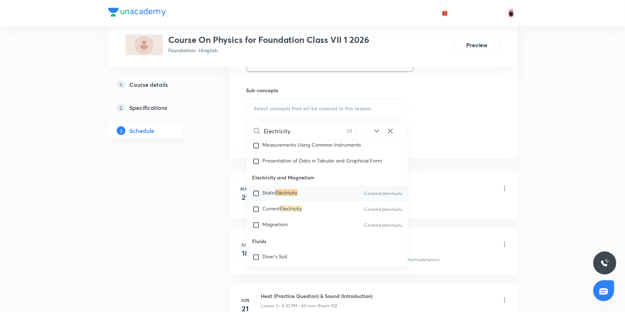
type input "Electricity"
click at [257, 197] on input "checkbox" at bounding box center [258, 193] width 10 height 7
checkbox input "true"
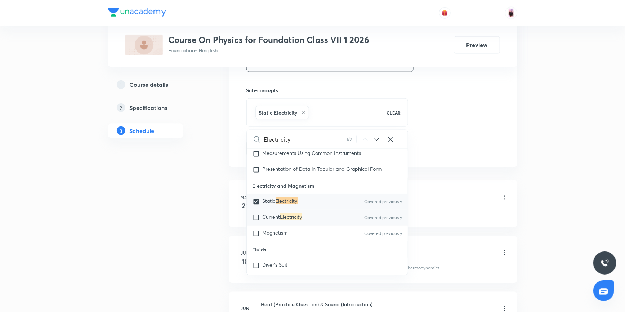
click at [256, 220] on input "checkbox" at bounding box center [258, 217] width 10 height 7
checkbox input "true"
click at [257, 237] on input "checkbox" at bounding box center [258, 233] width 10 height 7
checkbox input "true"
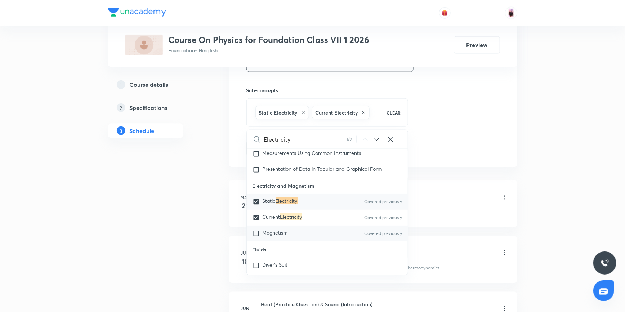
checkbox input "true"
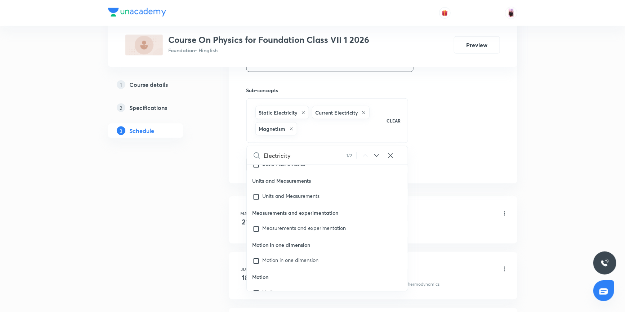
scroll to position [2162, 0]
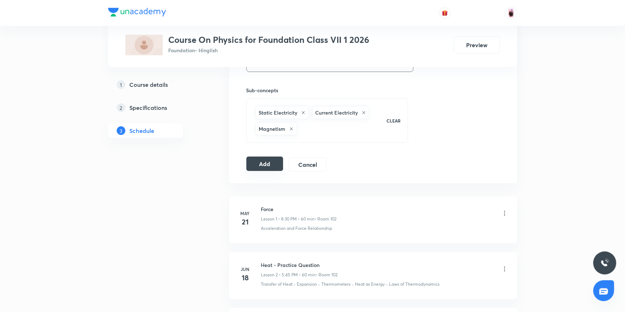
click at [269, 165] on button "Add" at bounding box center [265, 164] width 37 height 14
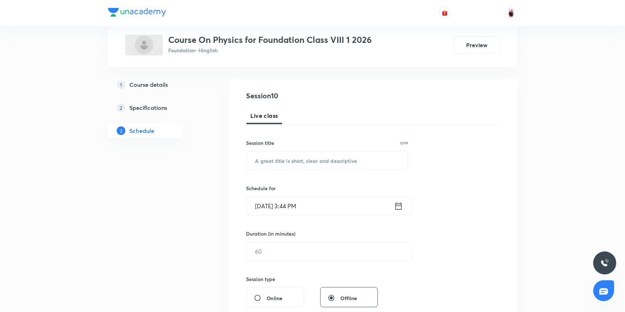
scroll to position [98, 0]
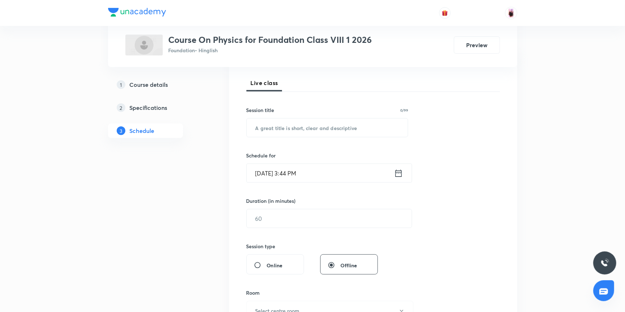
click at [162, 85] on h5 "Course details" at bounding box center [149, 84] width 39 height 9
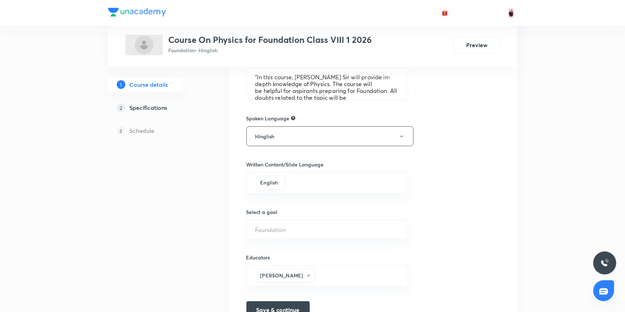
scroll to position [400, 0]
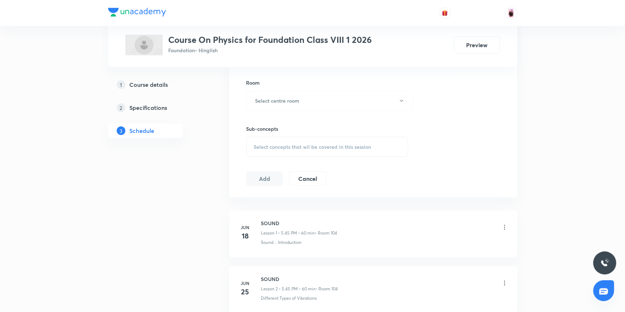
scroll to position [309, 0]
click at [313, 148] on span "Select concepts that wil be covered in this session" at bounding box center [313, 146] width 118 height 6
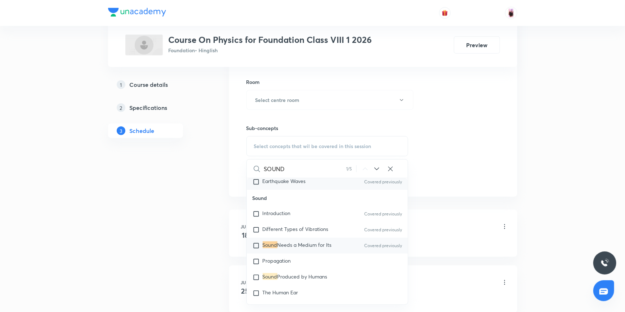
scroll to position [314, 0]
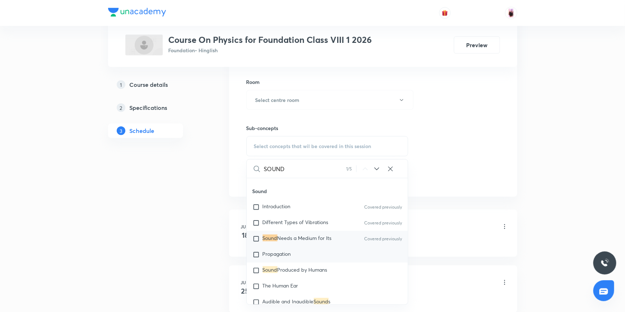
type input "SOUND"
click at [258, 253] on input "checkbox" at bounding box center [258, 254] width 10 height 7
checkbox input "true"
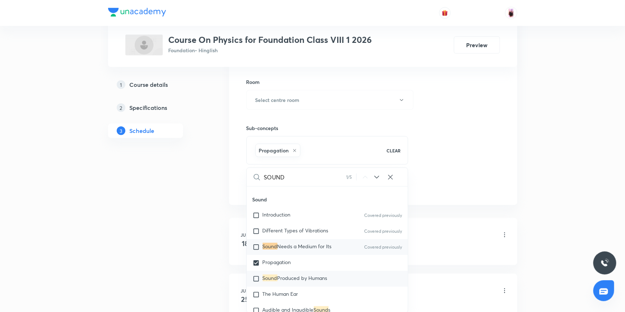
click at [256, 278] on input "checkbox" at bounding box center [258, 278] width 10 height 7
checkbox input "true"
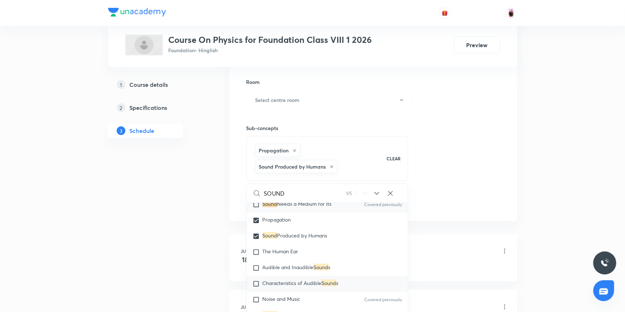
scroll to position [379, 0]
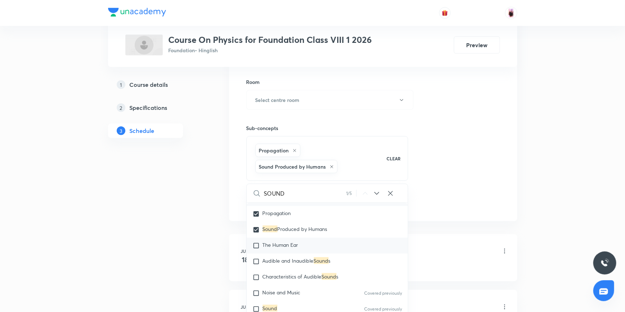
click at [256, 244] on input "checkbox" at bounding box center [258, 245] width 10 height 7
checkbox input "true"
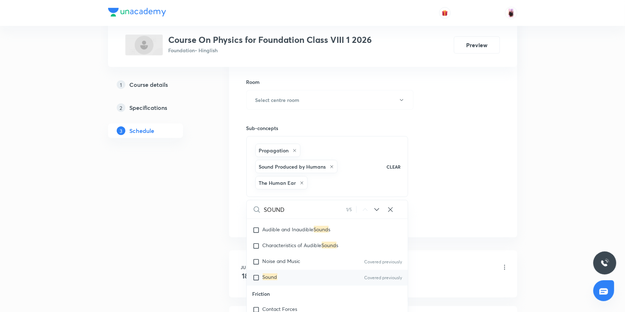
scroll to position [412, 0]
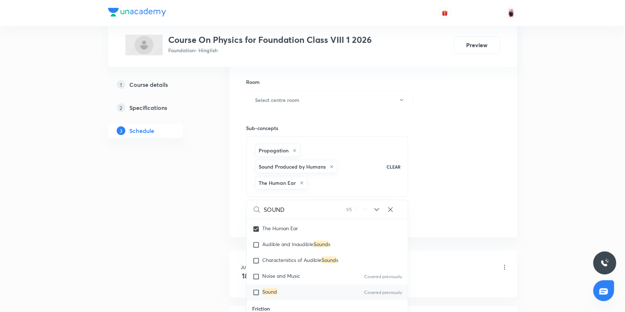
click at [256, 289] on input "checkbox" at bounding box center [258, 292] width 10 height 7
checkbox input "true"
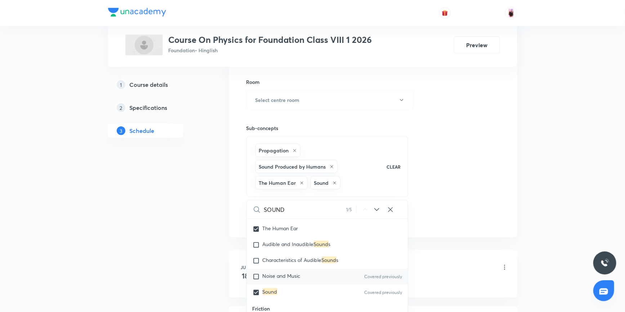
click at [256, 276] on input "checkbox" at bounding box center [258, 276] width 10 height 7
checkbox input "true"
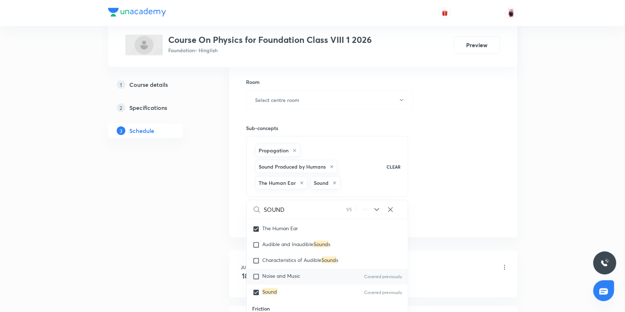
checkbox input "true"
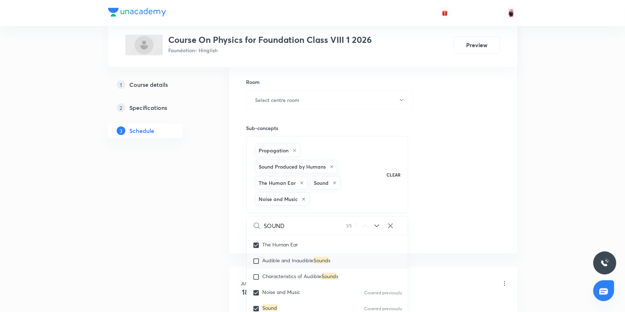
click at [255, 276] on input "checkbox" at bounding box center [258, 277] width 10 height 7
checkbox input "true"
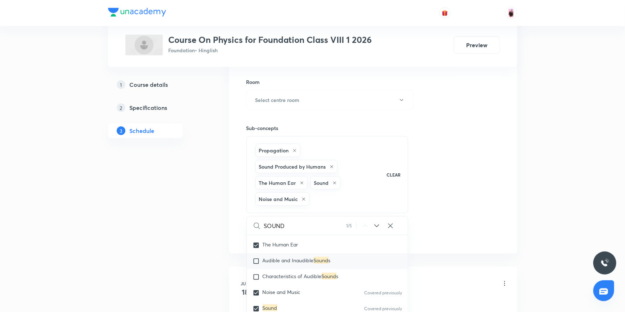
checkbox input "true"
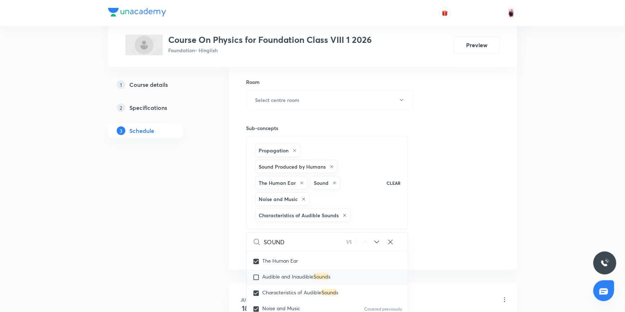
click at [257, 275] on input "checkbox" at bounding box center [258, 277] width 10 height 7
checkbox input "true"
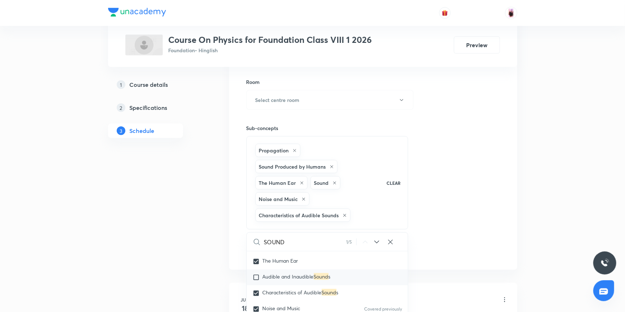
checkbox input "true"
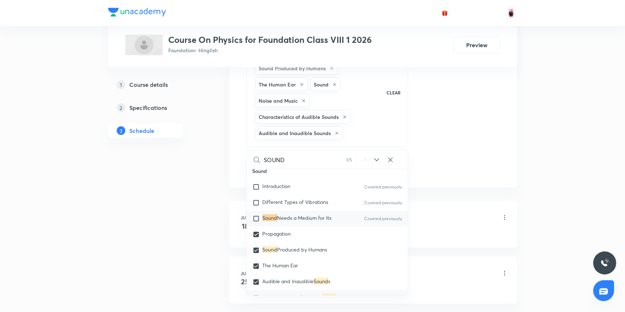
scroll to position [314, 0]
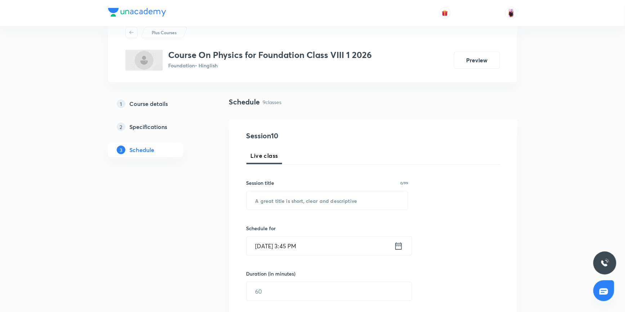
scroll to position [14, 0]
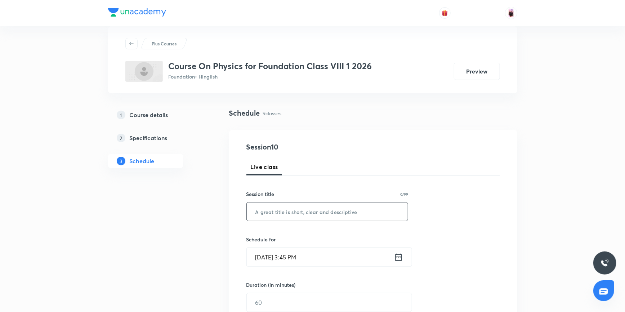
click at [335, 205] on input "text" at bounding box center [328, 212] width 162 height 18
type input "s"
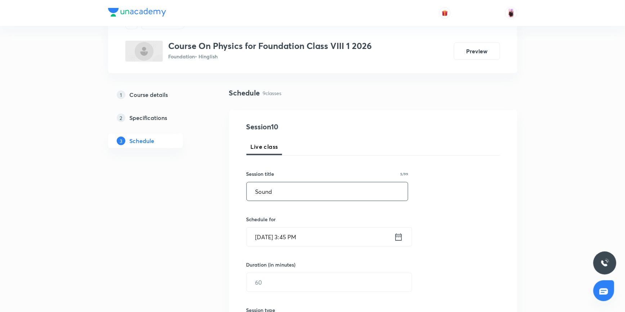
scroll to position [112, 0]
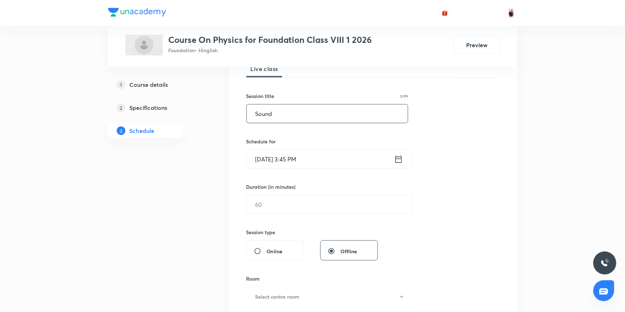
type input "Sound"
click at [396, 160] on icon at bounding box center [398, 159] width 9 height 10
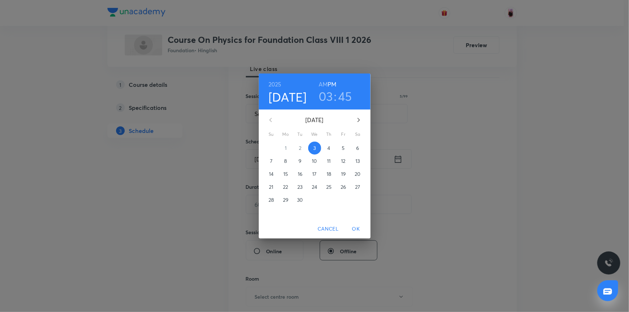
click at [324, 97] on h3 "03" at bounding box center [326, 96] width 14 height 15
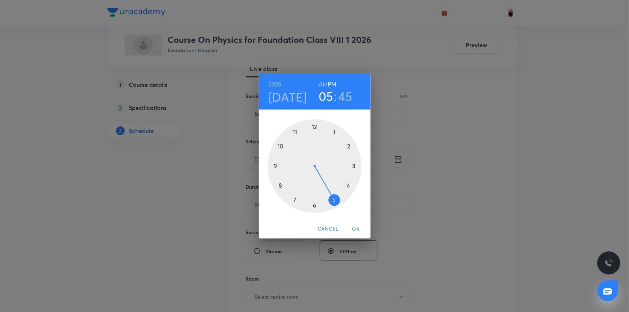
drag, startPoint x: 354, startPoint y: 164, endPoint x: 337, endPoint y: 194, distance: 34.7
click at [337, 194] on div at bounding box center [315, 166] width 94 height 94
click at [423, 133] on div "2025 Sep 3 05 : 45 AM PM 00 05 10 15 20 25 30 35 40 45 50 55 Cancel OK" at bounding box center [314, 156] width 629 height 312
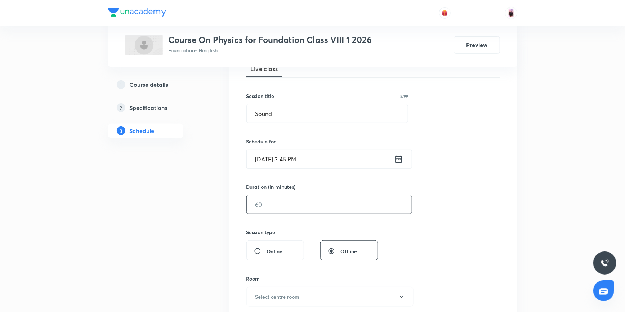
click at [266, 208] on input "text" at bounding box center [329, 204] width 165 height 18
type input "60"
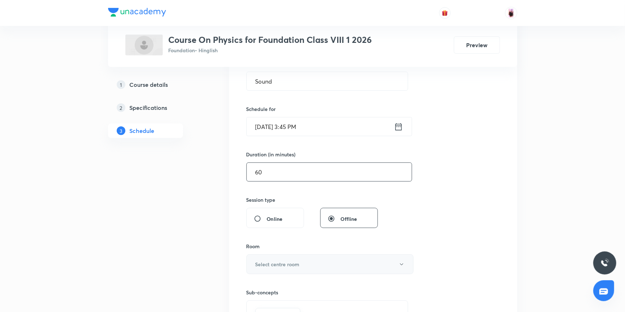
scroll to position [145, 0]
click at [279, 263] on h6 "Select centre room" at bounding box center [278, 264] width 44 height 8
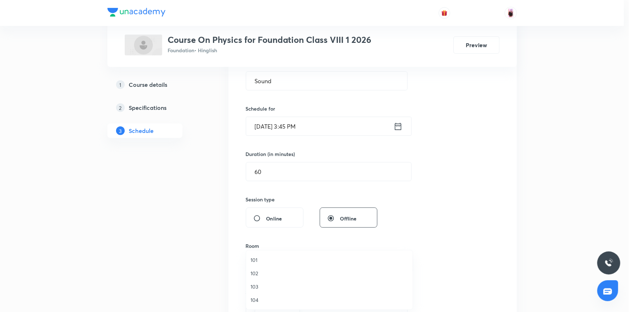
click at [256, 285] on span "103" at bounding box center [330, 287] width 158 height 8
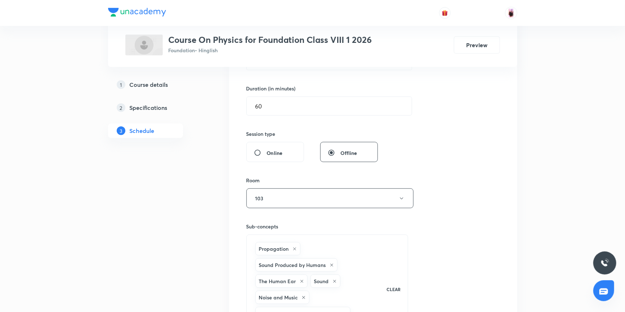
scroll to position [309, 0]
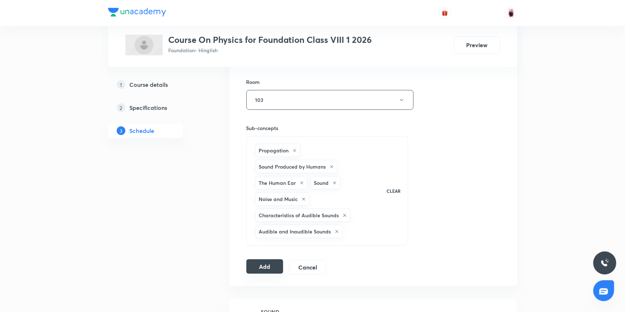
click at [267, 269] on button "Add" at bounding box center [265, 267] width 37 height 14
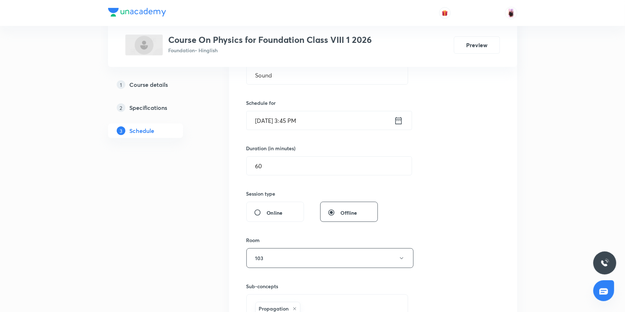
scroll to position [79, 0]
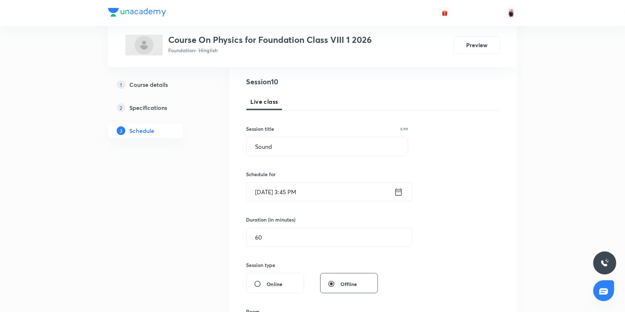
click at [394, 196] on input "Sep 3, 2025, 3:45 PM" at bounding box center [320, 192] width 147 height 18
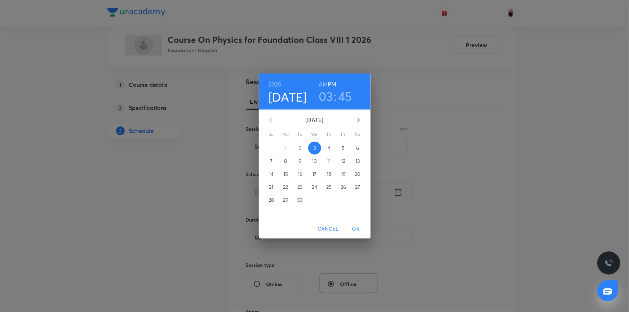
click at [324, 92] on h3 "03" at bounding box center [326, 96] width 14 height 15
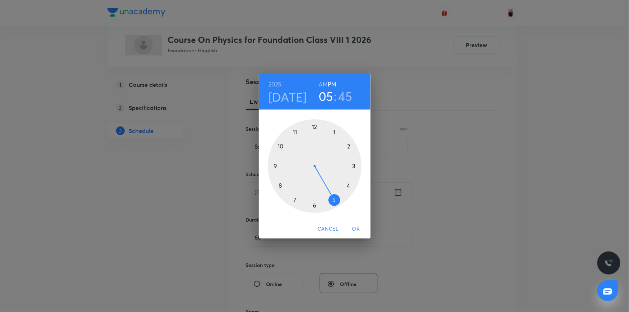
drag, startPoint x: 354, startPoint y: 164, endPoint x: 336, endPoint y: 195, distance: 35.2
click at [336, 195] on div at bounding box center [315, 166] width 94 height 94
click at [357, 229] on span "OK" at bounding box center [356, 229] width 17 height 9
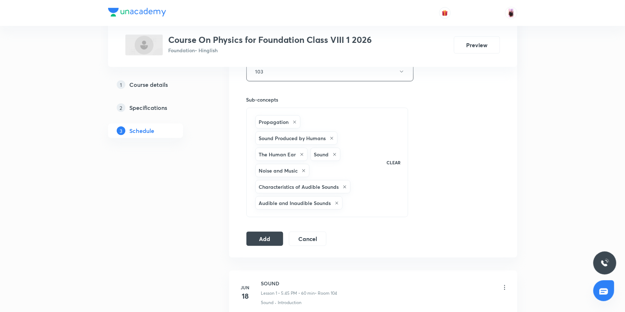
scroll to position [375, 0]
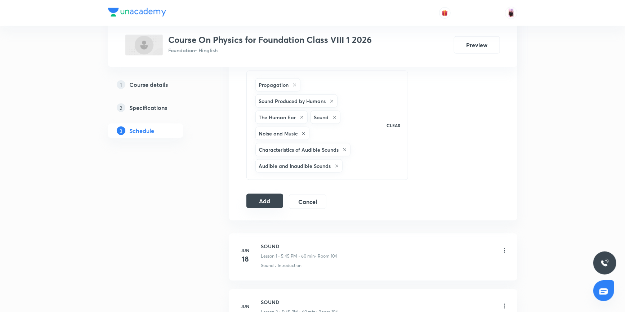
click at [260, 203] on button "Add" at bounding box center [265, 201] width 37 height 14
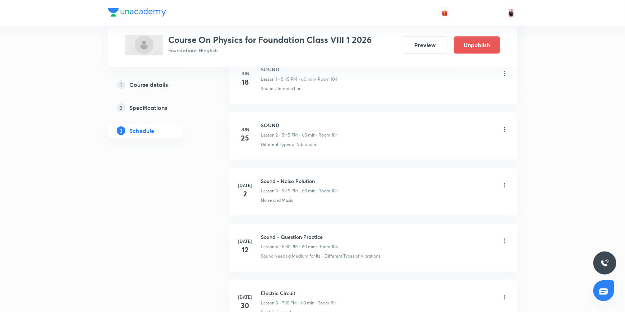
scroll to position [262, 0]
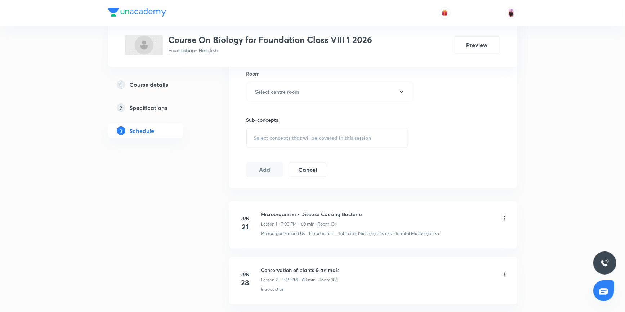
scroll to position [295, 0]
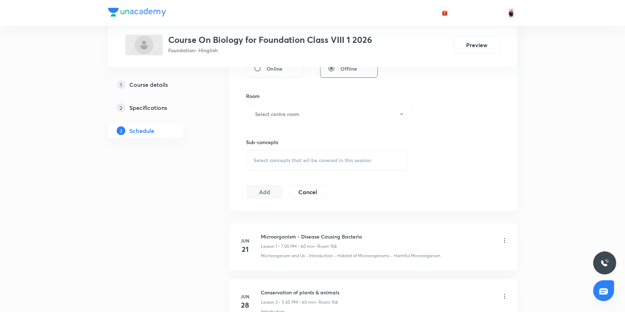
click at [291, 155] on div "Select concepts that wil be covered in this session" at bounding box center [328, 160] width 162 height 20
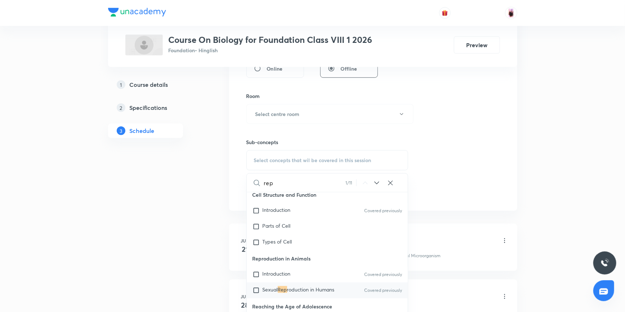
scroll to position [249, 0]
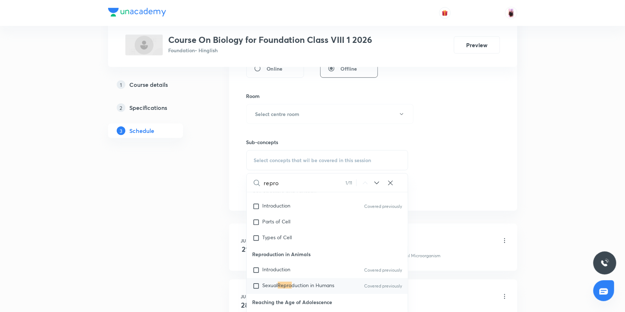
click at [379, 180] on icon at bounding box center [377, 183] width 9 height 9
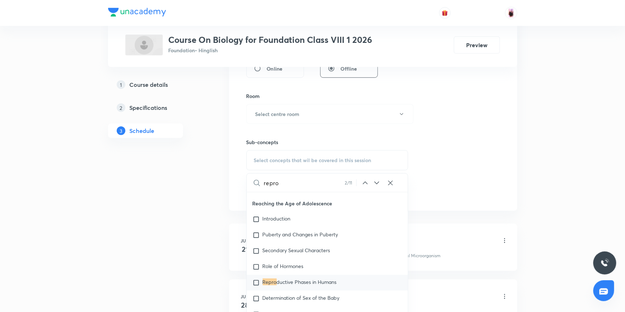
scroll to position [349, 0]
click at [379, 180] on icon at bounding box center [377, 183] width 9 height 9
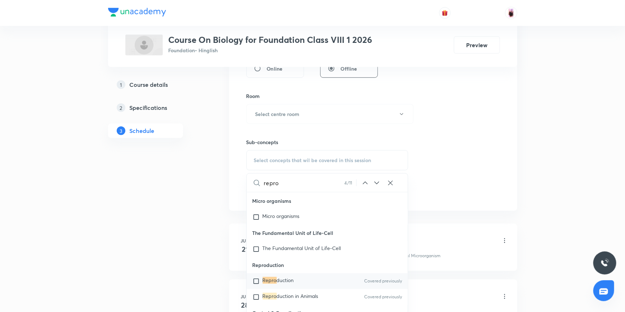
scroll to position [328, 0]
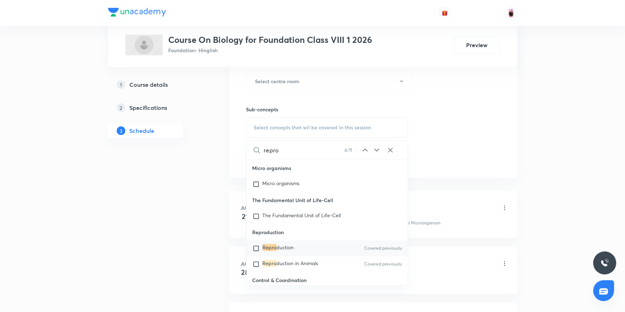
click at [377, 152] on icon at bounding box center [377, 150] width 9 height 9
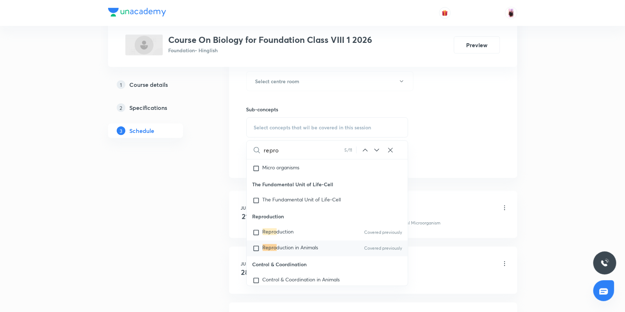
click at [377, 152] on icon at bounding box center [377, 150] width 9 height 9
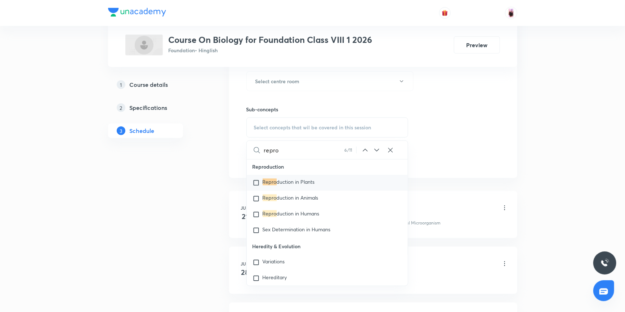
scroll to position [908, 0]
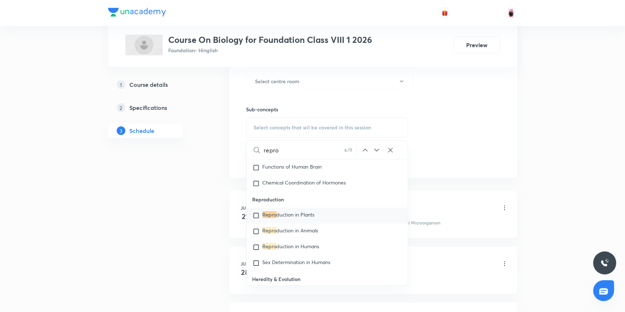
click at [377, 151] on icon at bounding box center [377, 150] width 9 height 9
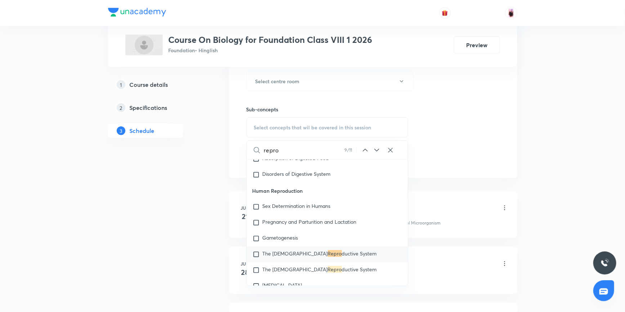
scroll to position [1448, 0]
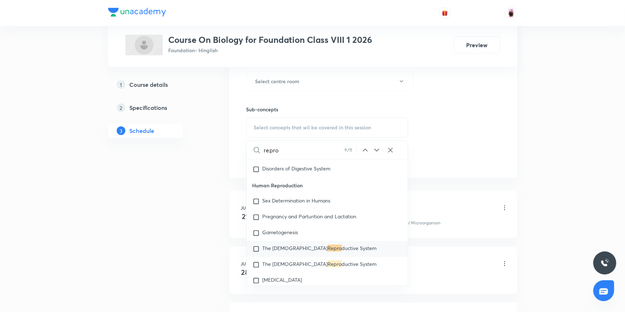
click at [377, 151] on icon at bounding box center [377, 150] width 9 height 9
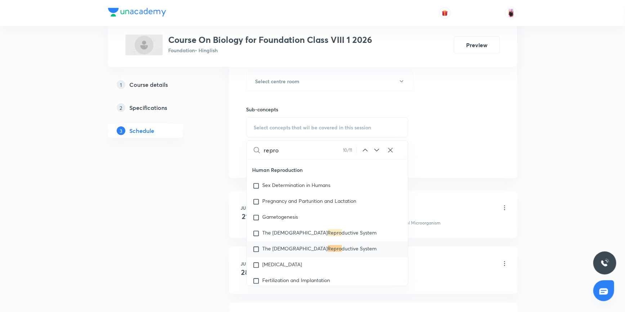
click at [377, 151] on icon at bounding box center [377, 150] width 9 height 9
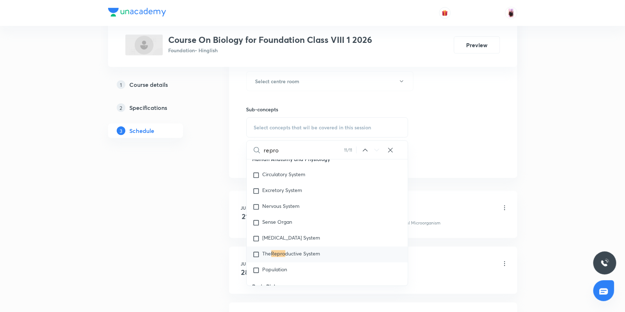
scroll to position [2244, 0]
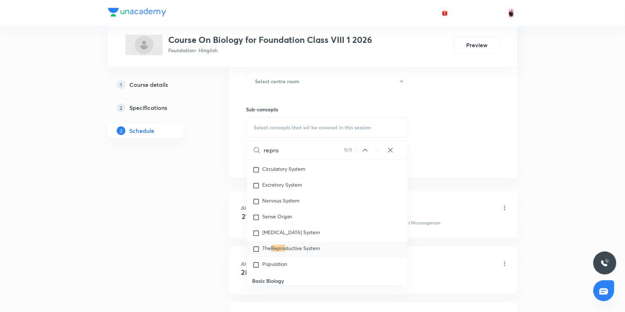
click at [294, 150] on input "repro" at bounding box center [304, 150] width 80 height 18
type input "r"
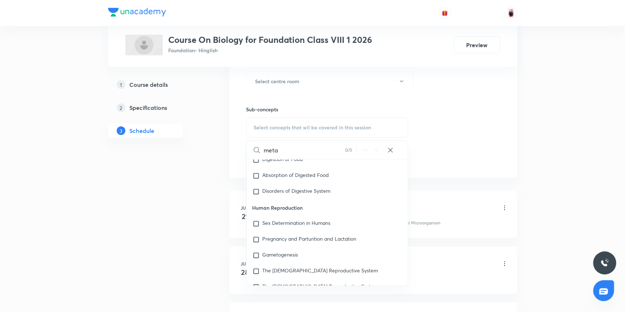
scroll to position [1432, 0]
type input "m"
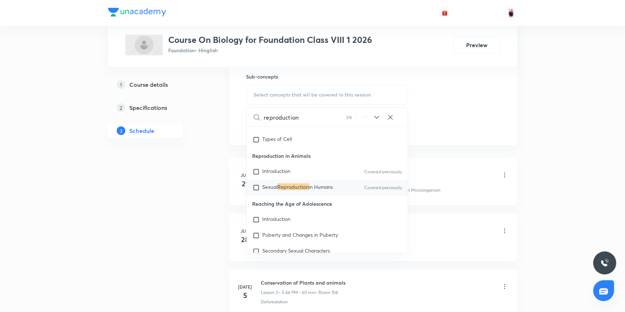
scroll to position [314, 0]
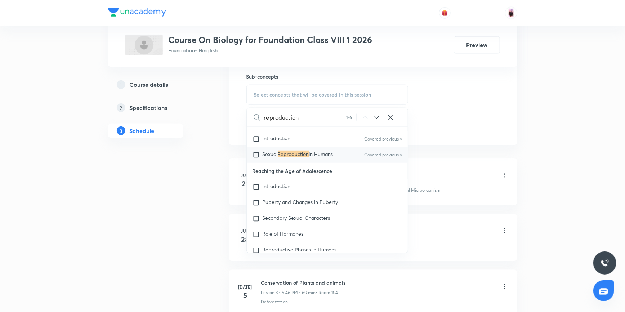
type input "reproduction"
click at [377, 115] on icon at bounding box center [377, 117] width 9 height 9
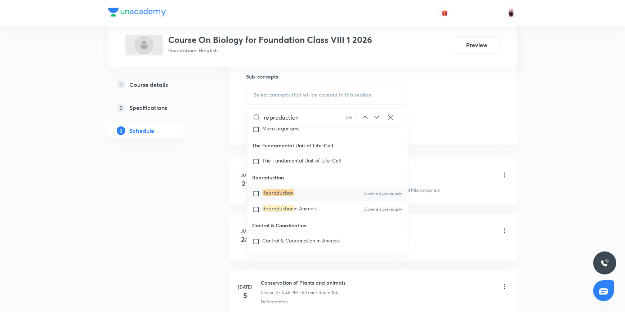
scroll to position [749, 0]
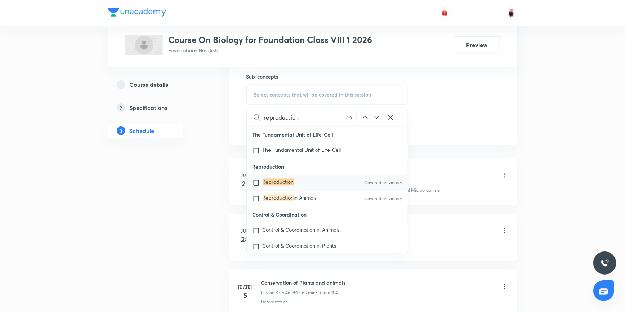
click at [377, 118] on icon at bounding box center [377, 117] width 5 height 3
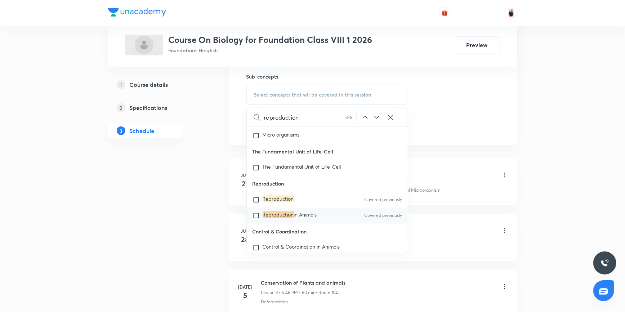
click at [377, 118] on icon at bounding box center [377, 117] width 5 height 3
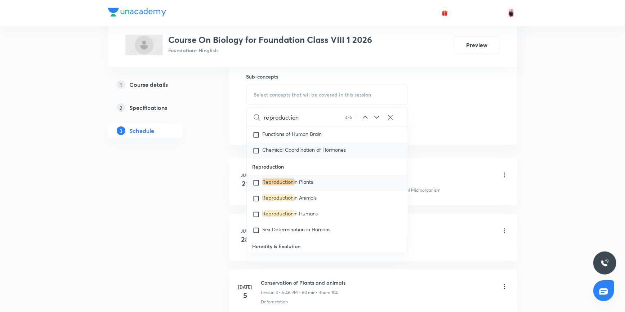
scroll to position [941, 0]
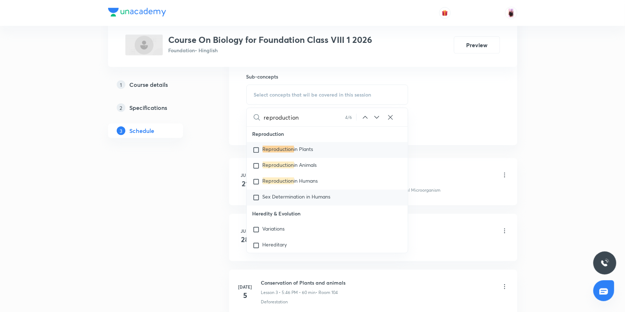
click at [256, 202] on input "checkbox" at bounding box center [258, 197] width 10 height 7
checkbox input "true"
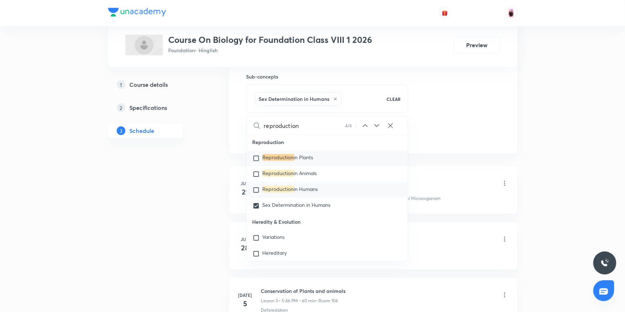
click at [256, 194] on input "checkbox" at bounding box center [258, 190] width 10 height 7
checkbox input "true"
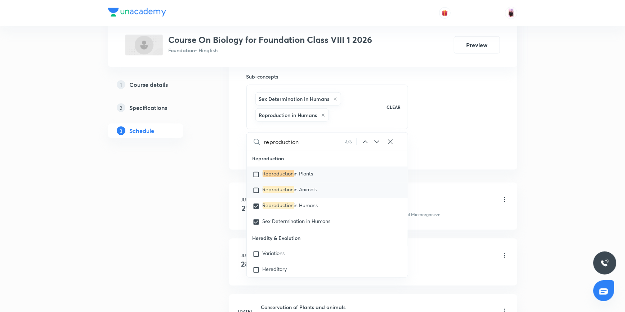
click at [256, 194] on input "checkbox" at bounding box center [258, 190] width 10 height 7
checkbox input "true"
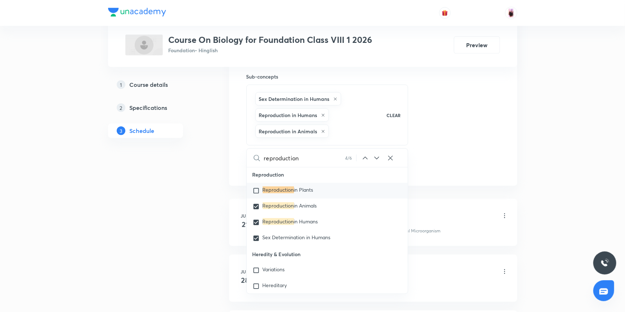
click at [257, 194] on input "checkbox" at bounding box center [258, 190] width 10 height 7
checkbox input "true"
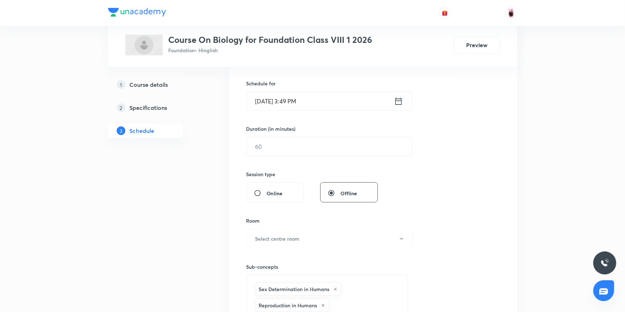
scroll to position [164, 0]
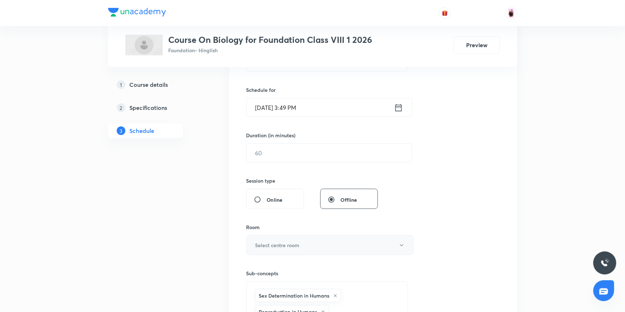
click at [293, 247] on h6 "Select centre room" at bounding box center [278, 246] width 44 height 8
click at [254, 285] on span "103" at bounding box center [330, 287] width 158 height 8
click at [272, 158] on input "text" at bounding box center [329, 153] width 165 height 18
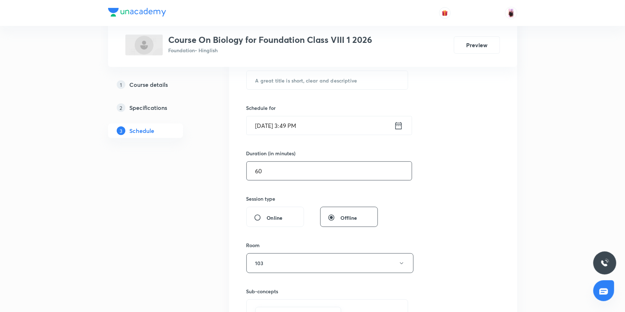
scroll to position [131, 0]
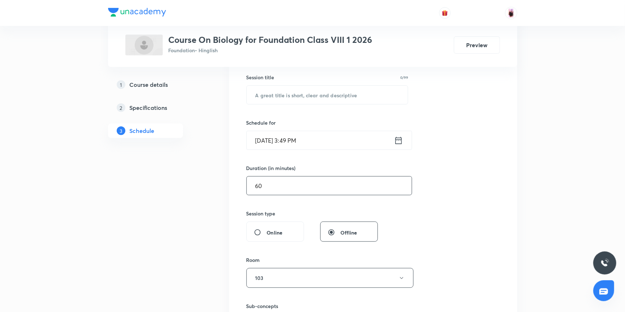
type input "60"
click at [398, 140] on icon at bounding box center [398, 141] width 9 height 10
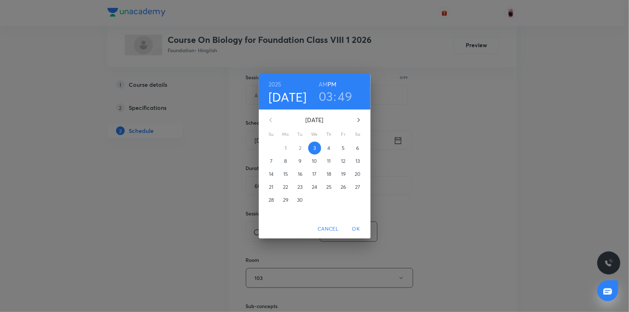
click at [323, 94] on h3 "03" at bounding box center [326, 96] width 14 height 15
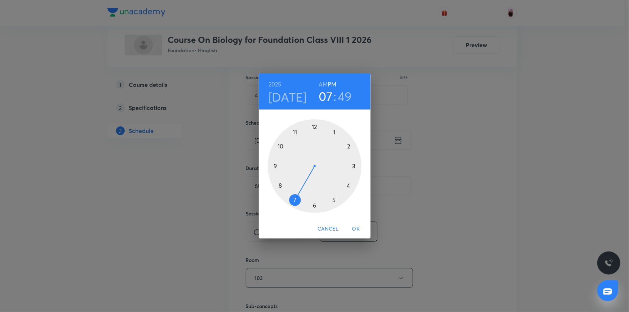
drag, startPoint x: 353, startPoint y: 167, endPoint x: 299, endPoint y: 198, distance: 61.9
click at [299, 198] on div at bounding box center [315, 166] width 94 height 94
drag, startPoint x: 284, startPoint y: 143, endPoint x: 316, endPoint y: 135, distance: 32.8
click at [316, 135] on div at bounding box center [315, 166] width 94 height 94
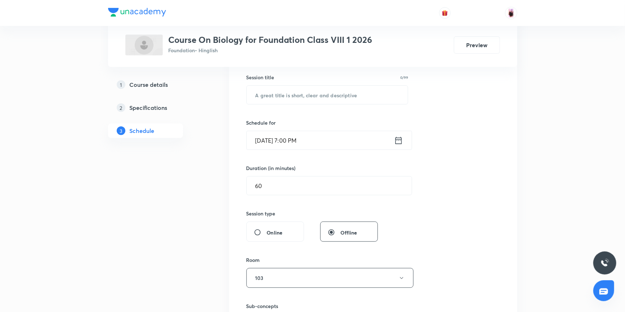
scroll to position [98, 0]
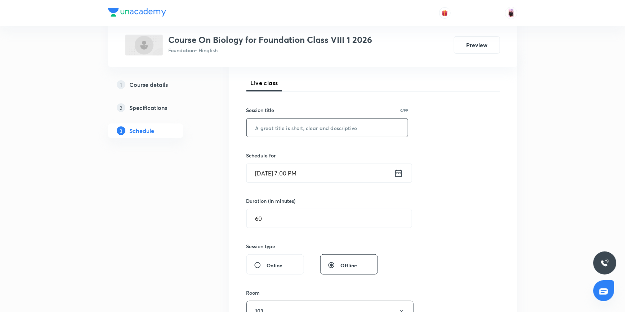
click at [290, 128] on input "text" at bounding box center [328, 128] width 162 height 18
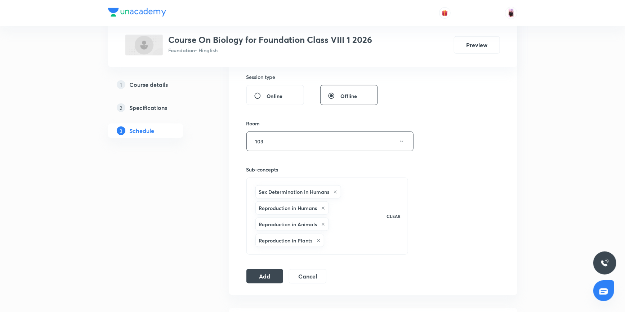
scroll to position [328, 0]
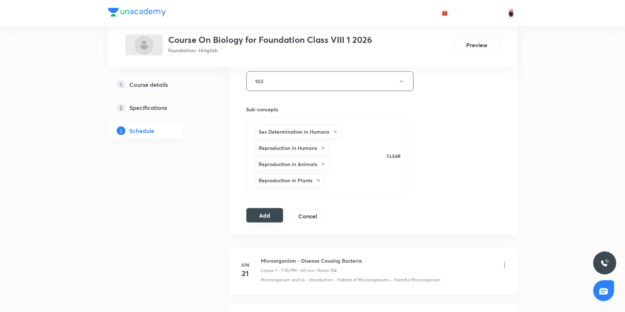
type input "Reproduction"
click at [266, 216] on button "Add" at bounding box center [265, 215] width 37 height 14
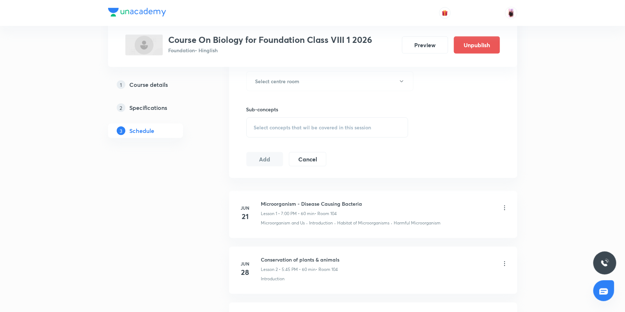
scroll to position [328, 0]
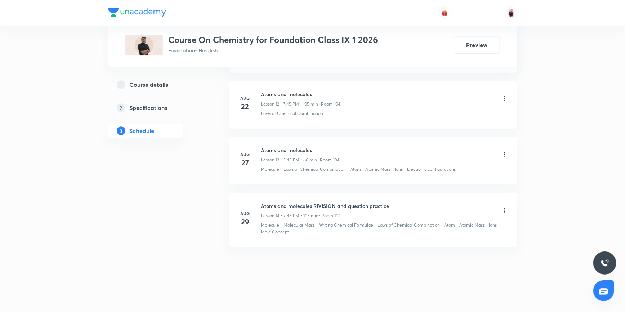
scroll to position [1053, 0]
drag, startPoint x: 261, startPoint y: 204, endPoint x: 394, endPoint y: 203, distance: 133.0
click at [394, 203] on div "Atoms and molecules RIVISION and question practice Lesson 14 • 7:45 PM • 105 mi…" at bounding box center [384, 210] width 247 height 17
copy h6 "Atoms and molecules RIVISION and question practice"
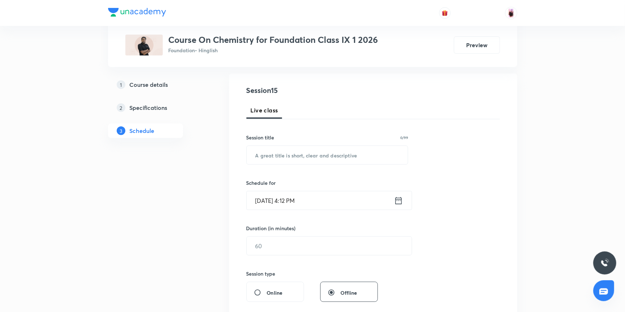
scroll to position [70, 0]
click at [269, 160] on input "text" at bounding box center [328, 155] width 162 height 18
paste input "Atoms and molecules RIVISION and question practice"
click at [350, 155] on input "Atoms and molecules RIVISION and question practice" at bounding box center [328, 155] width 162 height 18
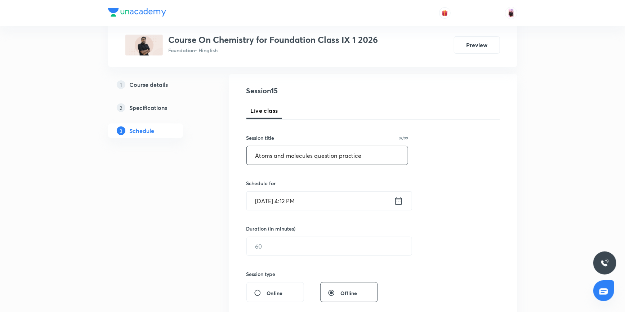
scroll to position [103, 0]
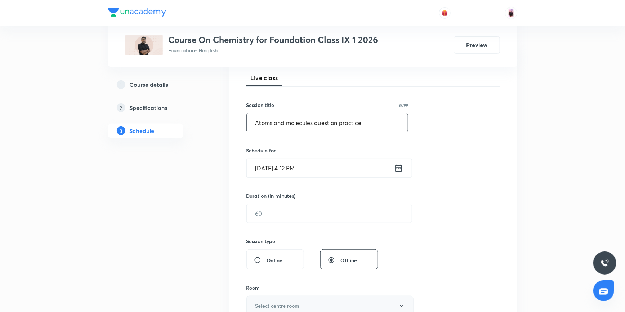
type input "Atoms and molecules question practice"
click at [396, 168] on icon at bounding box center [398, 168] width 9 height 10
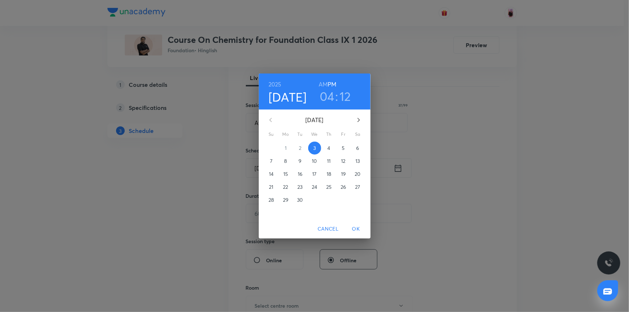
click at [328, 99] on h3 "04" at bounding box center [327, 96] width 15 height 15
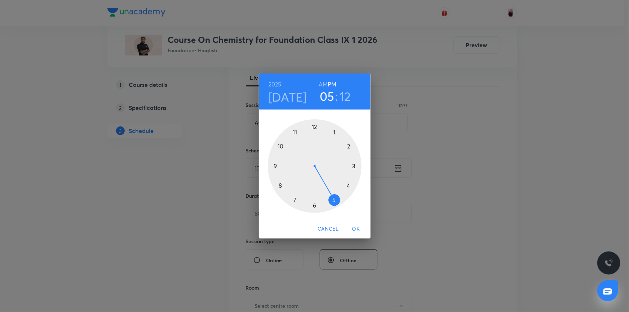
drag, startPoint x: 351, startPoint y: 187, endPoint x: 339, endPoint y: 200, distance: 17.9
click at [339, 200] on div at bounding box center [315, 166] width 94 height 94
drag, startPoint x: 351, startPoint y: 152, endPoint x: 283, endPoint y: 166, distance: 69.4
click at [283, 166] on div at bounding box center [315, 166] width 94 height 94
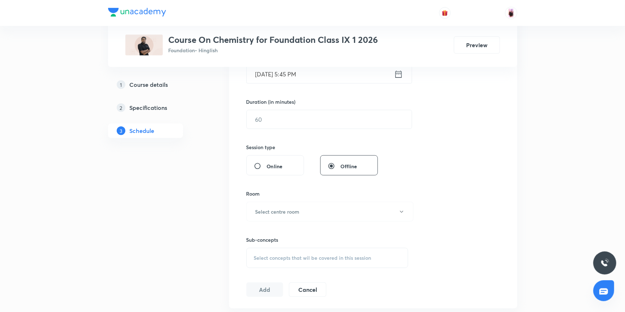
scroll to position [202, 0]
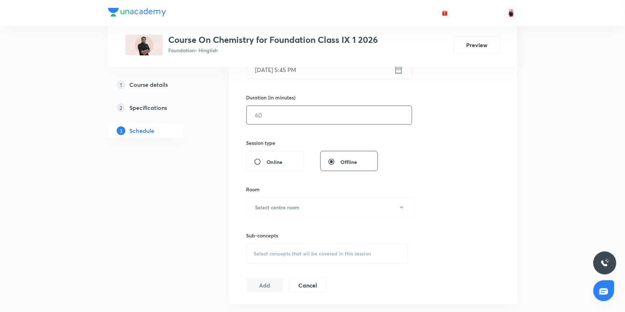
click at [270, 113] on input "text" at bounding box center [329, 115] width 165 height 18
type input "60"
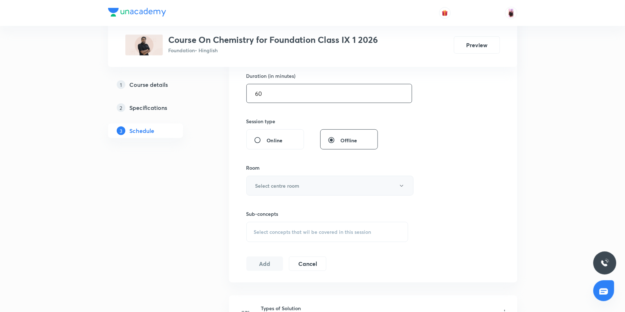
scroll to position [234, 0]
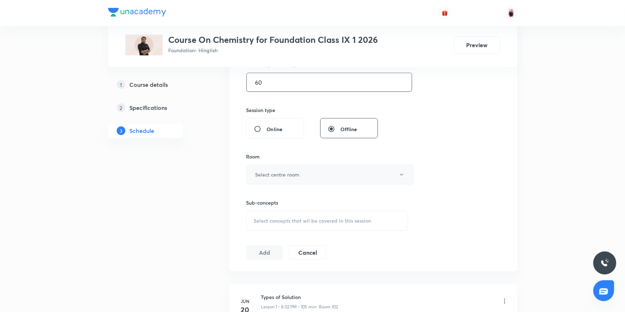
click at [292, 178] on button "Select centre room" at bounding box center [330, 175] width 167 height 20
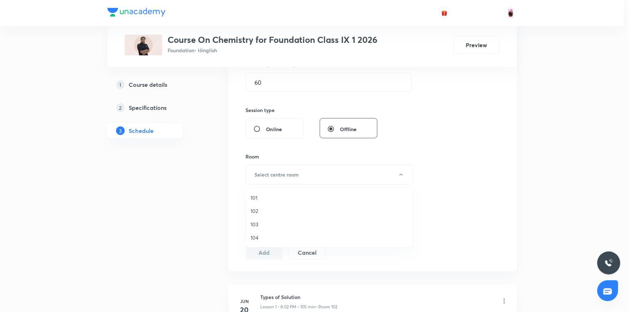
click at [257, 234] on span "104" at bounding box center [330, 238] width 158 height 8
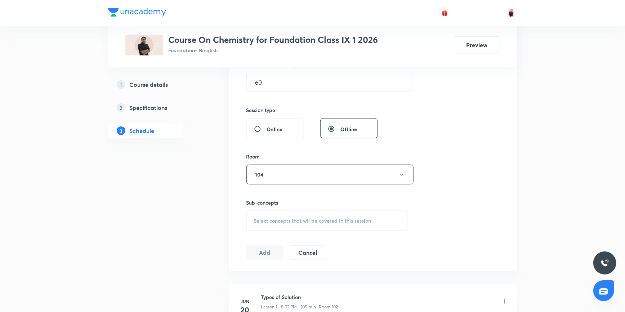
click at [286, 220] on span "Select concepts that wil be covered in this session" at bounding box center [313, 221] width 118 height 6
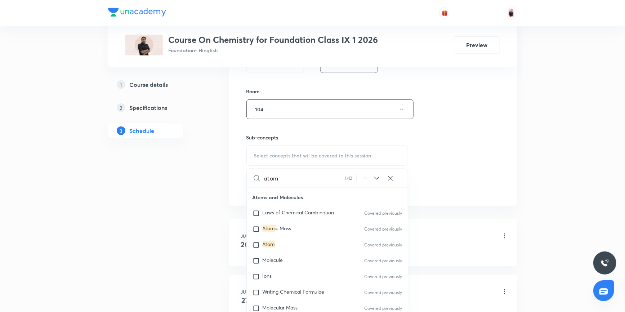
scroll to position [98, 0]
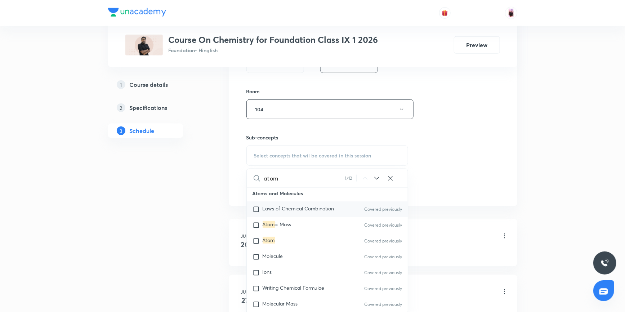
type input "atom"
click at [257, 209] on input "checkbox" at bounding box center [258, 209] width 10 height 7
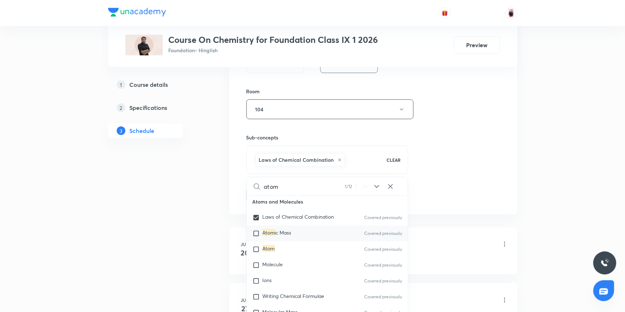
click at [257, 233] on div "Atom ic Mass Covered previously" at bounding box center [328, 234] width 162 height 16
checkbox input "true"
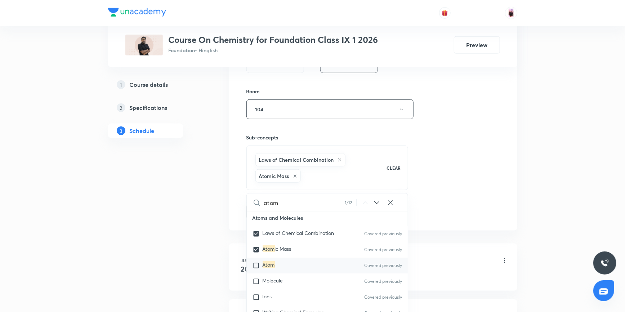
drag, startPoint x: 256, startPoint y: 267, endPoint x: 259, endPoint y: 265, distance: 3.8
click at [256, 268] on input "checkbox" at bounding box center [258, 265] width 10 height 7
checkbox input "true"
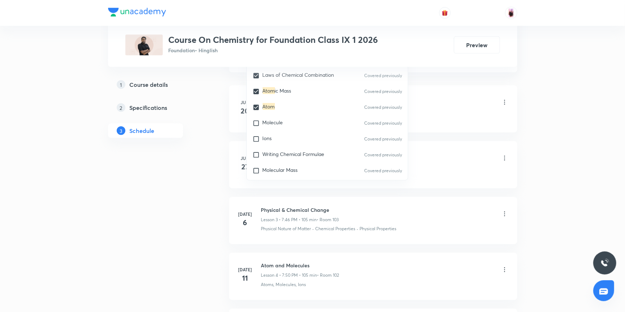
scroll to position [464, 0]
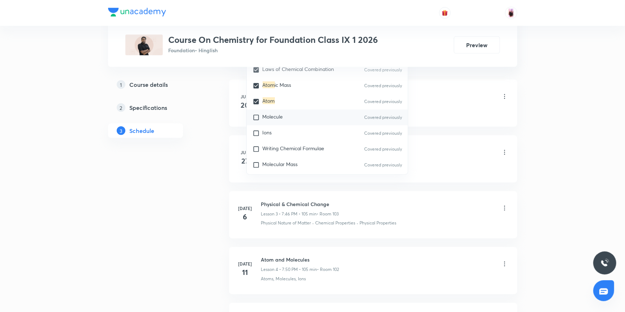
click at [255, 120] on input "checkbox" at bounding box center [258, 117] width 10 height 7
checkbox input "true"
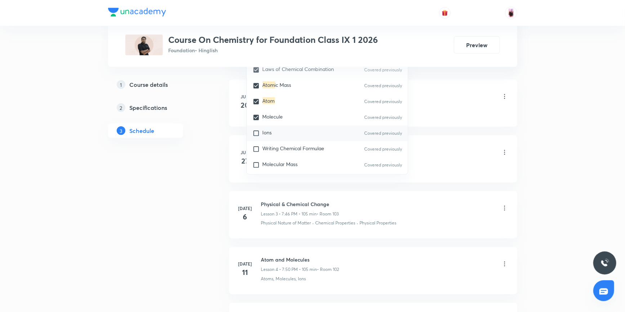
click at [257, 135] on input "checkbox" at bounding box center [258, 133] width 10 height 7
checkbox input "true"
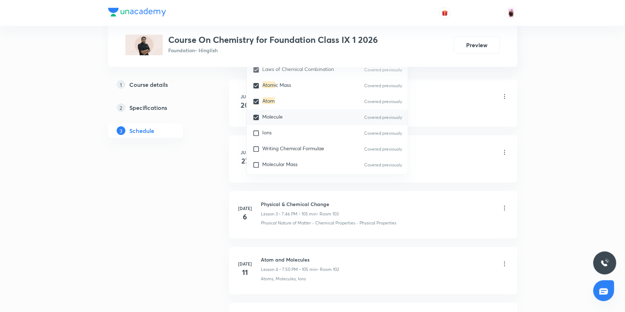
checkbox input "true"
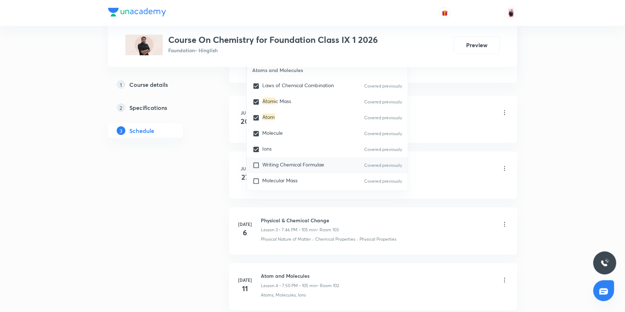
click at [256, 168] on input "checkbox" at bounding box center [258, 165] width 10 height 7
checkbox input "true"
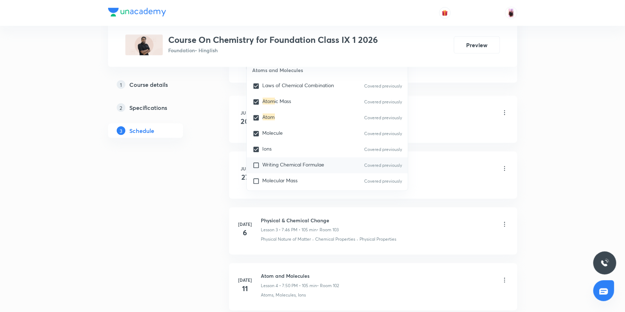
checkbox input "true"
click at [256, 185] on input "checkbox" at bounding box center [258, 181] width 10 height 7
checkbox input "true"
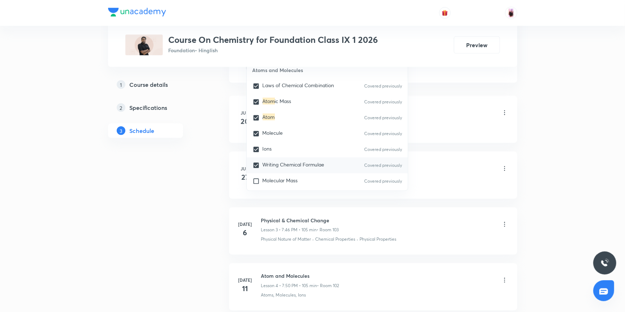
checkbox input "true"
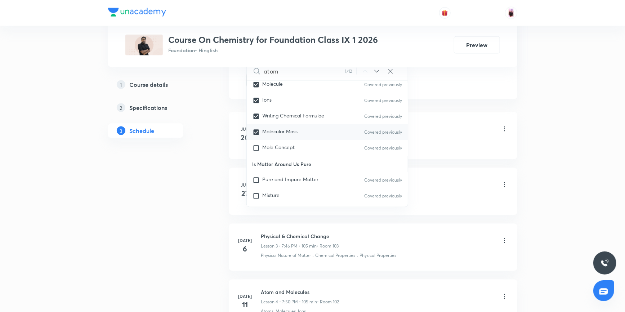
scroll to position [164, 0]
click at [258, 149] on input "checkbox" at bounding box center [258, 147] width 10 height 7
checkbox input "true"
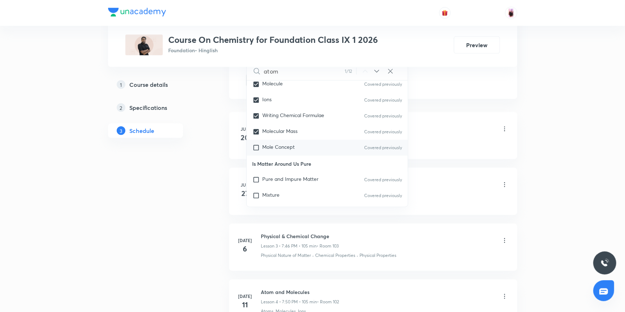
checkbox input "true"
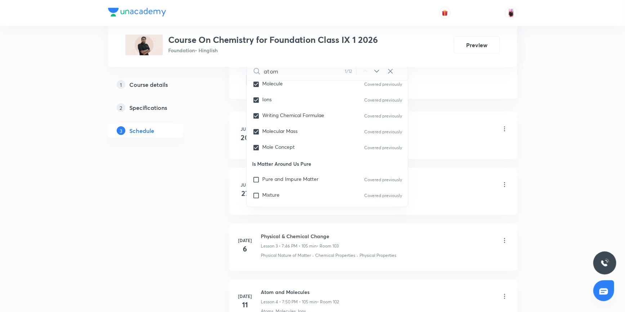
click at [458, 137] on div "Types of Solution Lesson 1 • 8:02 PM • 105 min • Room 102" at bounding box center [384, 129] width 247 height 17
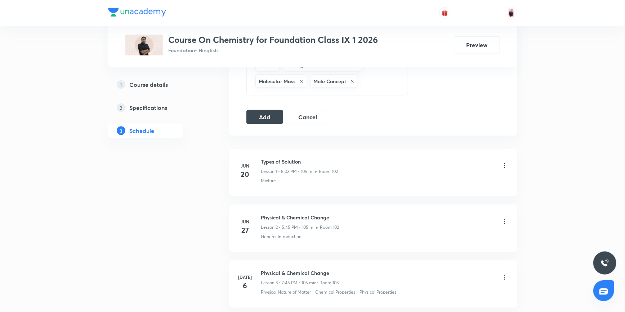
scroll to position [365, 0]
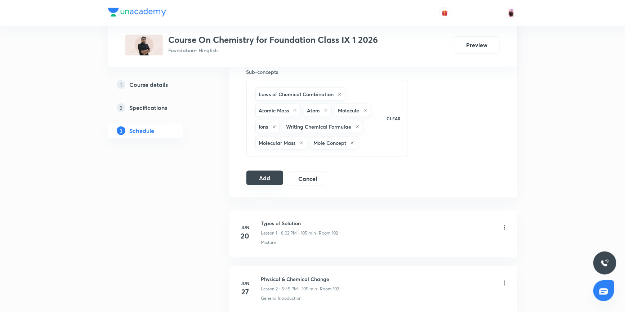
click at [268, 177] on button "Add" at bounding box center [265, 178] width 37 height 14
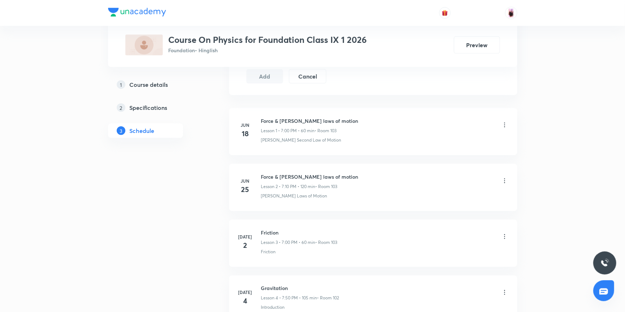
scroll to position [312, 0]
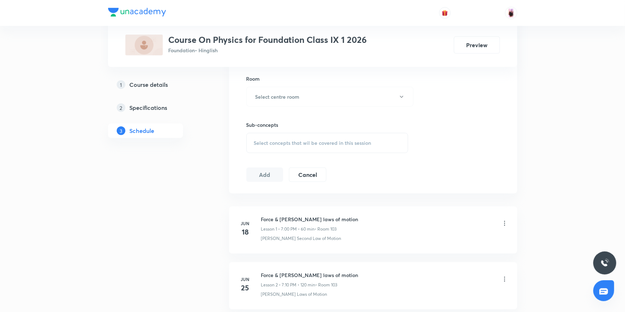
click at [277, 140] on span "Select concepts that wil be covered in this session" at bounding box center [313, 143] width 118 height 6
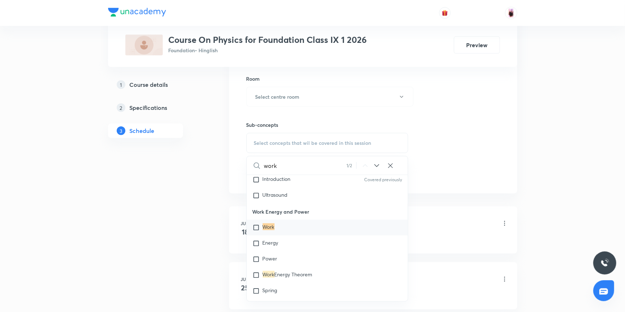
scroll to position [493, 0]
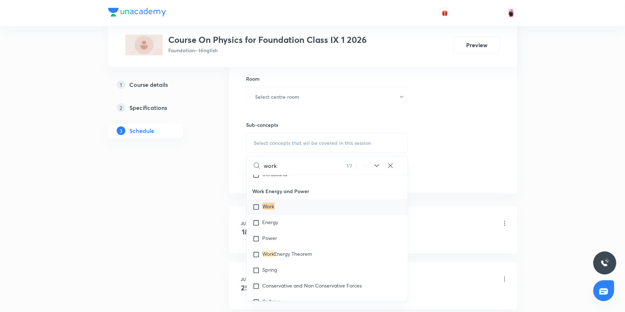
type input "work"
click at [256, 204] on input "checkbox" at bounding box center [258, 207] width 10 height 7
checkbox input "true"
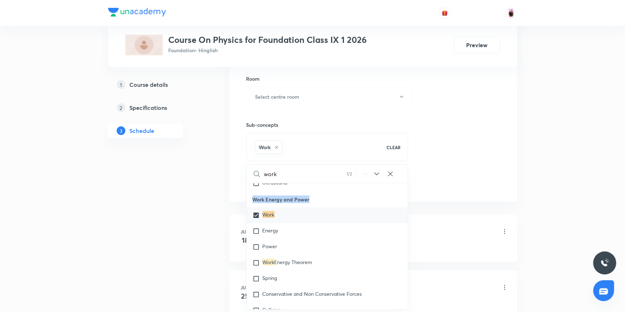
drag, startPoint x: 253, startPoint y: 192, endPoint x: 309, endPoint y: 194, distance: 55.5
click at [309, 194] on p "Work Energy and Power" at bounding box center [328, 199] width 162 height 16
copy p "Work Energy and Power"
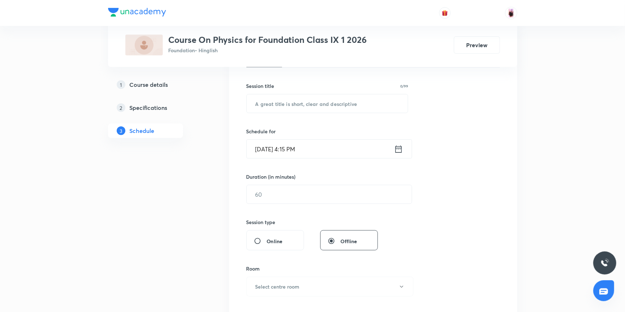
scroll to position [17, 0]
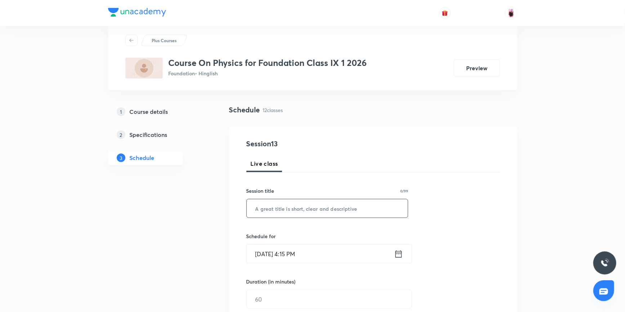
click at [281, 207] on input "text" at bounding box center [328, 208] width 162 height 18
paste input "Work Energy and Power"
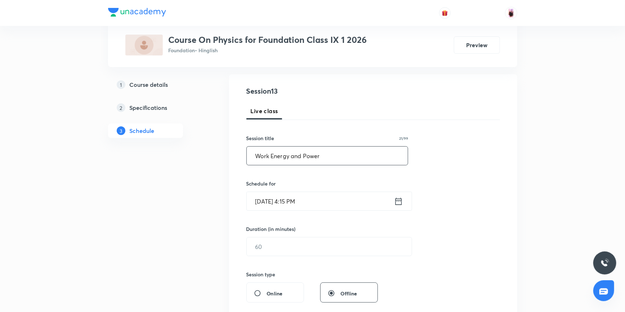
scroll to position [83, 0]
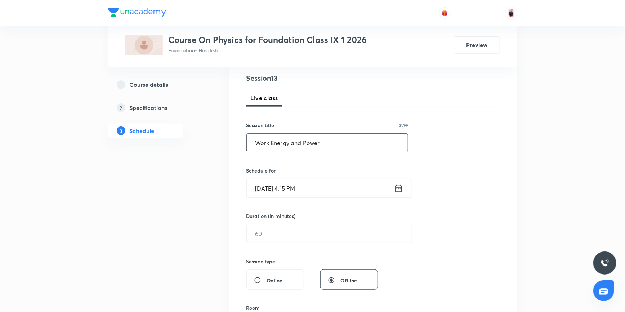
type input "Work Energy and Power"
click at [332, 188] on input "[DATE] 4:15 PM" at bounding box center [320, 188] width 147 height 18
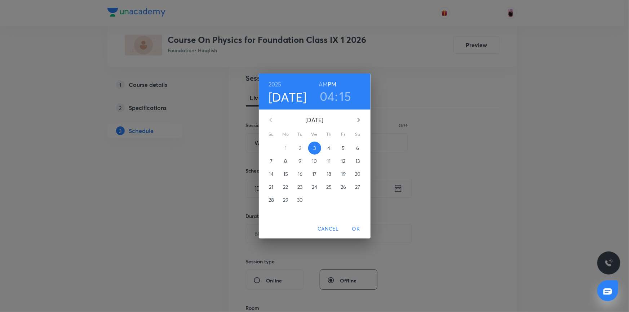
click at [327, 94] on h3 "04" at bounding box center [327, 96] width 15 height 15
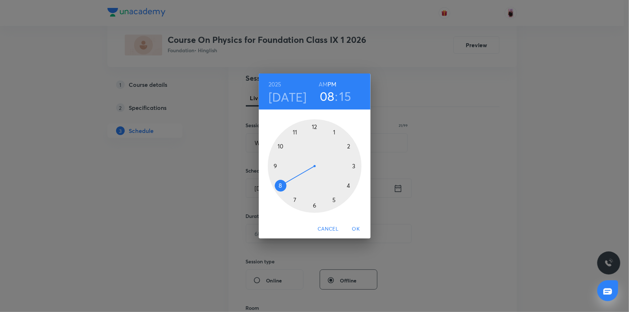
drag, startPoint x: 351, startPoint y: 186, endPoint x: 284, endPoint y: 183, distance: 67.1
click at [284, 183] on div at bounding box center [315, 166] width 94 height 94
drag, startPoint x: 355, startPoint y: 165, endPoint x: 323, endPoint y: 204, distance: 50.7
click at [315, 208] on div at bounding box center [315, 166] width 94 height 94
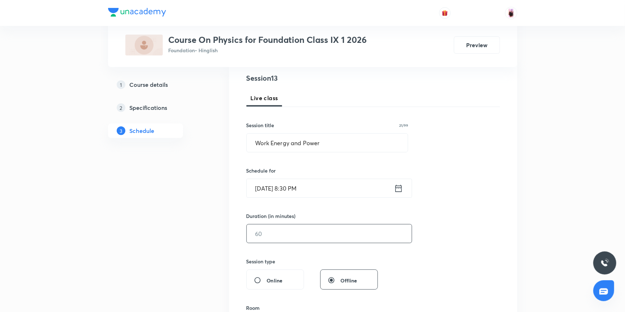
click at [274, 235] on input "text" at bounding box center [329, 234] width 165 height 18
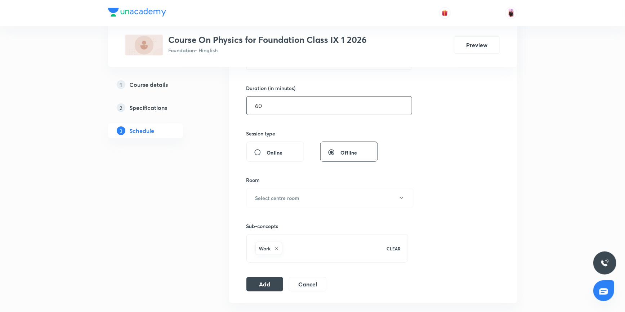
scroll to position [214, 0]
type input "60"
click at [294, 196] on h6 "Select centre room" at bounding box center [278, 195] width 44 height 8
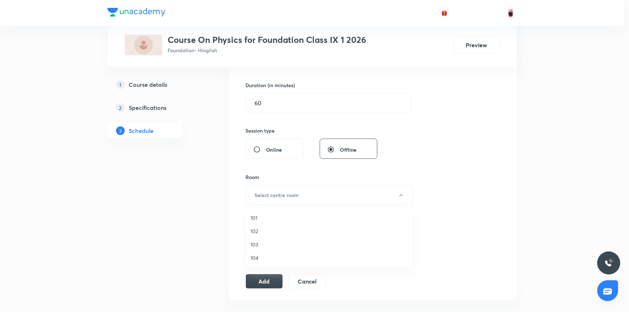
click at [257, 259] on span "104" at bounding box center [330, 258] width 158 height 8
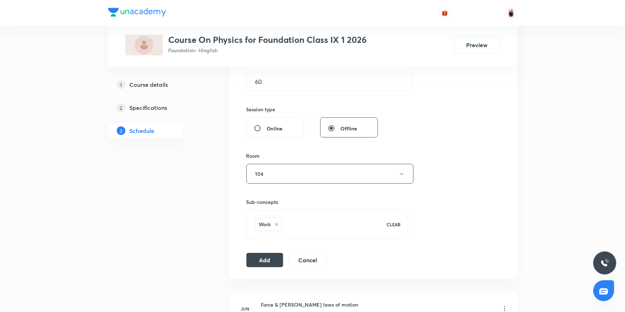
scroll to position [247, 0]
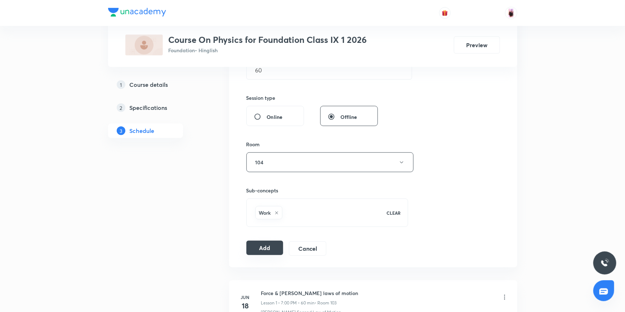
click at [271, 251] on button "Add" at bounding box center [265, 248] width 37 height 14
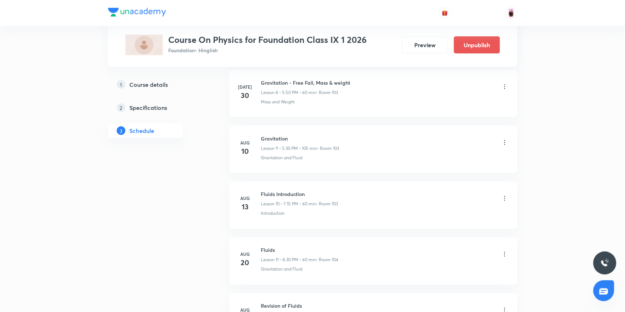
scroll to position [660, 0]
